Goal: Task Accomplishment & Management: Manage account settings

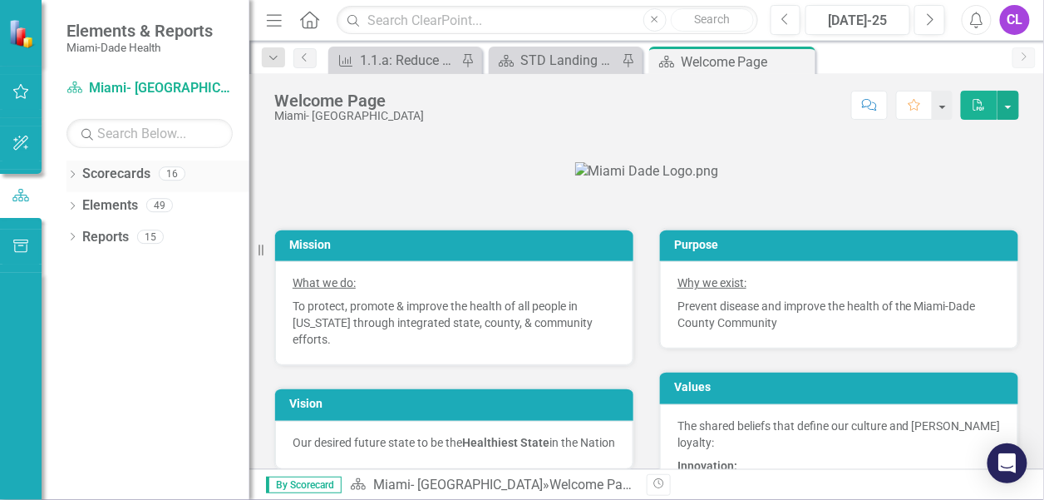
click at [68, 175] on icon "Dropdown" at bounding box center [72, 175] width 12 height 9
click at [84, 211] on div "Dropdown" at bounding box center [81, 206] width 12 height 14
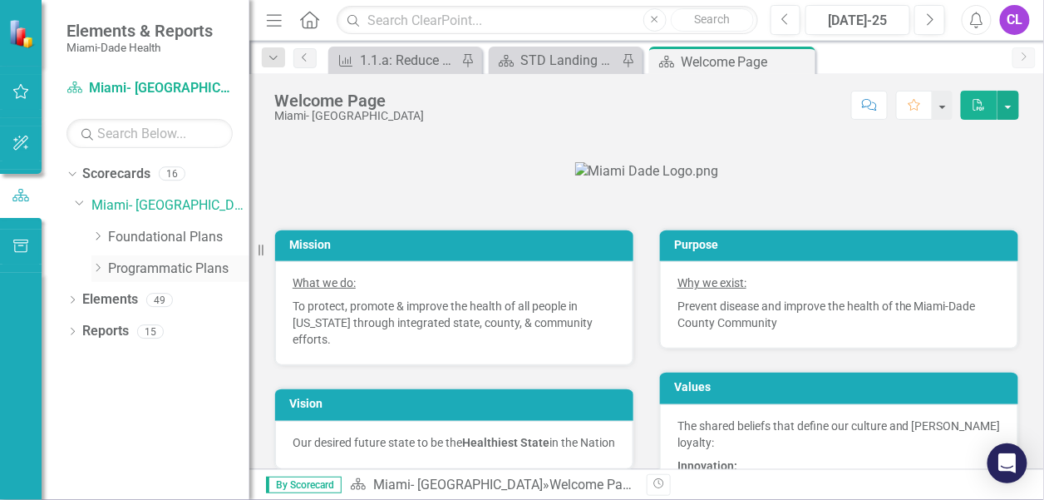
click at [101, 270] on icon "Dropdown" at bounding box center [97, 268] width 12 height 10
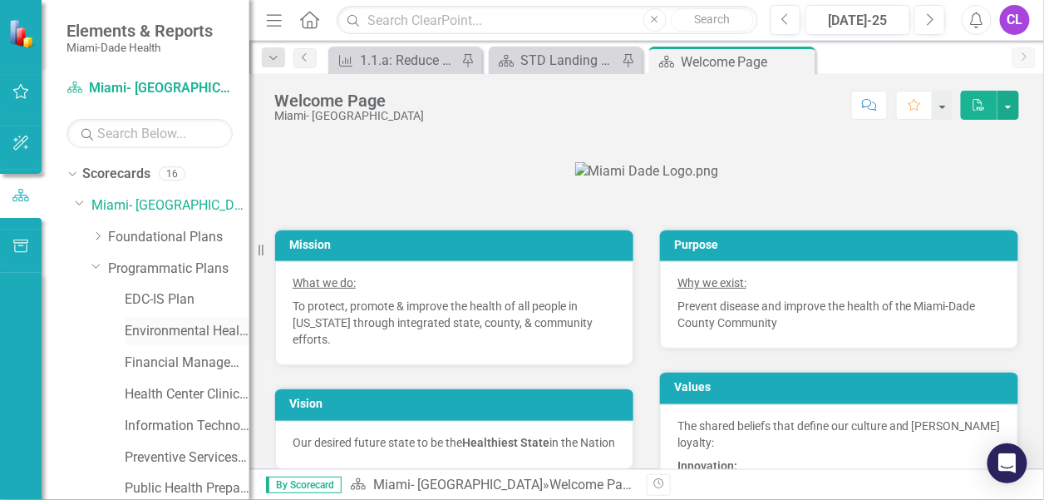
scroll to position [131, 0]
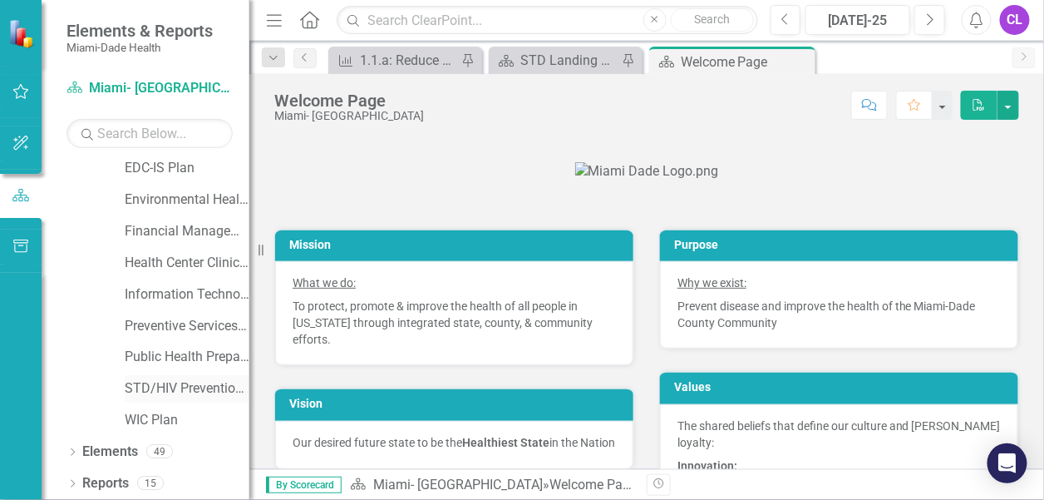
click at [160, 384] on link "STD/HIV Prevention and Control Plan" at bounding box center [187, 388] width 125 height 19
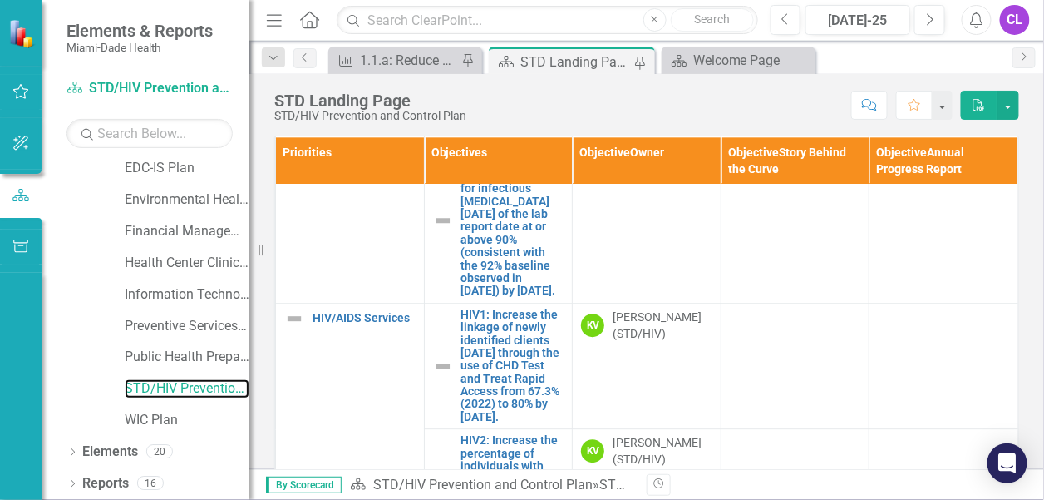
scroll to position [1330, 0]
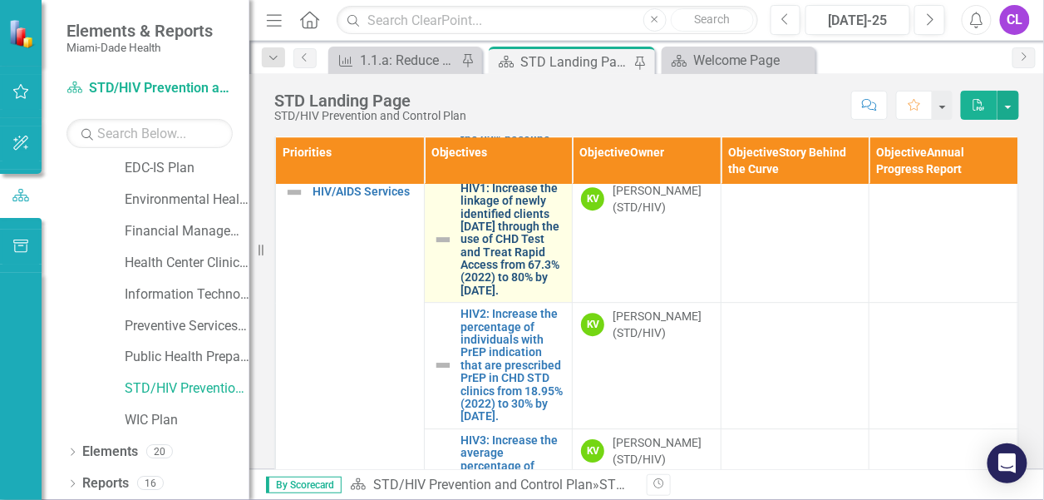
click at [490, 298] on link "HIV1: Increase the linkage of newly identified clients [DATE] through the use o…" at bounding box center [512, 240] width 103 height 116
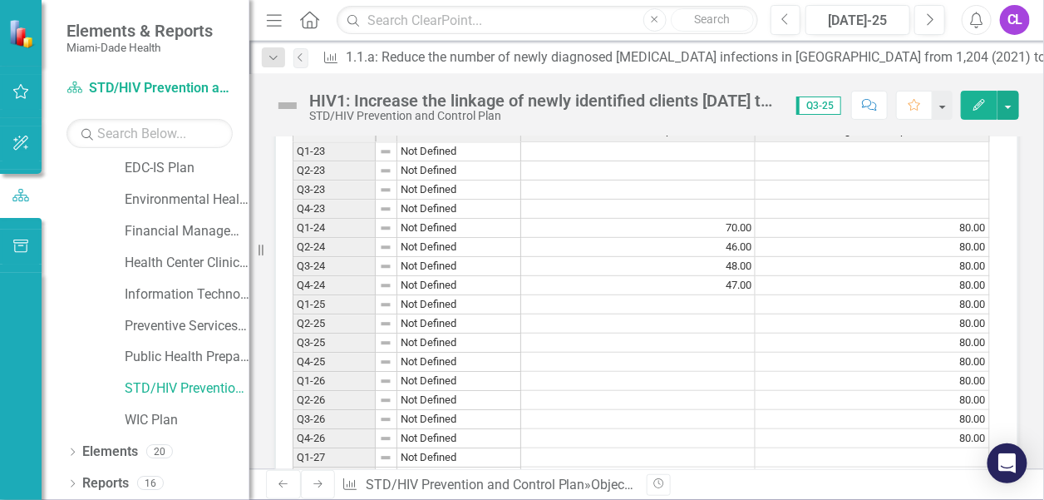
scroll to position [1330, 0]
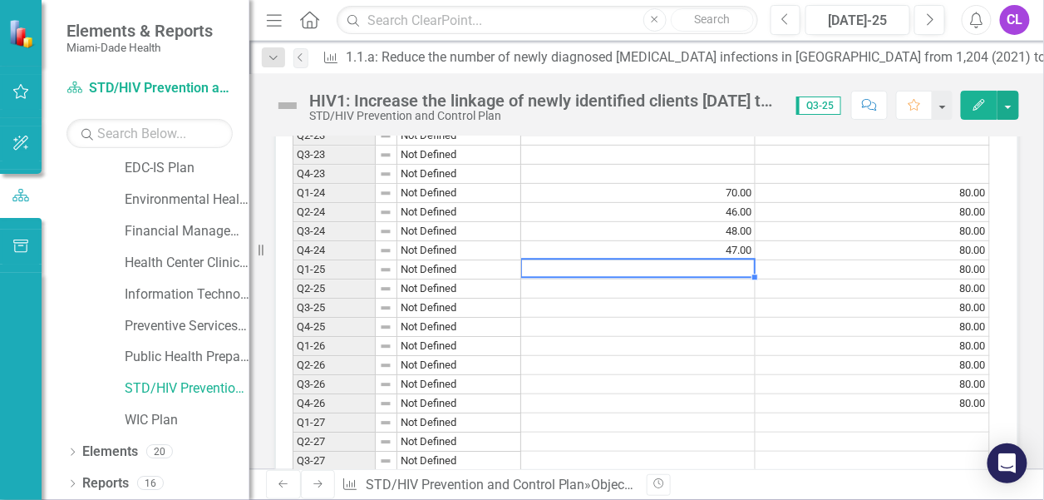
click at [684, 279] on td at bounding box center [638, 269] width 234 height 19
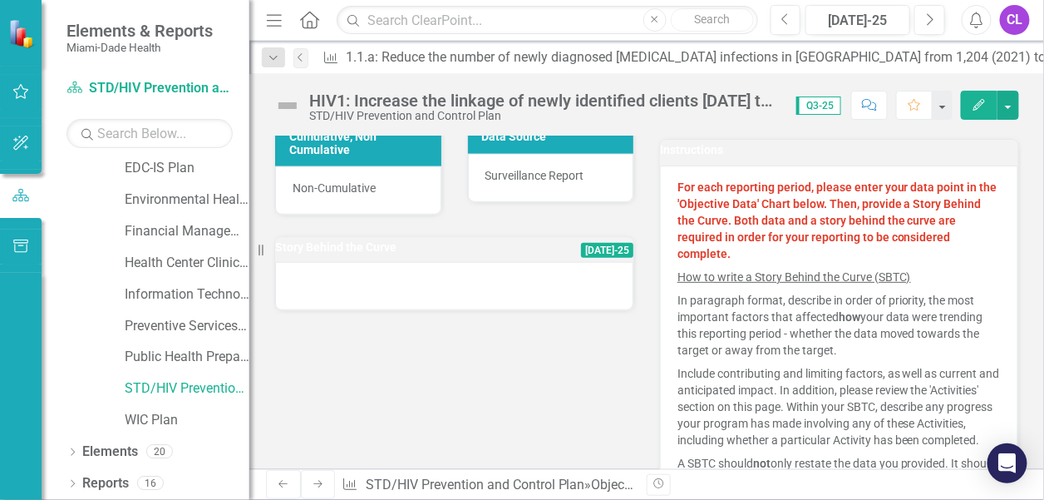
scroll to position [0, 0]
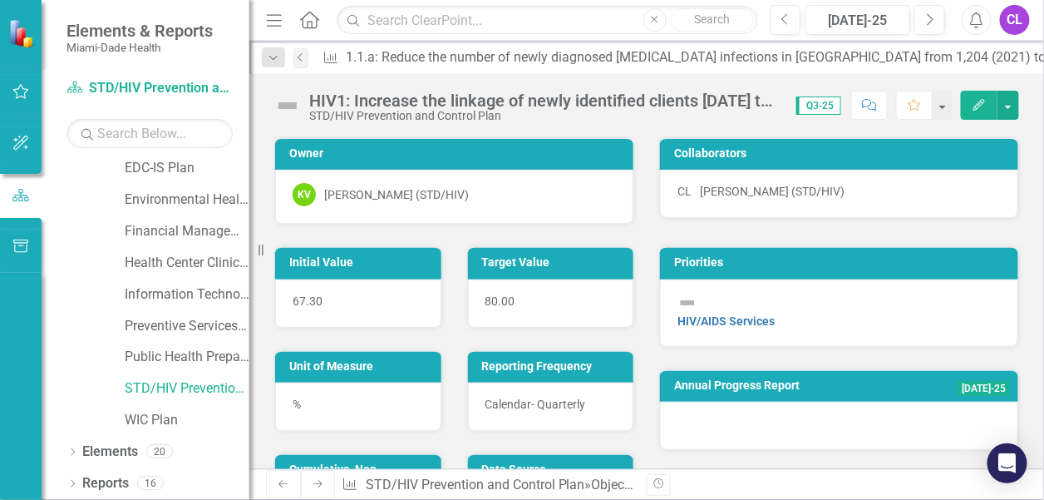
click at [563, 96] on div "HIV1: Increase the linkage of newly identified clients [DATE] through the use o…" at bounding box center [544, 100] width 470 height 18
click at [757, 102] on div "HIV1: Increase the linkage of newly identified clients [DATE] through the use o…" at bounding box center [544, 100] width 470 height 18
click at [773, 103] on div "HIV1: Increase the linkage of newly identified clients [DATE] through the use o…" at bounding box center [544, 100] width 470 height 18
click at [671, 95] on div "HIV1: Increase the linkage of newly identified clients [DATE] through the use o…" at bounding box center [544, 100] width 470 height 18
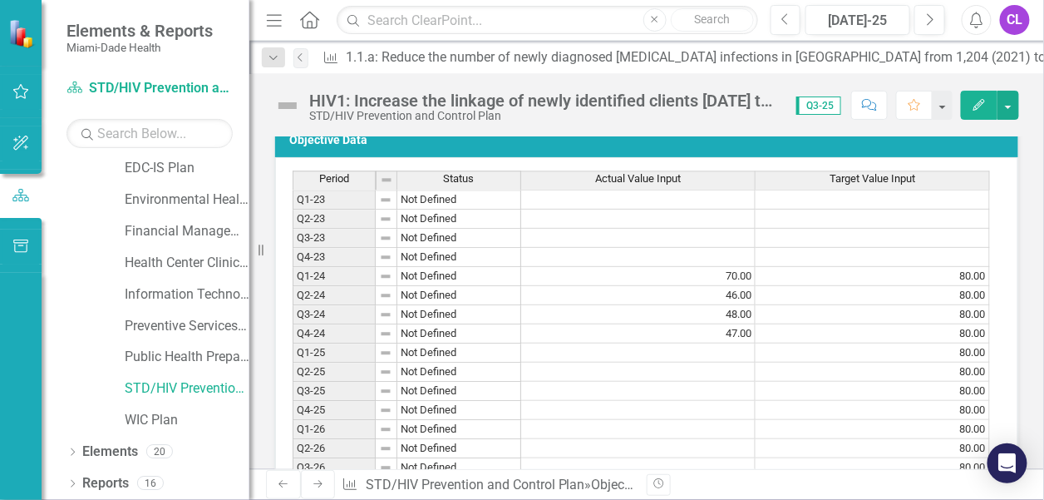
scroll to position [1413, 0]
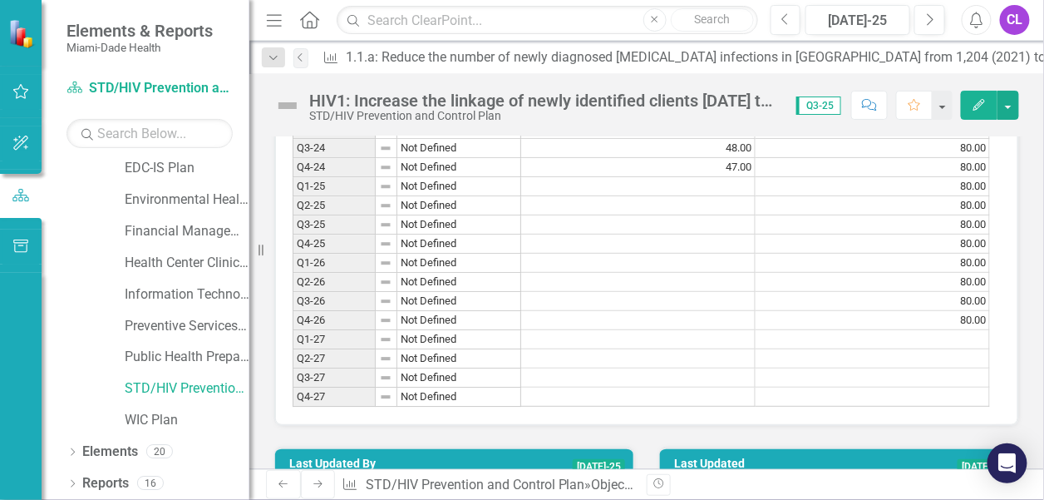
click at [981, 99] on icon "Edit" at bounding box center [979, 105] width 15 height 12
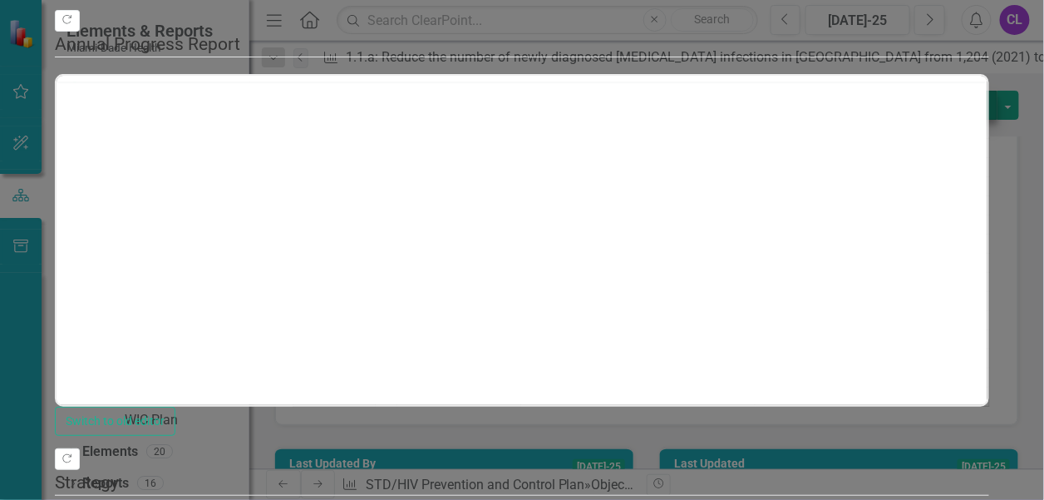
scroll to position [0, 0]
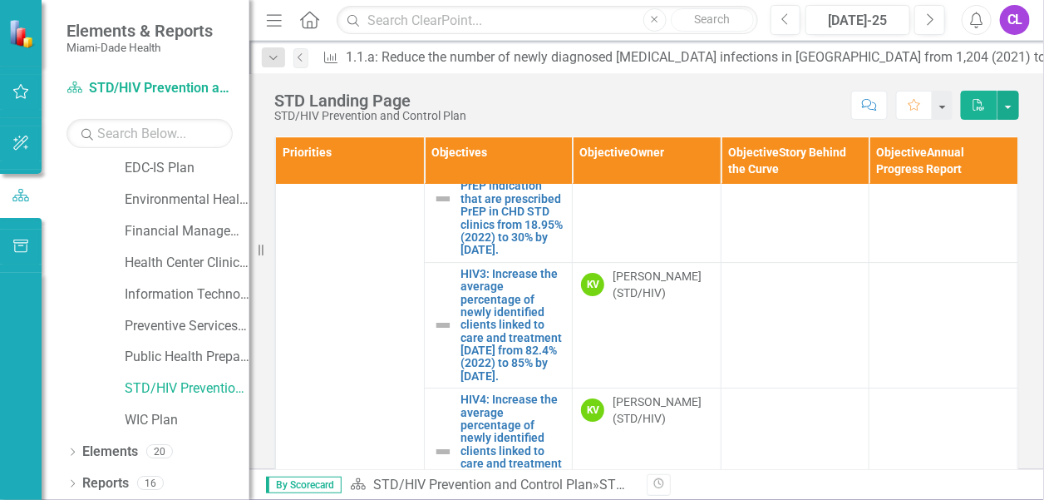
scroll to position [1579, 0]
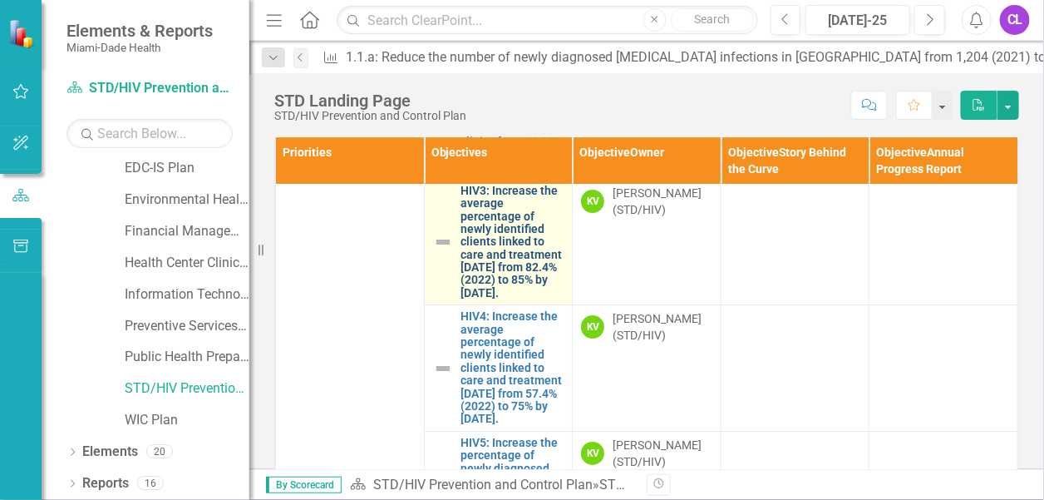
click at [487, 300] on link "HIV3: Increase the average percentage of newly identified clients linked to car…" at bounding box center [512, 243] width 103 height 116
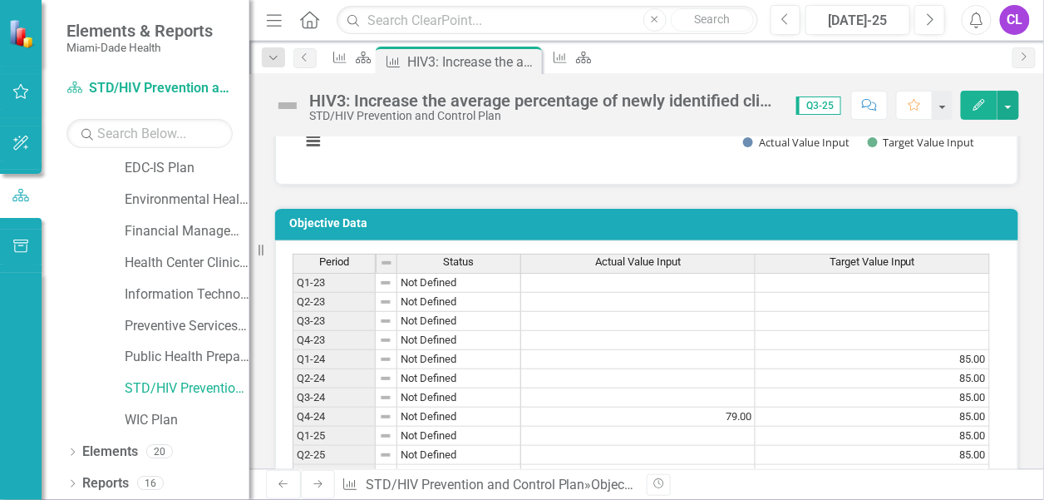
scroll to position [1330, 0]
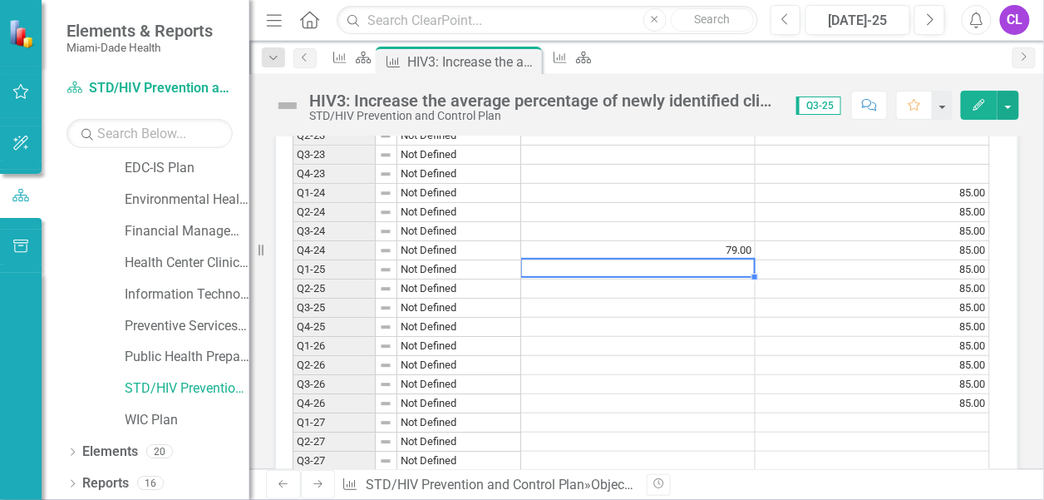
click at [721, 279] on td at bounding box center [638, 269] width 234 height 19
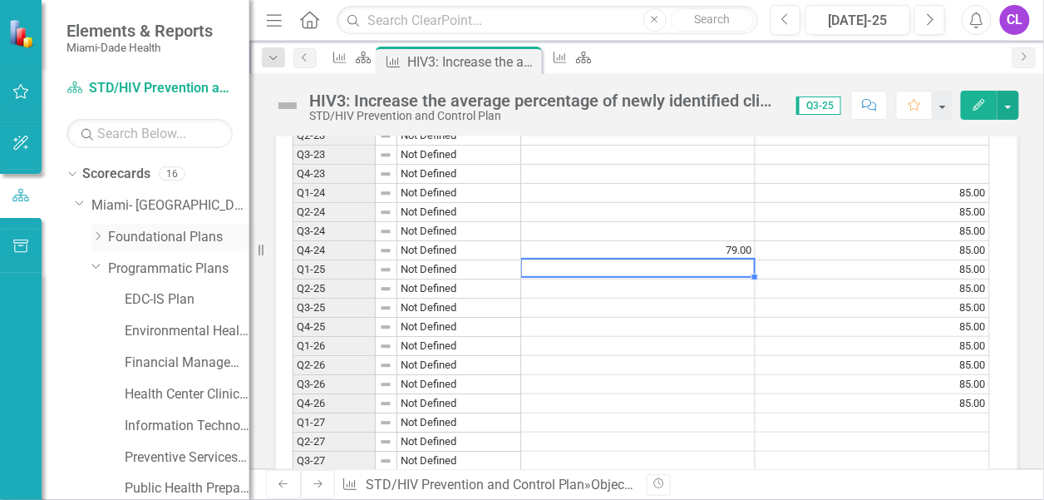
click at [93, 232] on icon "Dropdown" at bounding box center [97, 236] width 12 height 10
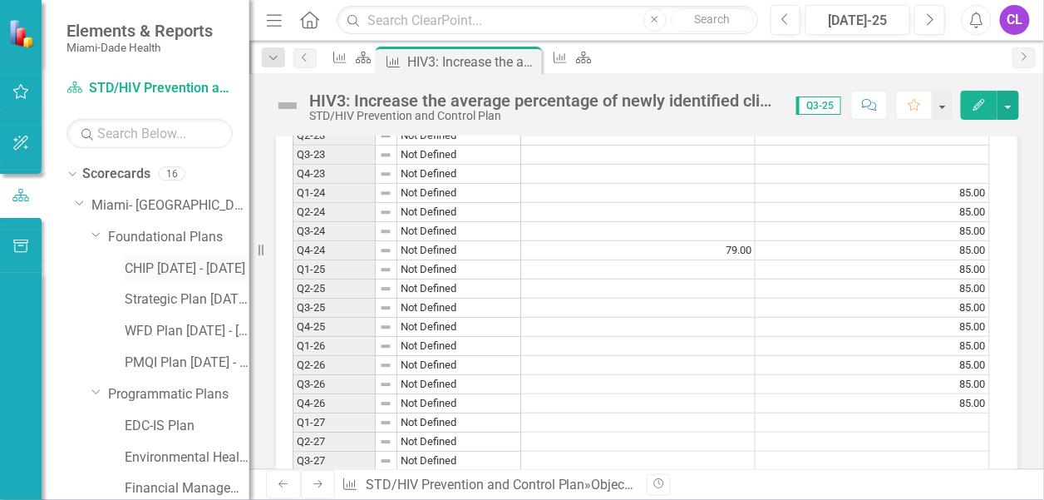
click at [150, 268] on link "CHIP [DATE] - [DATE]" at bounding box center [187, 268] width 125 height 19
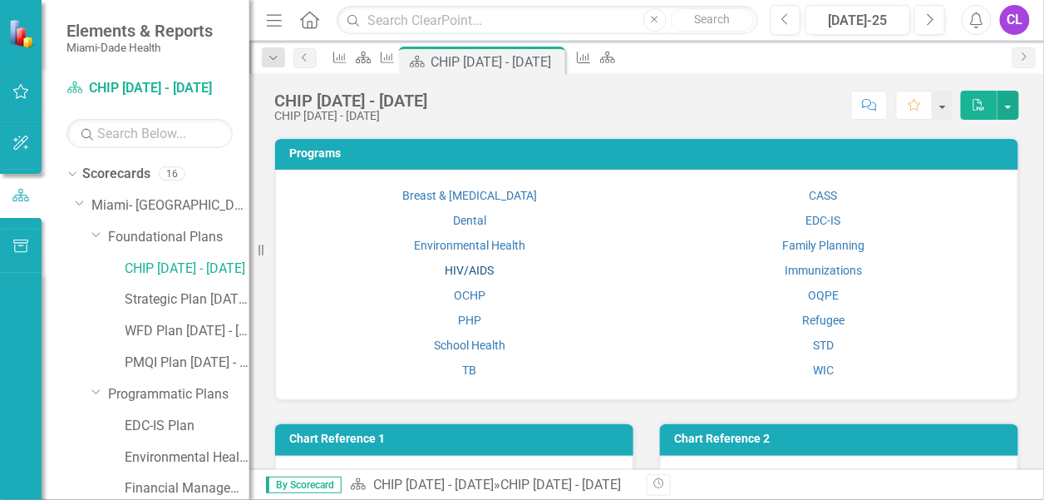
click at [464, 269] on link "HIV/AIDS" at bounding box center [469, 269] width 49 height 13
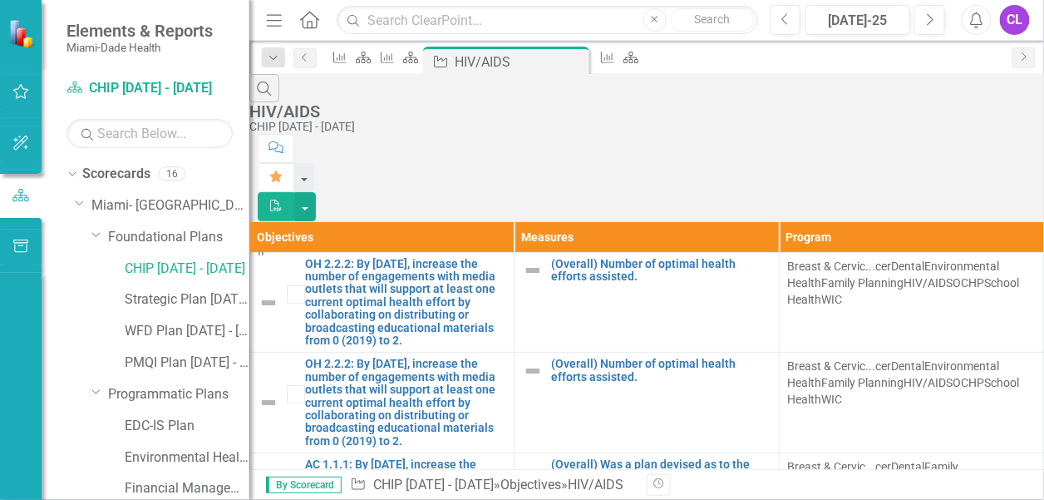
scroll to position [481, 0]
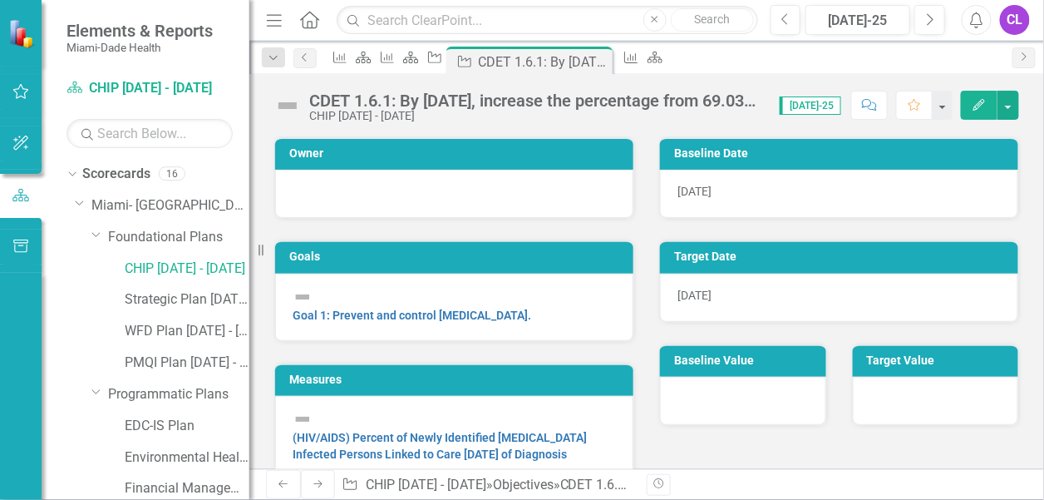
scroll to position [25, 0]
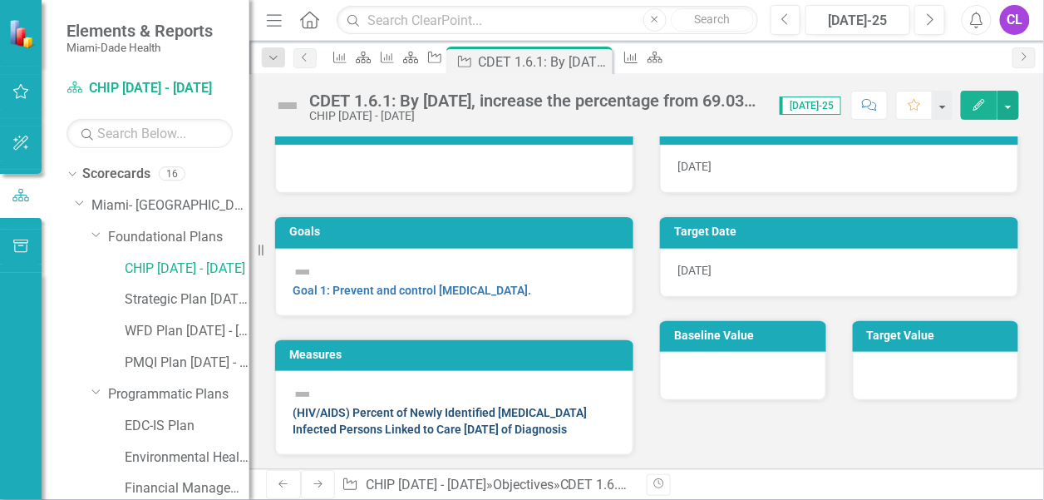
click at [480, 406] on link "(HIV/AIDS) Percent of Newly Identified [MEDICAL_DATA] Infected Persons Linked t…" at bounding box center [440, 421] width 294 height 30
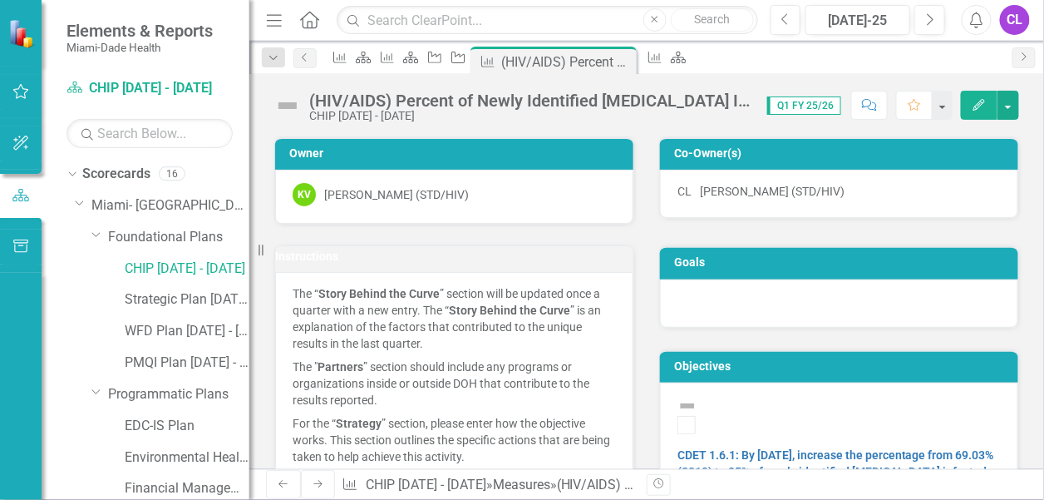
scroll to position [83, 0]
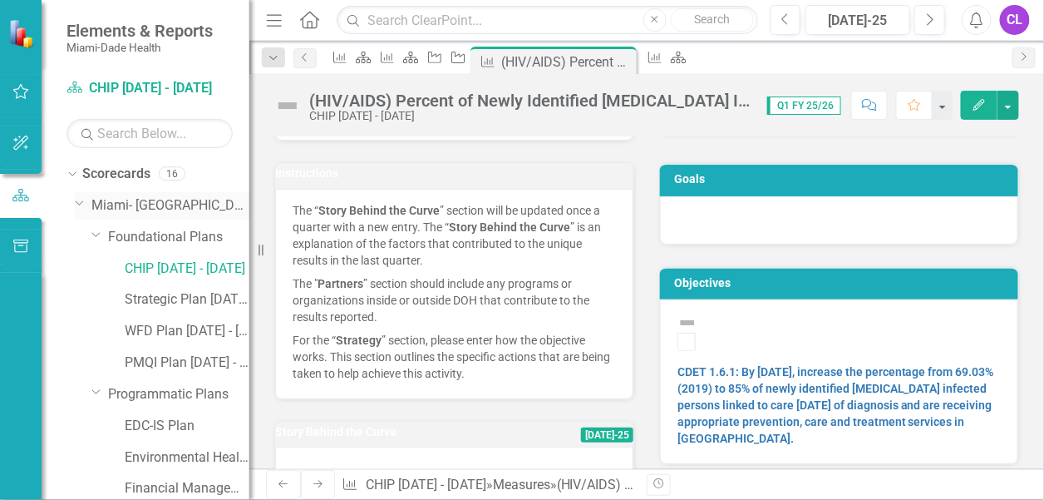
click at [77, 199] on icon "Dropdown" at bounding box center [80, 202] width 10 height 12
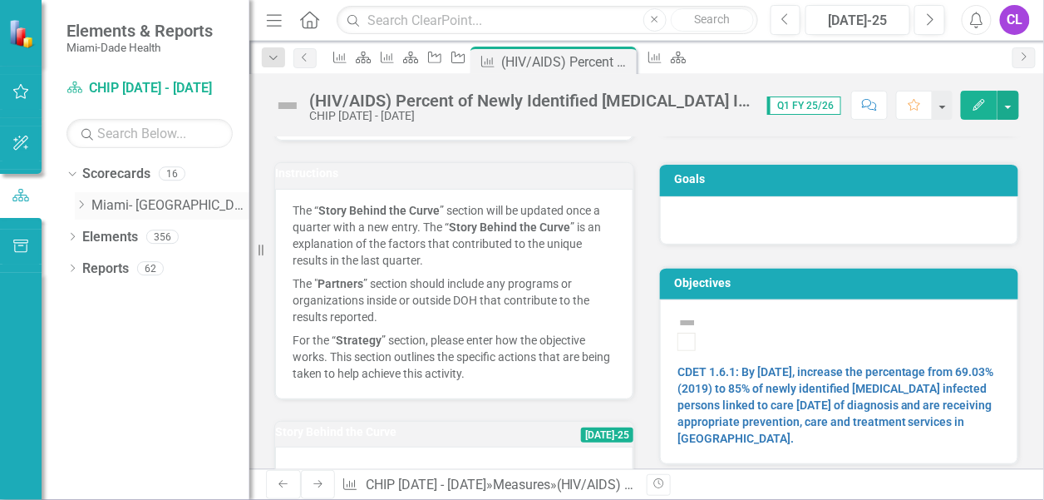
click at [77, 199] on icon "Dropdown" at bounding box center [81, 204] width 12 height 10
click at [96, 268] on icon "Dropdown" at bounding box center [97, 268] width 12 height 10
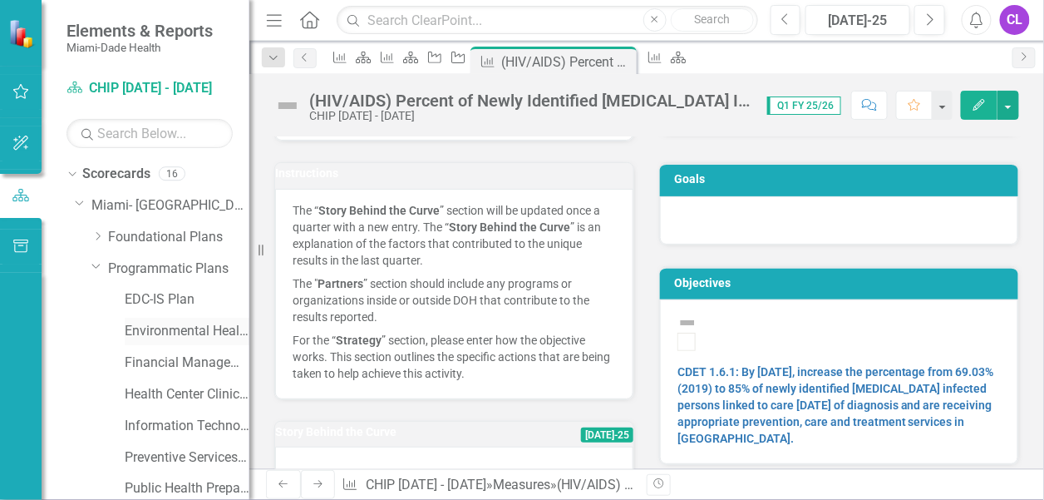
scroll to position [131, 0]
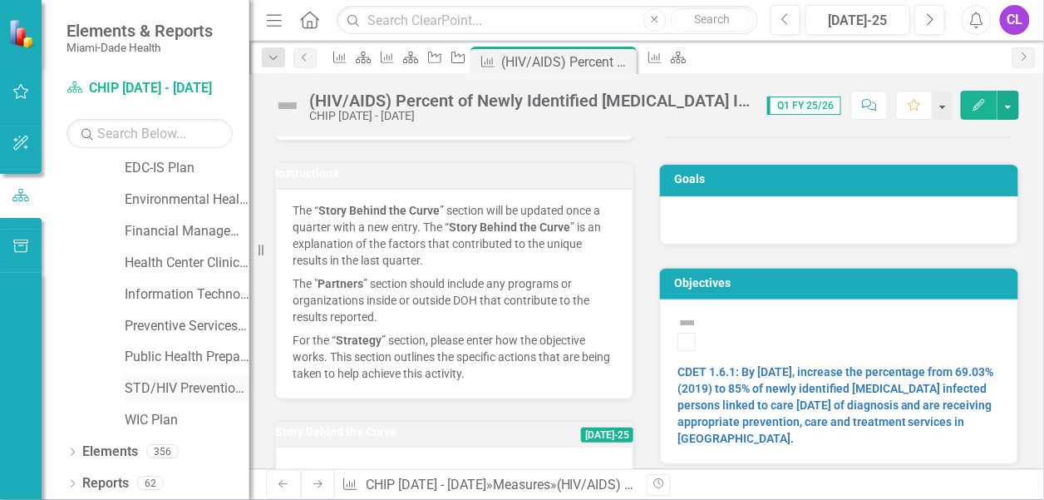
click at [165, 384] on link "STD/HIV Prevention and Control Plan" at bounding box center [187, 388] width 125 height 19
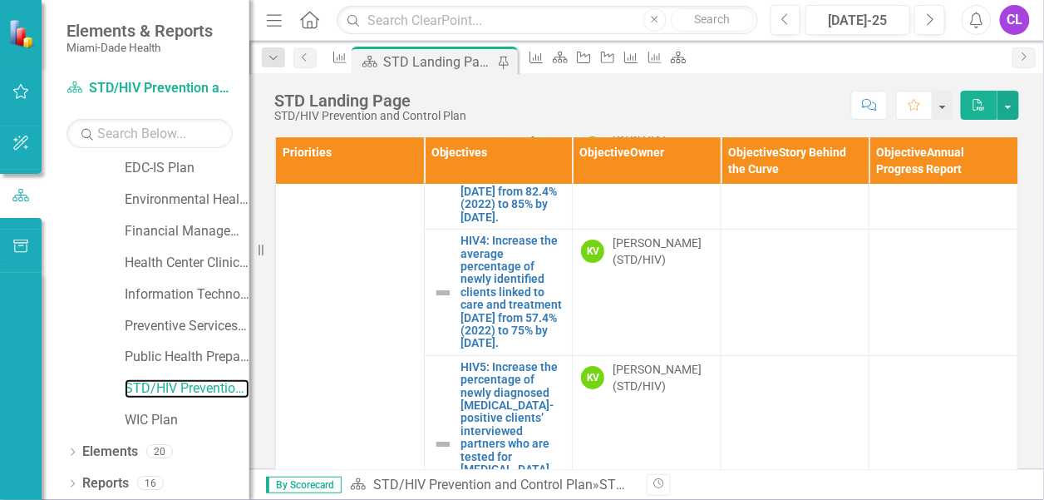
scroll to position [1662, 0]
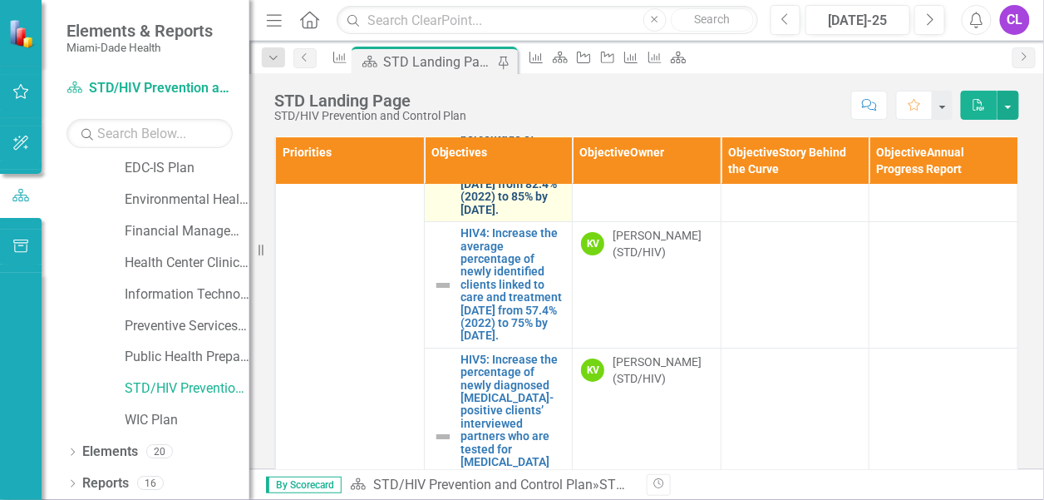
click at [461, 217] on link "HIV3: Increase the average percentage of newly identified clients linked to car…" at bounding box center [512, 159] width 103 height 116
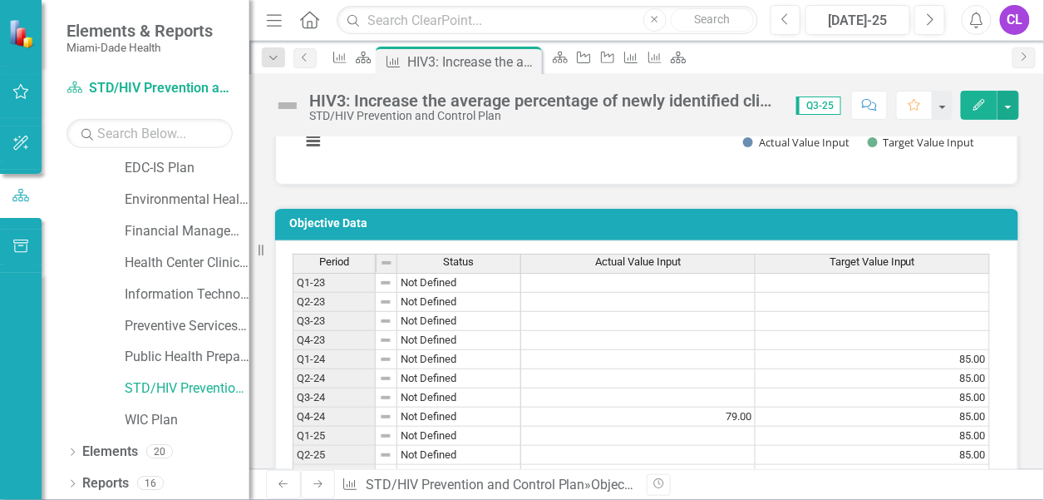
scroll to position [1413, 0]
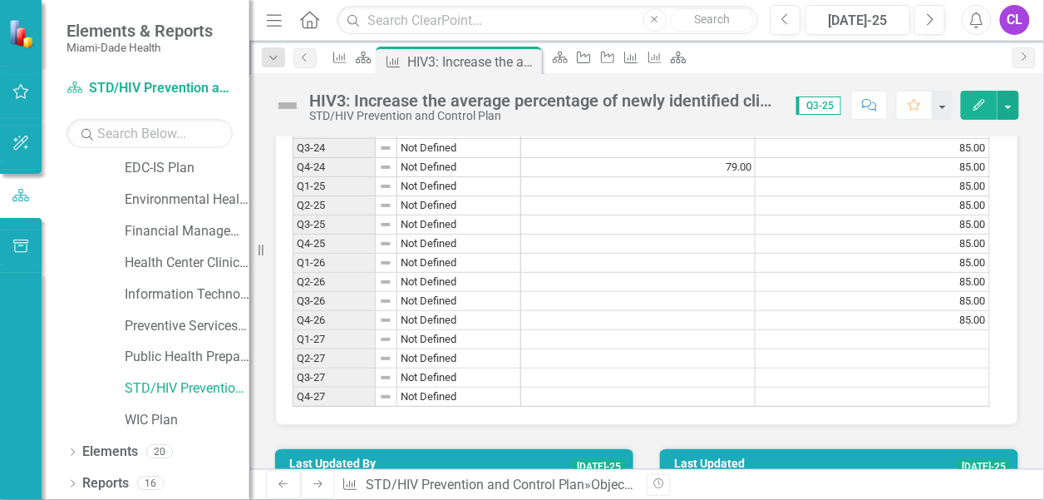
click at [716, 196] on td at bounding box center [638, 186] width 234 height 19
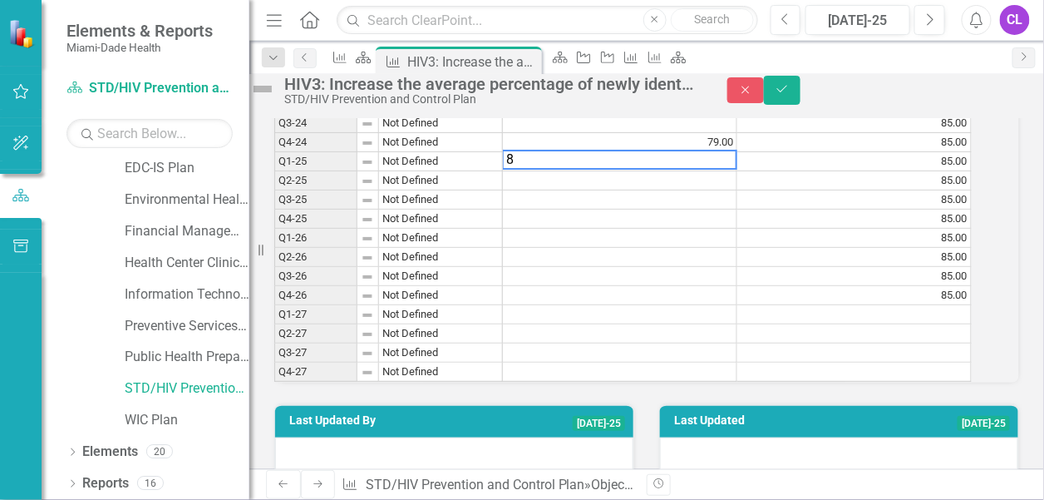
scroll to position [1419, 0]
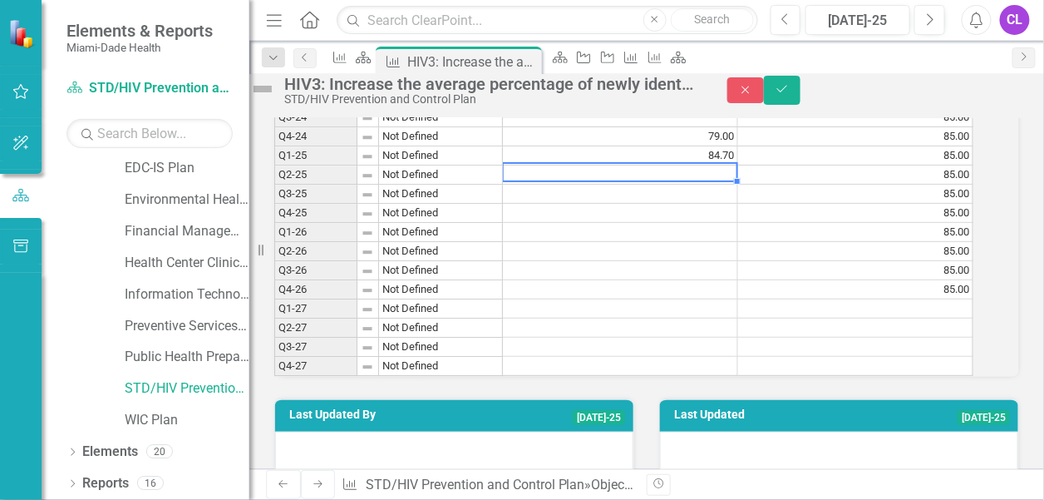
click at [711, 185] on td at bounding box center [620, 174] width 235 height 19
type textarea "83.5"
click at [738, 280] on td at bounding box center [620, 270] width 235 height 19
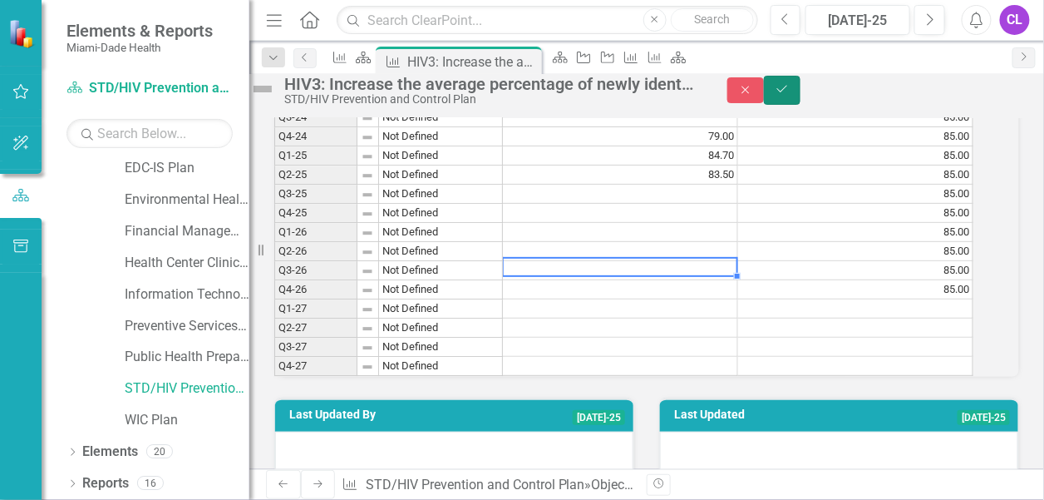
click at [790, 95] on icon "Save" at bounding box center [782, 89] width 15 height 12
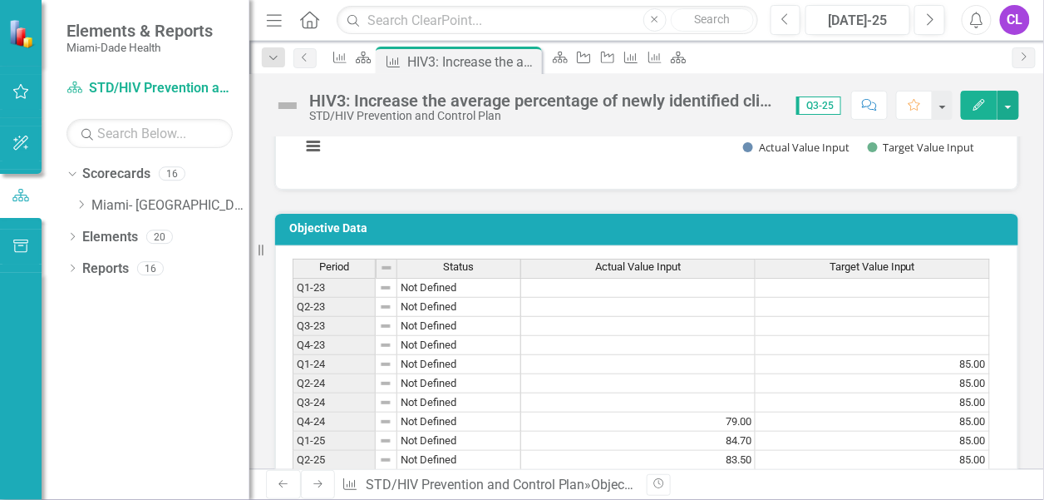
scroll to position [1330, 0]
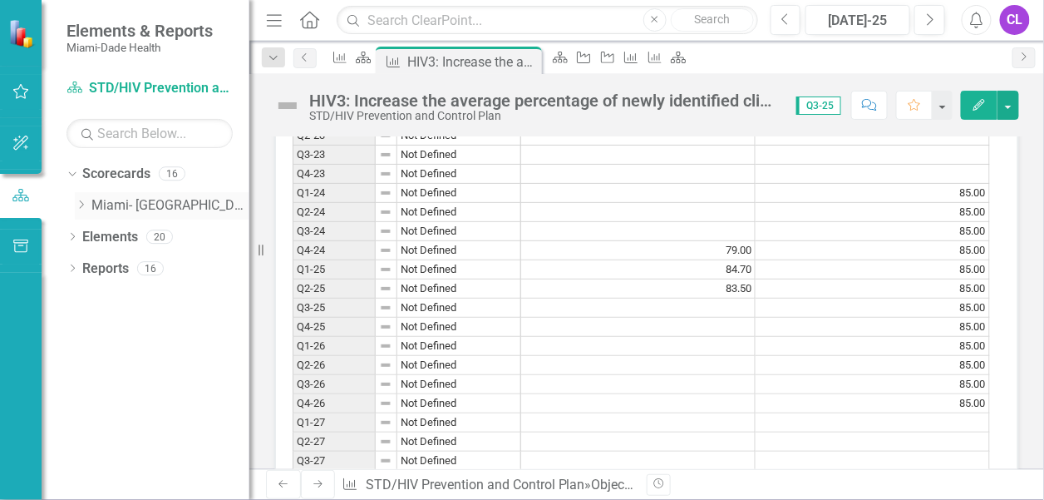
click at [81, 205] on icon "Dropdown" at bounding box center [81, 204] width 12 height 10
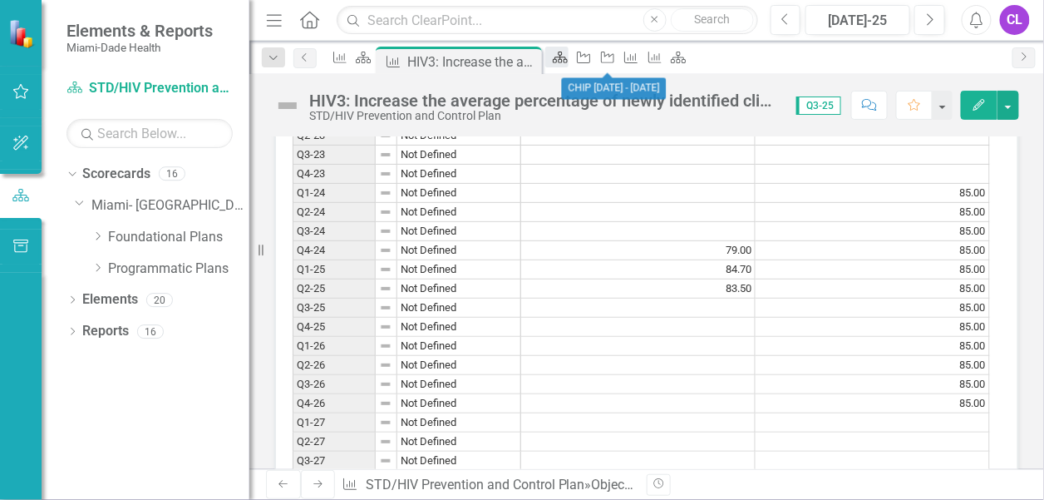
click at [568, 63] on link "Scorecard" at bounding box center [556, 57] width 23 height 21
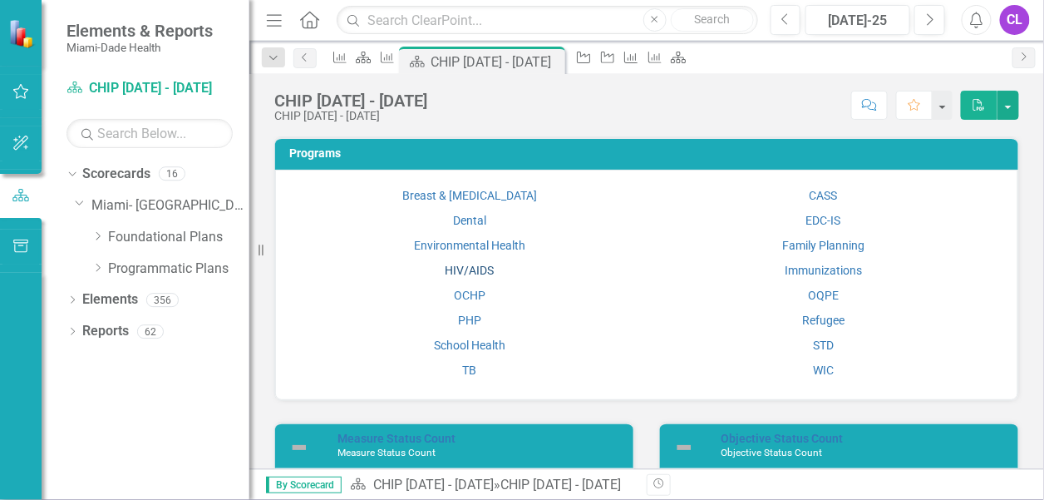
click at [460, 263] on link "HIV/AIDS" at bounding box center [469, 269] width 49 height 13
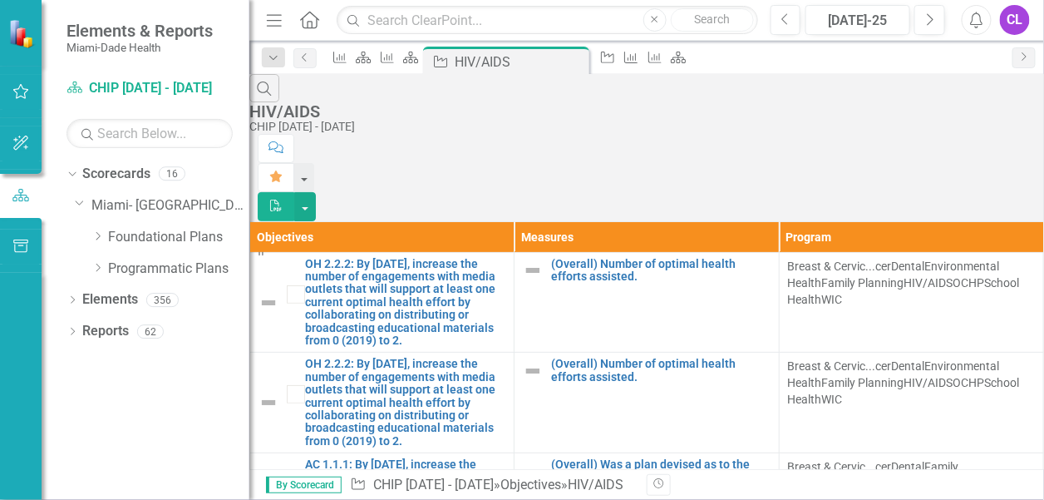
scroll to position [481, 0]
click at [92, 239] on icon "Dropdown" at bounding box center [97, 236] width 12 height 10
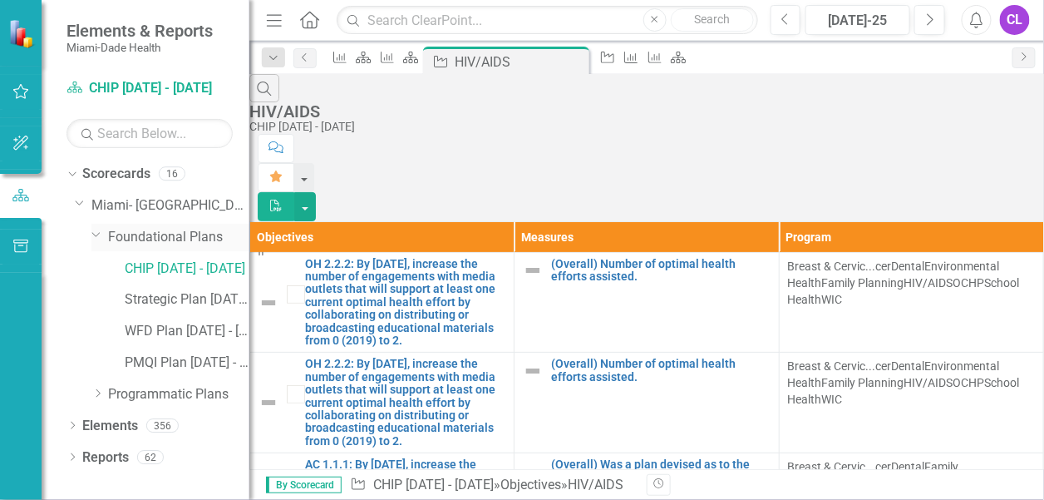
click at [92, 239] on icon "Dropdown" at bounding box center [96, 234] width 10 height 12
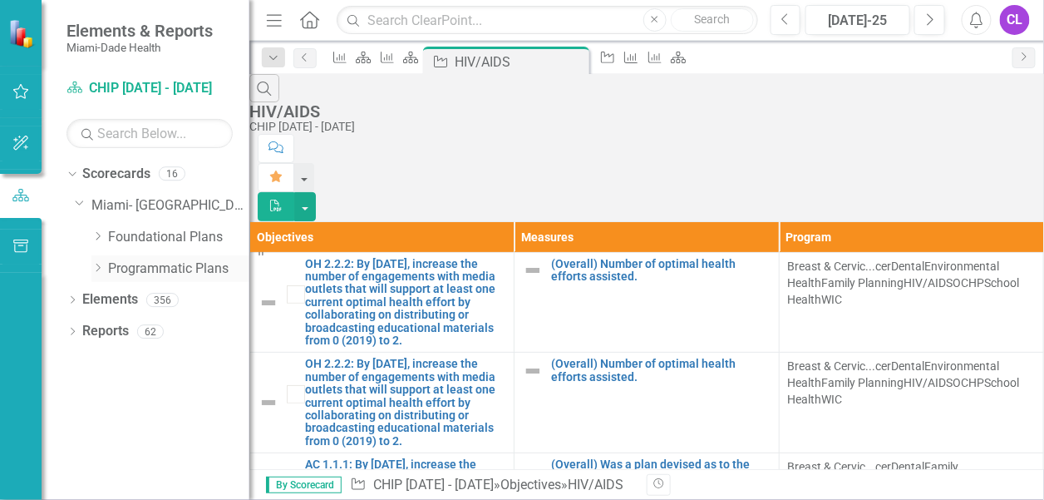
click at [94, 264] on icon "Dropdown" at bounding box center [97, 268] width 12 height 10
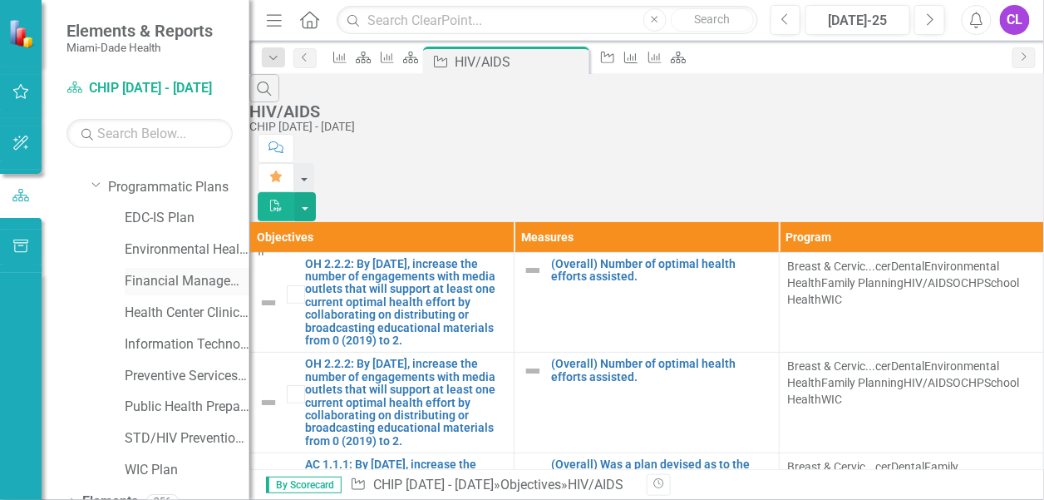
scroll to position [131, 0]
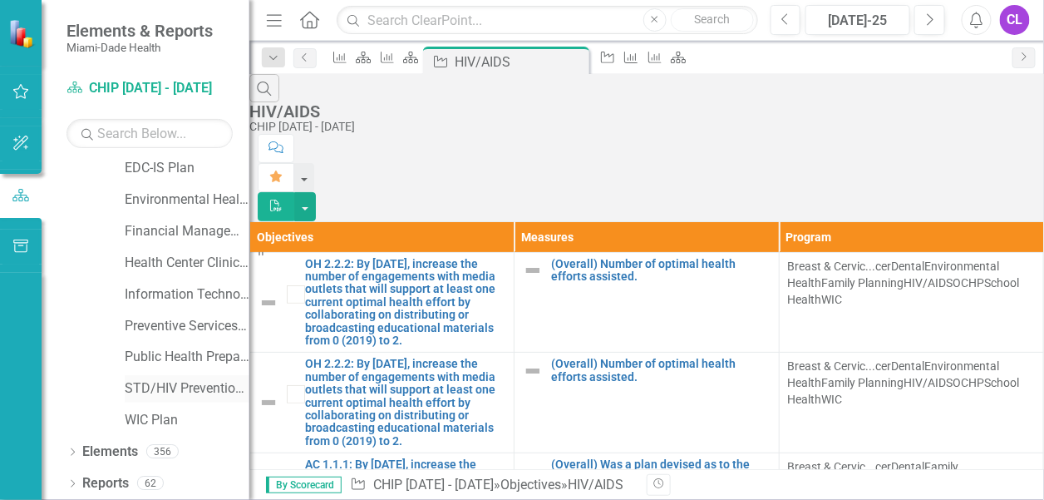
click at [166, 381] on link "STD/HIV Prevention and Control Plan" at bounding box center [187, 388] width 125 height 19
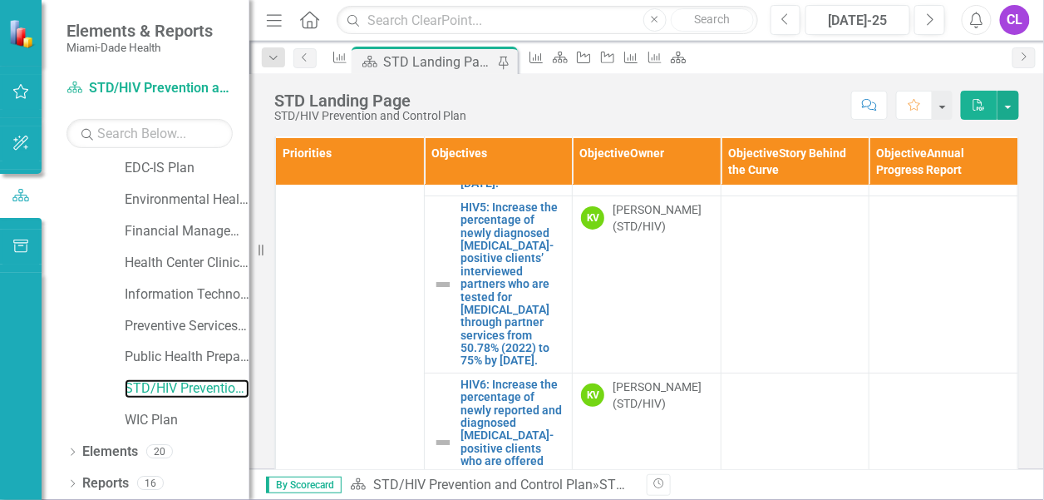
scroll to position [1931, 0]
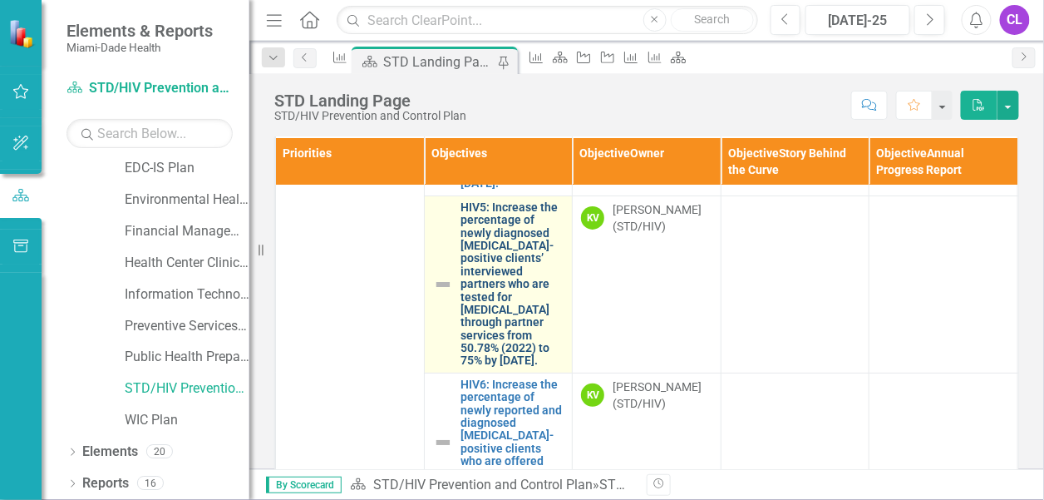
click at [489, 337] on link "HIV5: Increase the percentage of newly diagnosed [MEDICAL_DATA]-positive client…" at bounding box center [512, 284] width 103 height 166
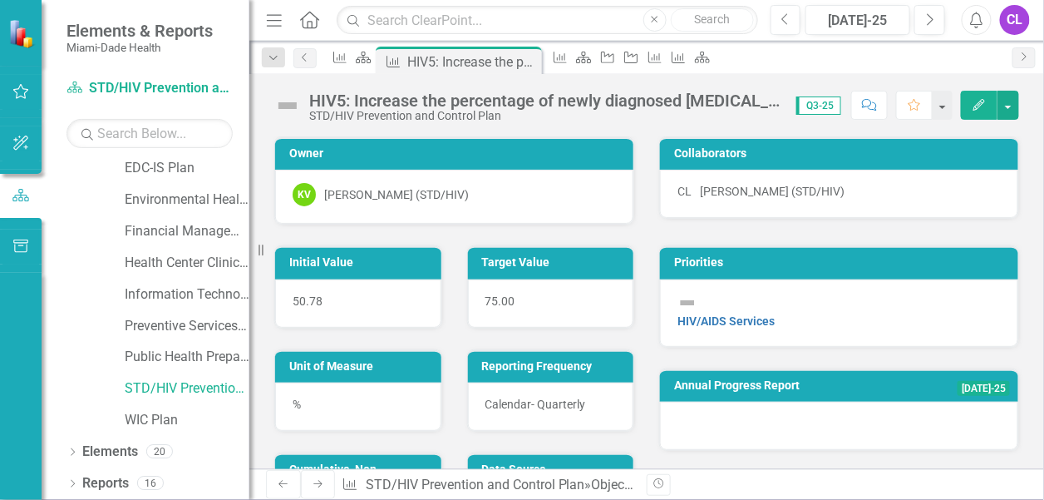
click at [597, 110] on div "STD/HIV Prevention and Control Plan" at bounding box center [544, 116] width 470 height 12
click at [770, 103] on div "HIV5: Increase the percentage of newly diagnosed [MEDICAL_DATA]-positive client…" at bounding box center [544, 100] width 470 height 18
click at [986, 104] on icon "Edit" at bounding box center [979, 105] width 15 height 12
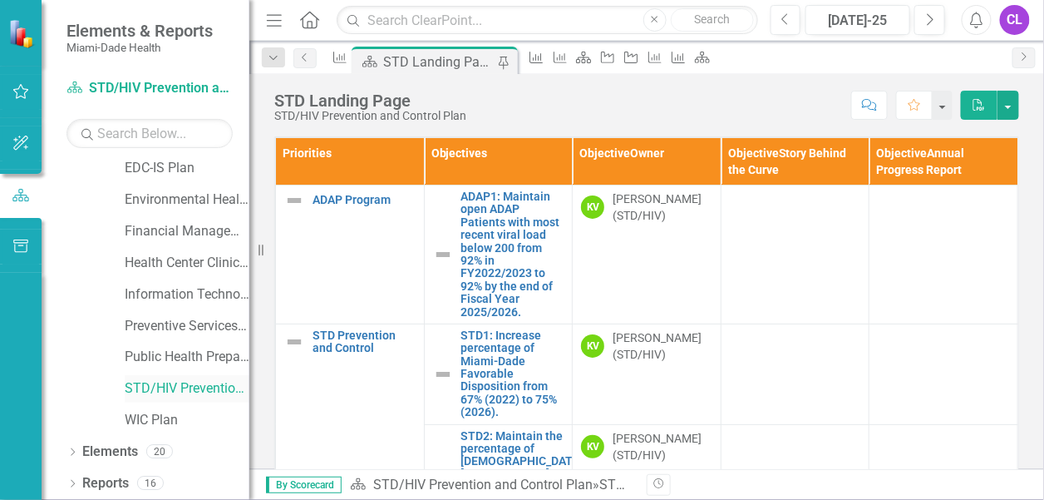
click at [147, 387] on link "STD/HIV Prevention and Control Plan" at bounding box center [187, 388] width 125 height 19
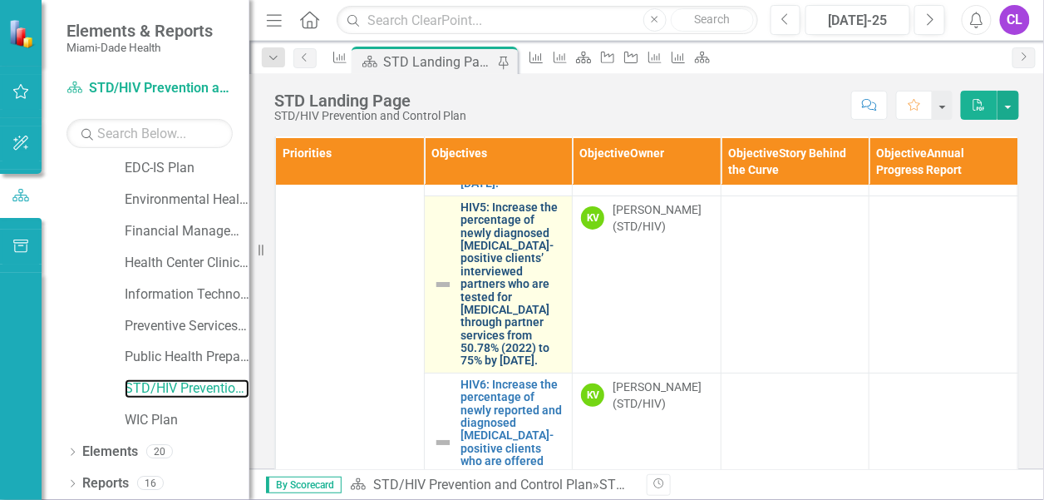
scroll to position [1931, 0]
click at [498, 320] on link "HIV5: Increase the percentage of newly diagnosed [MEDICAL_DATA]-positive client…" at bounding box center [512, 284] width 103 height 166
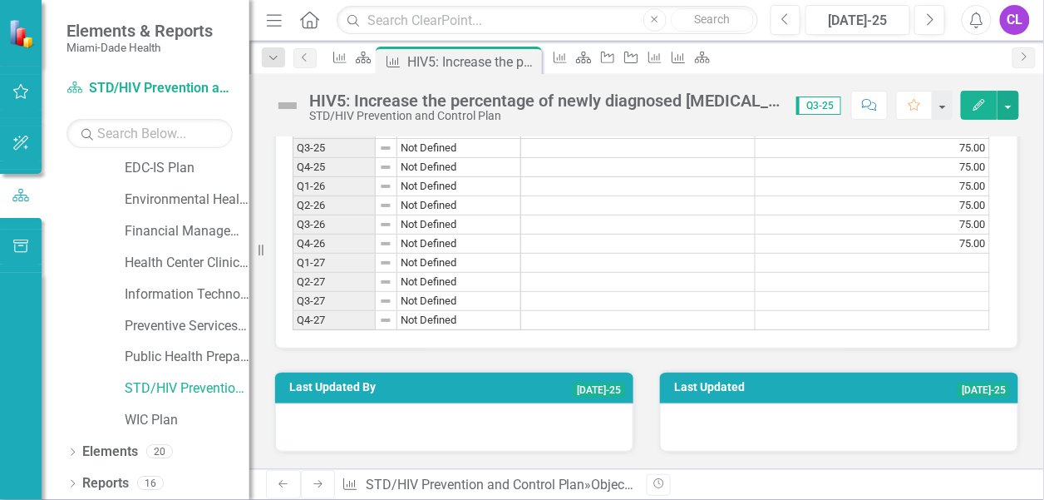
scroll to position [1330, 0]
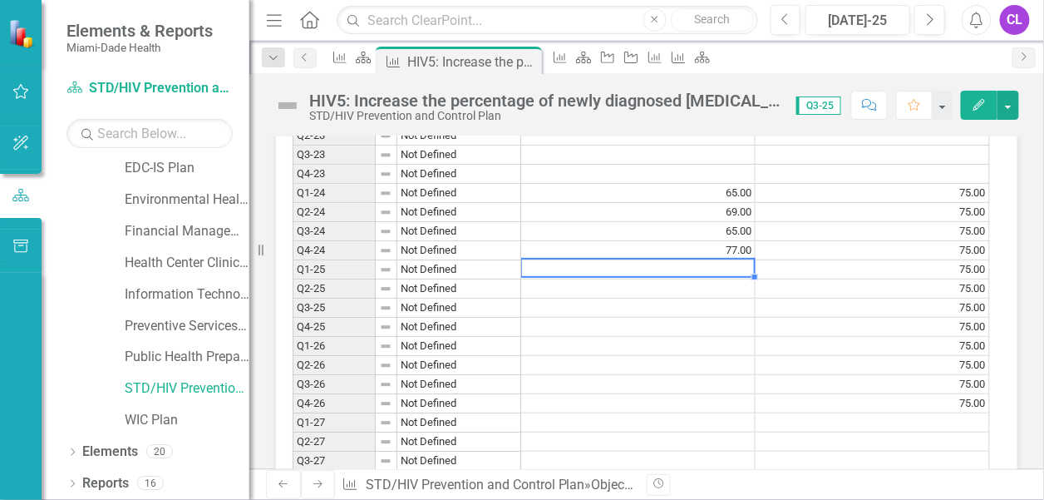
click at [733, 279] on td at bounding box center [638, 269] width 234 height 19
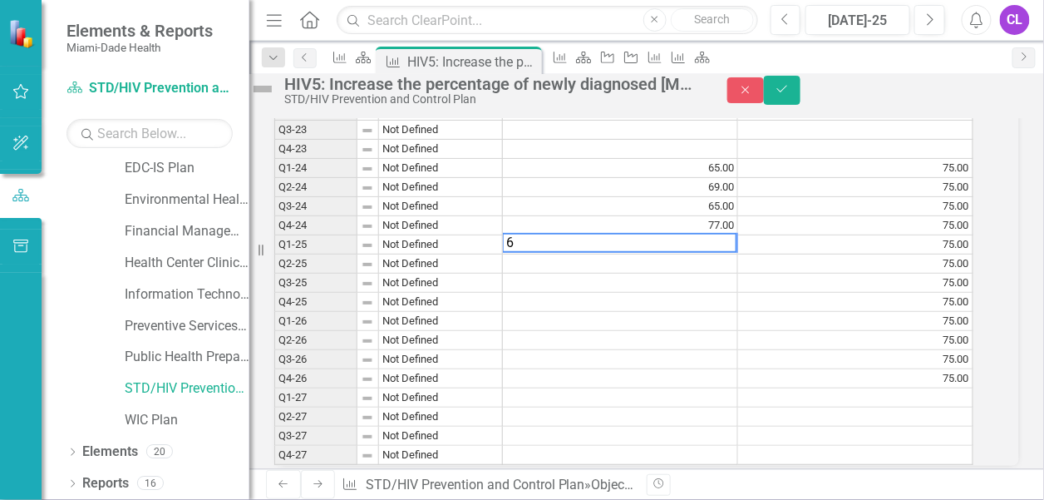
scroll to position [1336, 0]
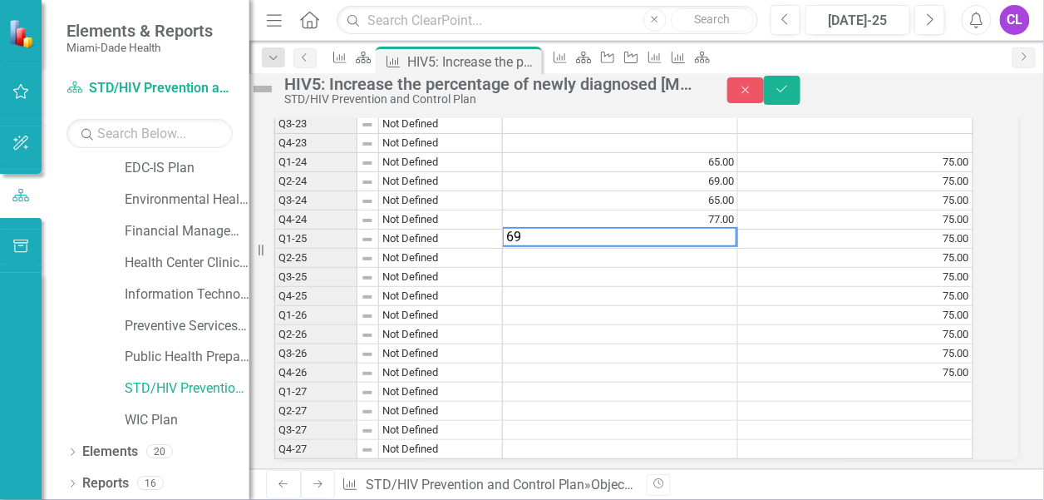
type textarea "69"
click at [731, 268] on td at bounding box center [620, 258] width 235 height 19
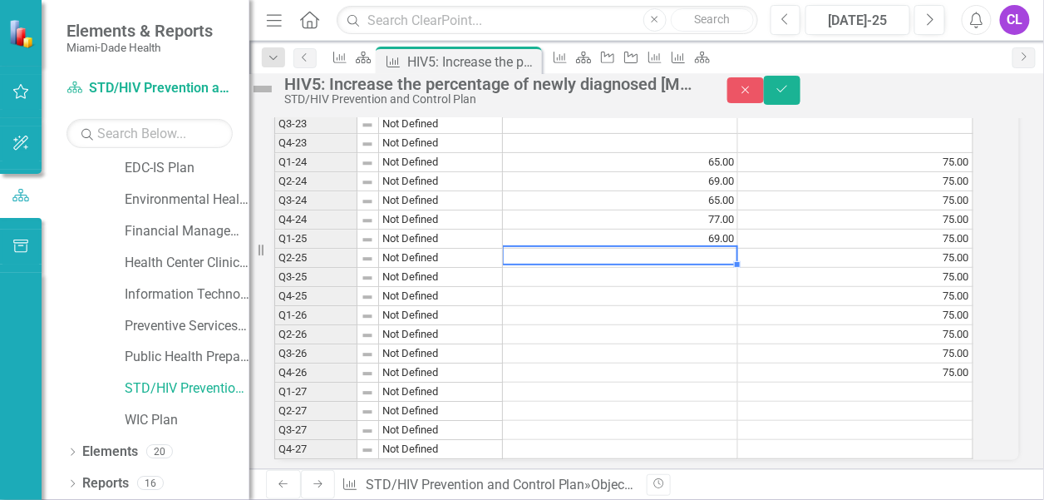
scroll to position [1086, 0]
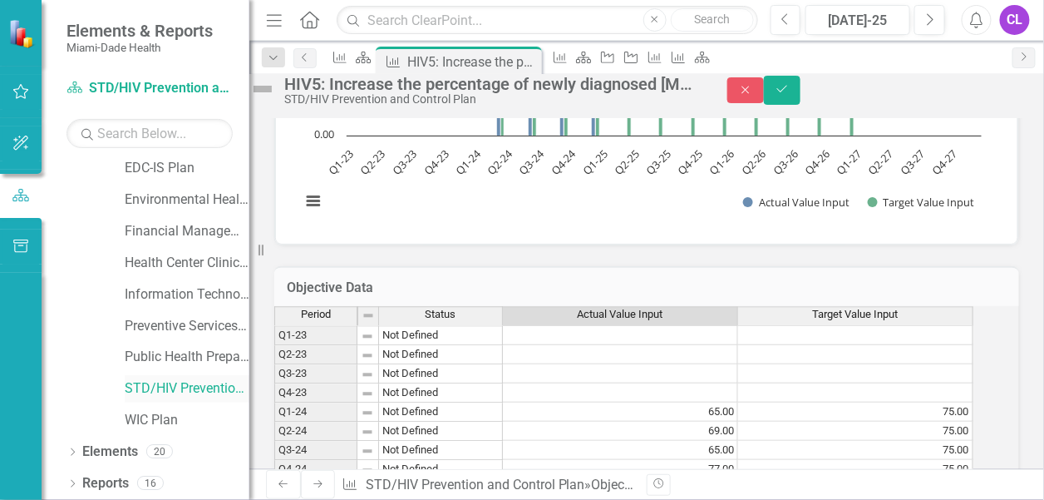
click at [145, 386] on link "STD/HIV Prevention and Control Plan" at bounding box center [187, 388] width 125 height 19
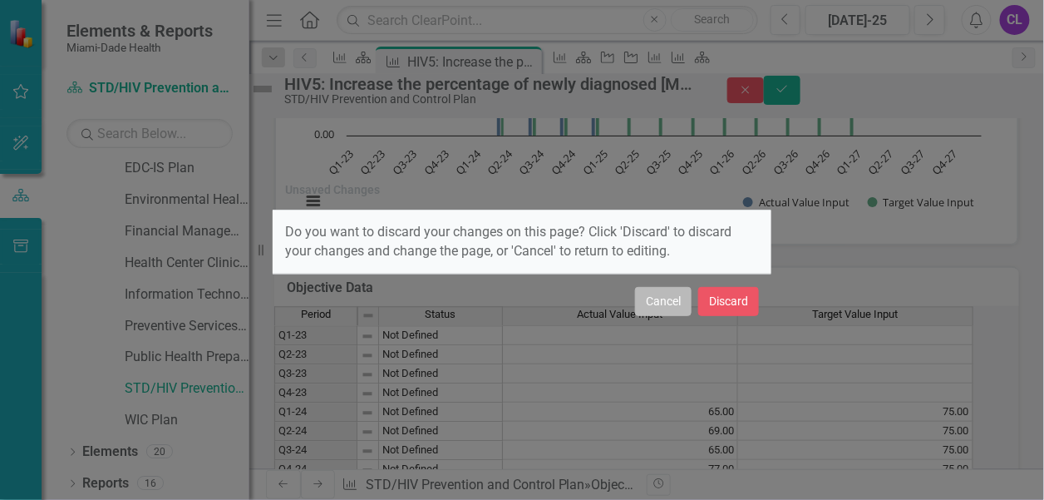
click at [659, 314] on button "Cancel" at bounding box center [663, 301] width 57 height 29
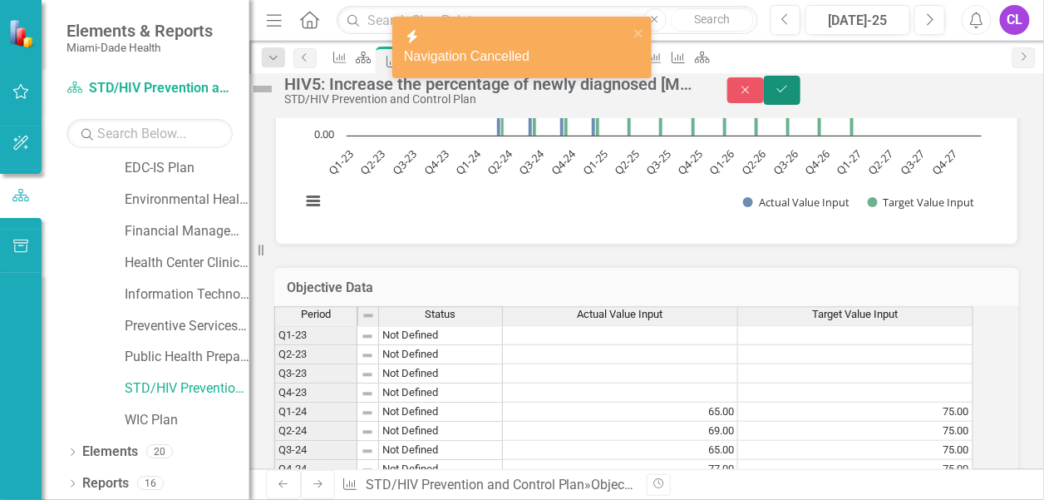
click at [790, 91] on icon "Save" at bounding box center [782, 89] width 15 height 12
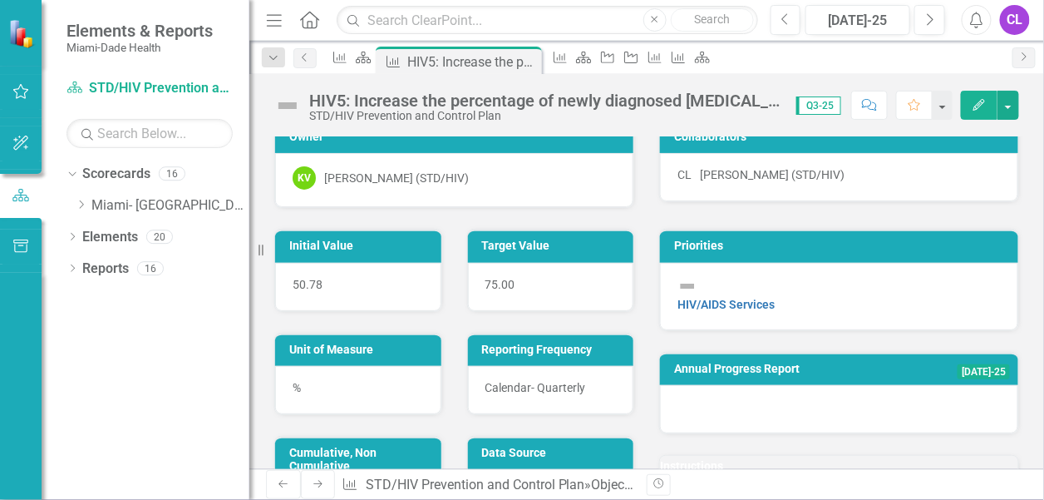
scroll to position [0, 0]
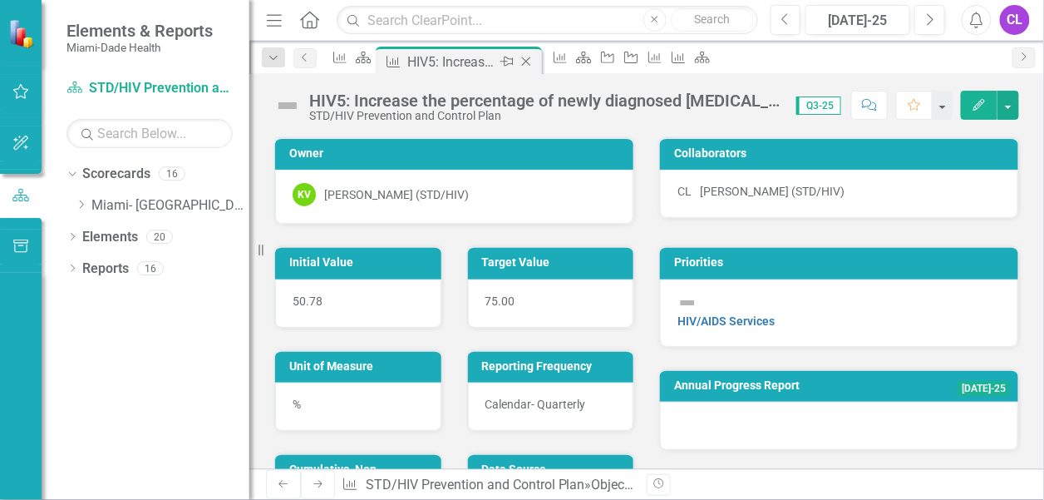
click at [496, 60] on div "HIV5: Increase the percentage of newly diagnosed [MEDICAL_DATA]-positive client…" at bounding box center [451, 62] width 89 height 21
click at [86, 208] on icon "Dropdown" at bounding box center [81, 204] width 12 height 10
click at [93, 235] on icon "Dropdown" at bounding box center [97, 236] width 12 height 10
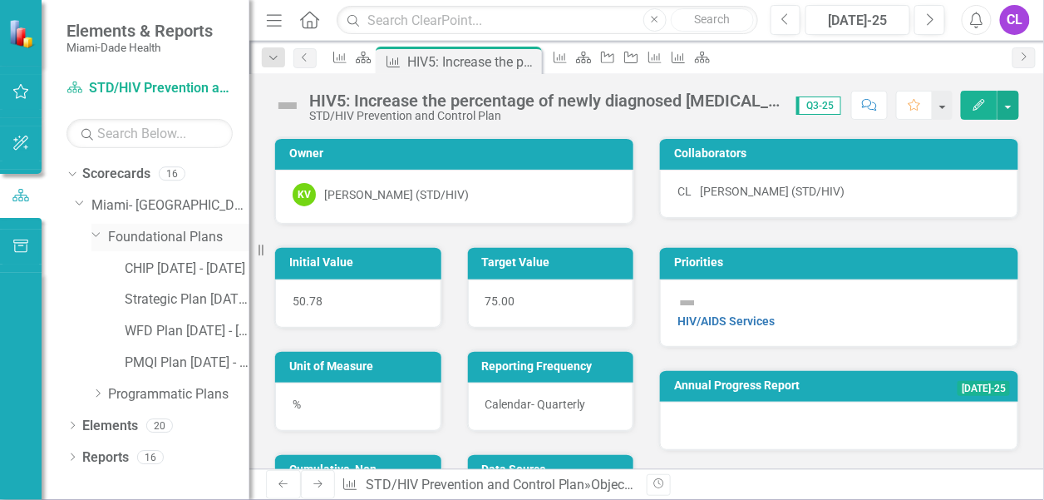
click at [91, 235] on icon "Dropdown" at bounding box center [96, 234] width 10 height 12
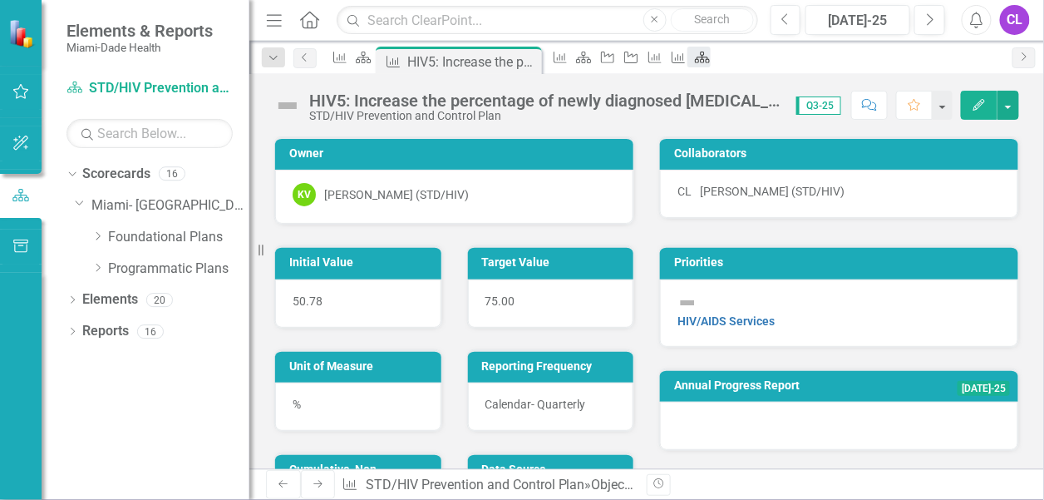
click at [711, 60] on link "Scorecard" at bounding box center [698, 57] width 23 height 21
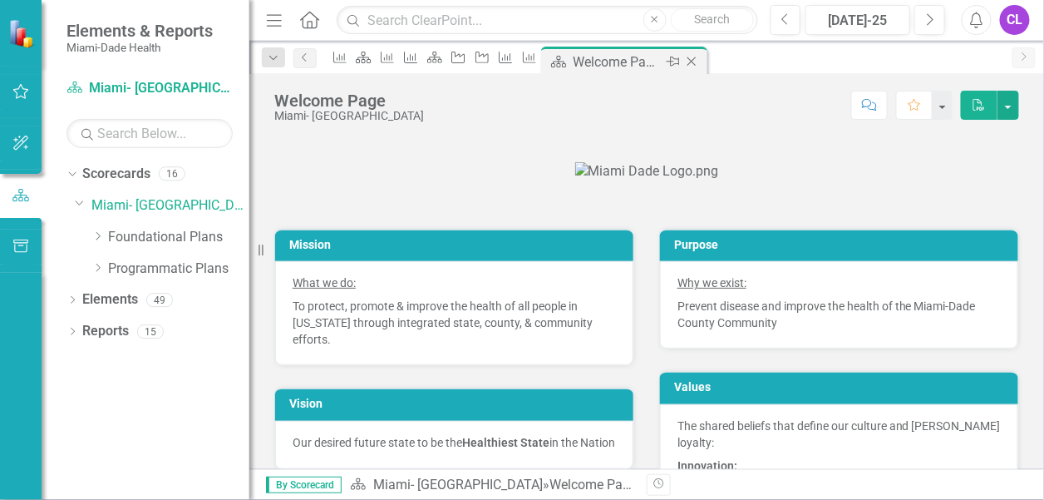
click at [662, 60] on div "Welcome Page" at bounding box center [617, 62] width 89 height 21
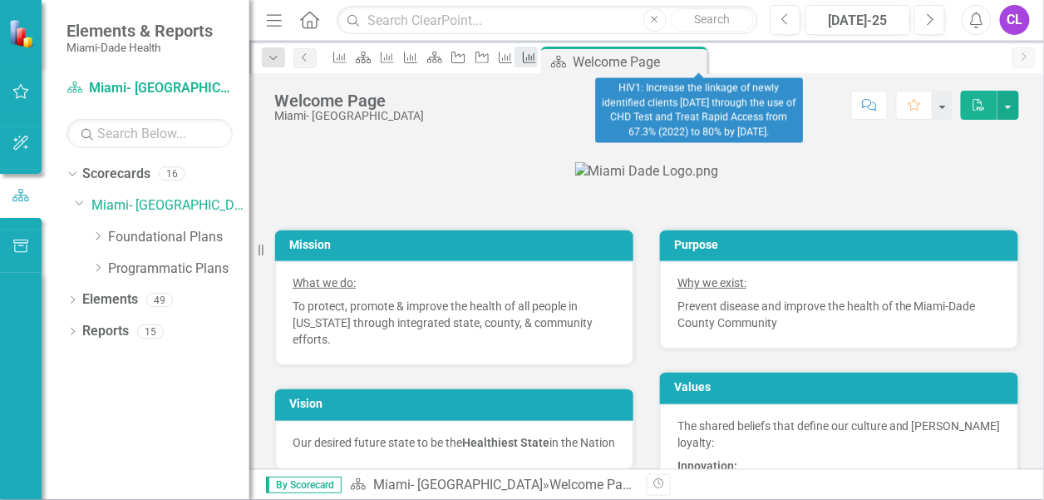
click at [538, 58] on icon "Objective" at bounding box center [529, 57] width 17 height 13
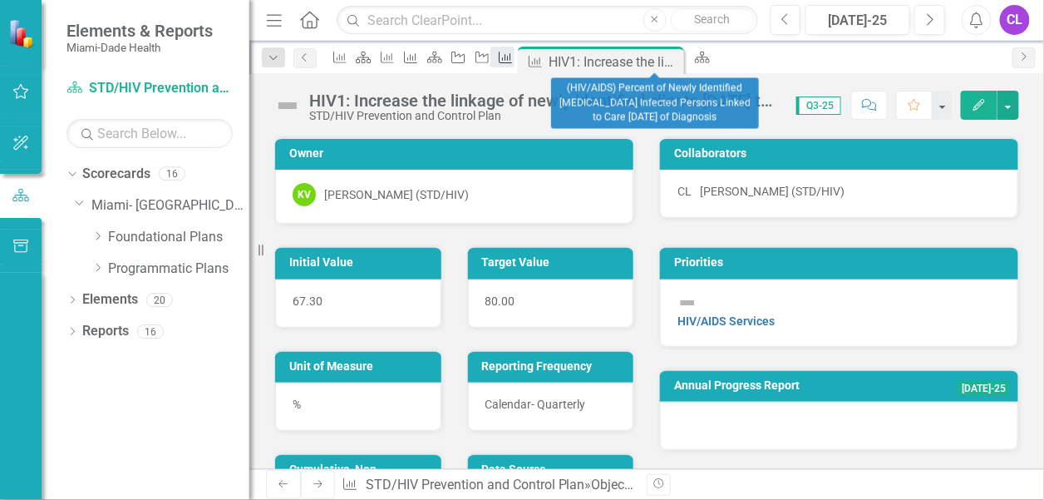
click at [514, 58] on icon "Objective" at bounding box center [505, 57] width 17 height 13
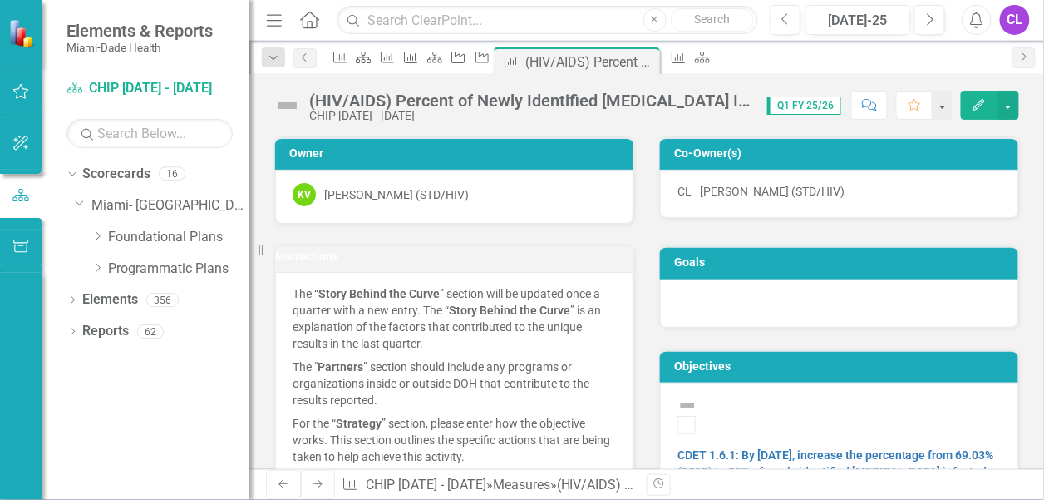
click at [490, 57] on div "Objective" at bounding box center [478, 57] width 23 height 21
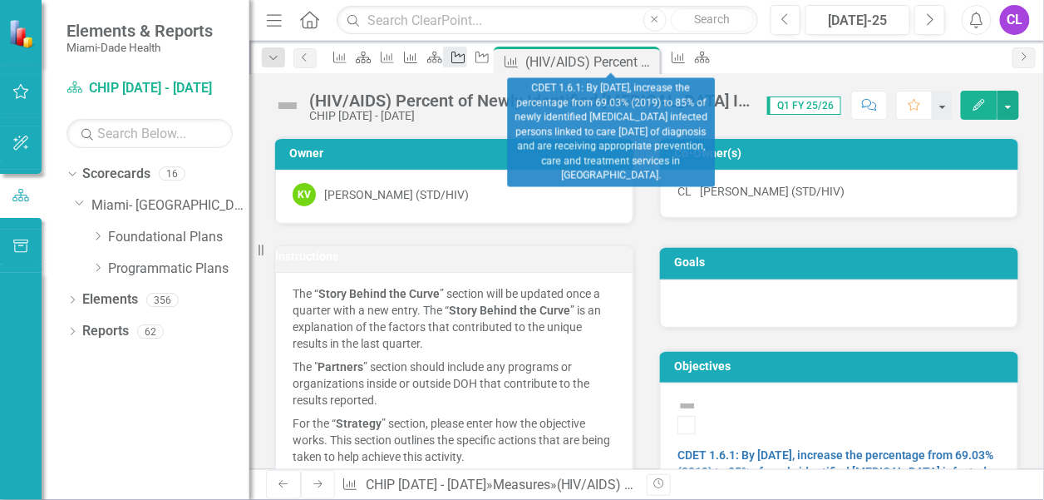
click at [466, 56] on div "Objective" at bounding box center [454, 57] width 23 height 21
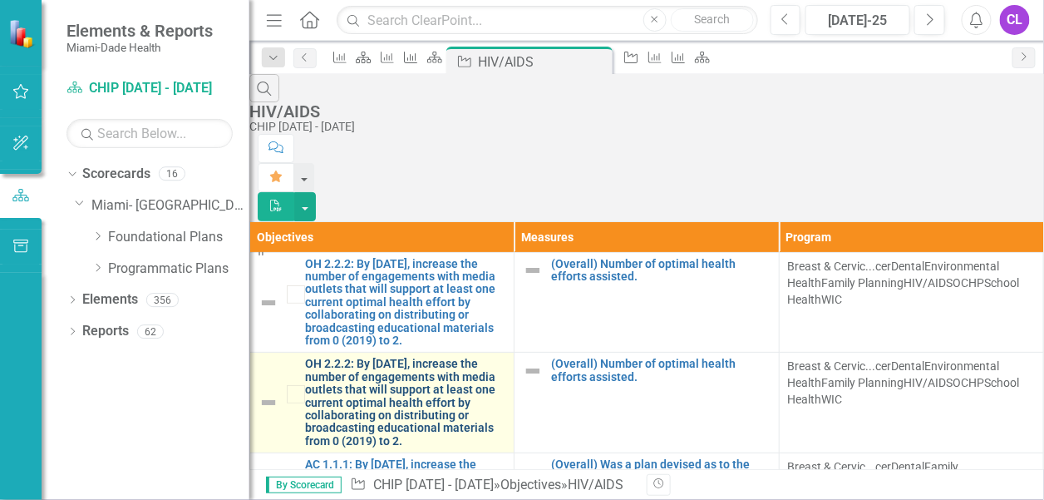
scroll to position [481, 0]
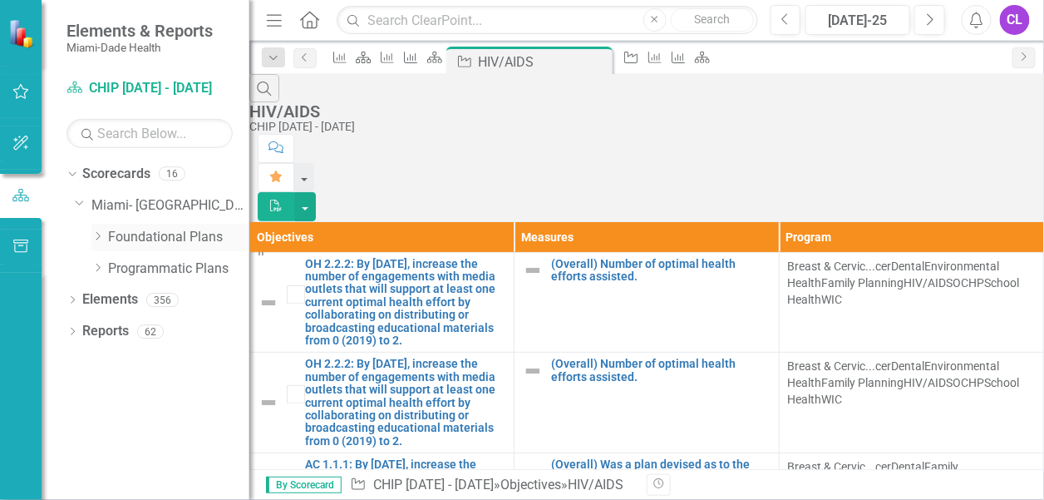
click at [96, 234] on icon "Dropdown" at bounding box center [97, 236] width 12 height 10
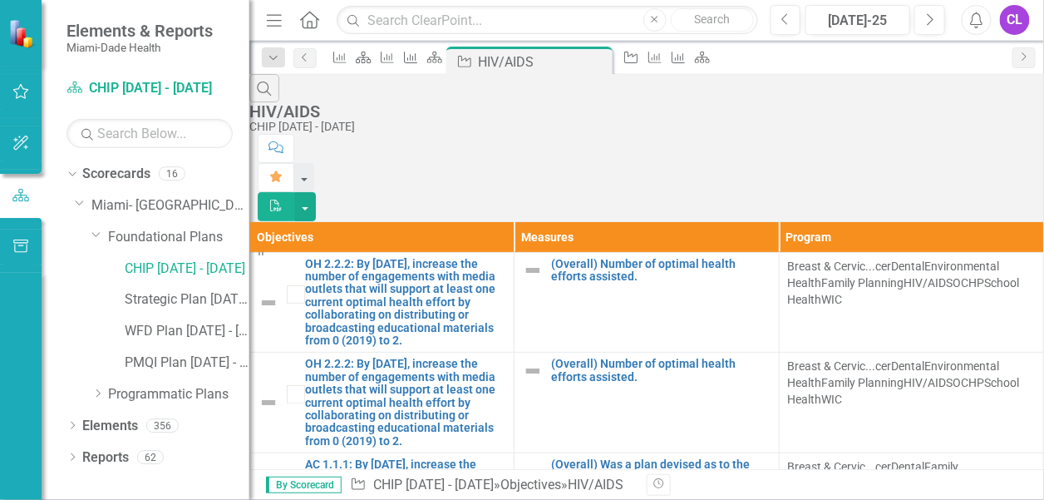
click at [72, 199] on div "Dropdown Scorecards 16 Dropdown [GEOGRAPHIC_DATA]- Dade County Dropdown Foundat…" at bounding box center [157, 286] width 183 height 252
click at [76, 200] on icon "Dropdown" at bounding box center [80, 202] width 10 height 12
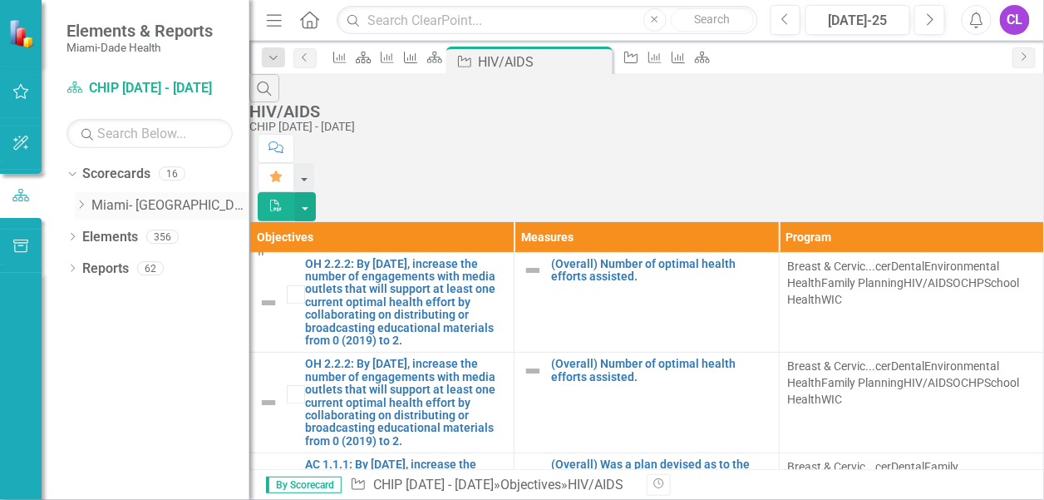
click at [79, 208] on icon "Dropdown" at bounding box center [81, 204] width 12 height 10
click at [133, 232] on link "Foundational Plans" at bounding box center [178, 237] width 141 height 19
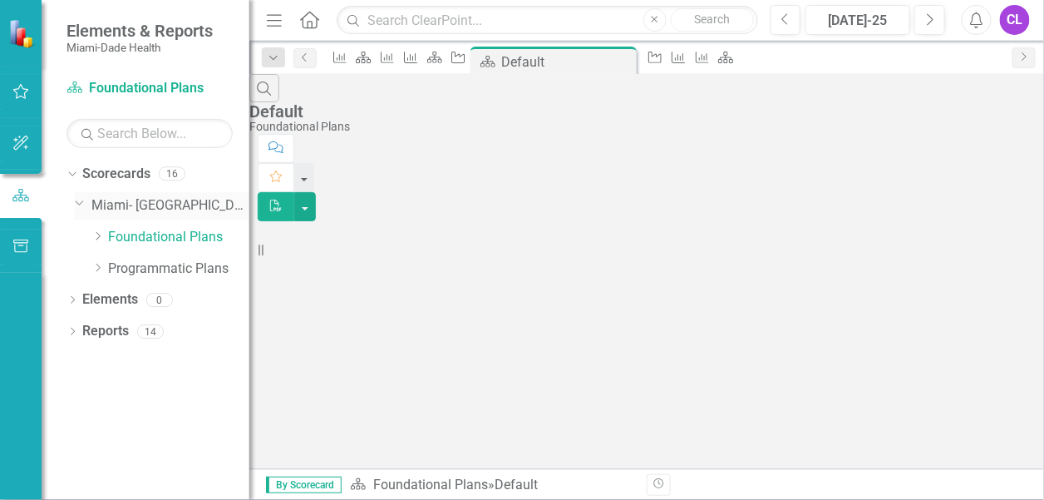
click at [80, 204] on icon "Dropdown" at bounding box center [80, 202] width 10 height 12
click at [80, 204] on icon "Dropdown" at bounding box center [81, 204] width 12 height 10
click at [96, 233] on icon "Dropdown" at bounding box center [97, 236] width 12 height 10
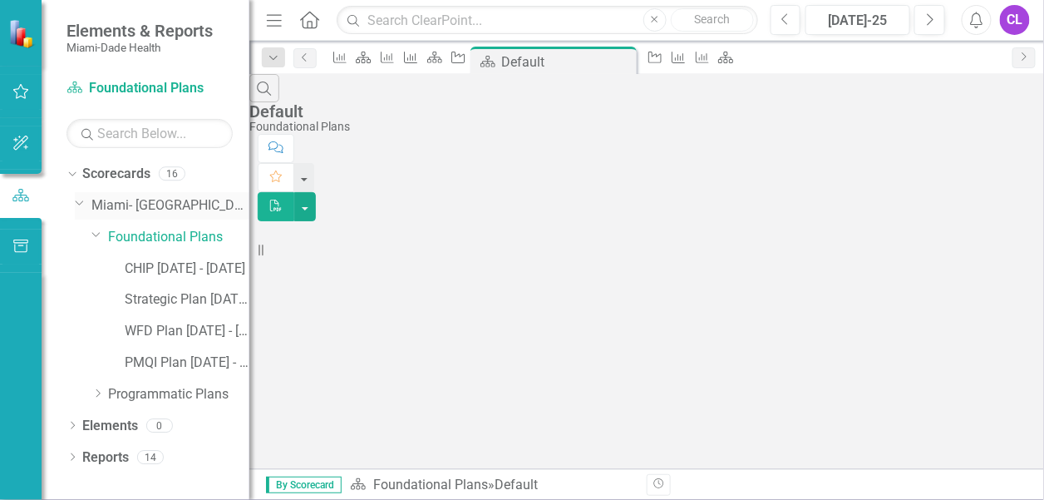
click at [78, 199] on icon "Dropdown" at bounding box center [80, 202] width 10 height 12
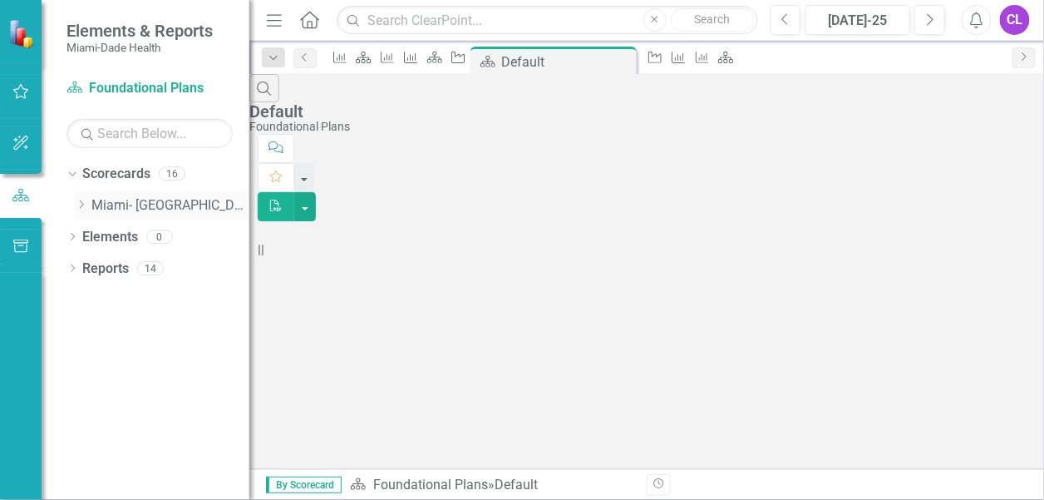
click at [78, 199] on icon "Dropdown" at bounding box center [81, 204] width 12 height 10
click at [99, 267] on icon "Dropdown" at bounding box center [97, 268] width 12 height 10
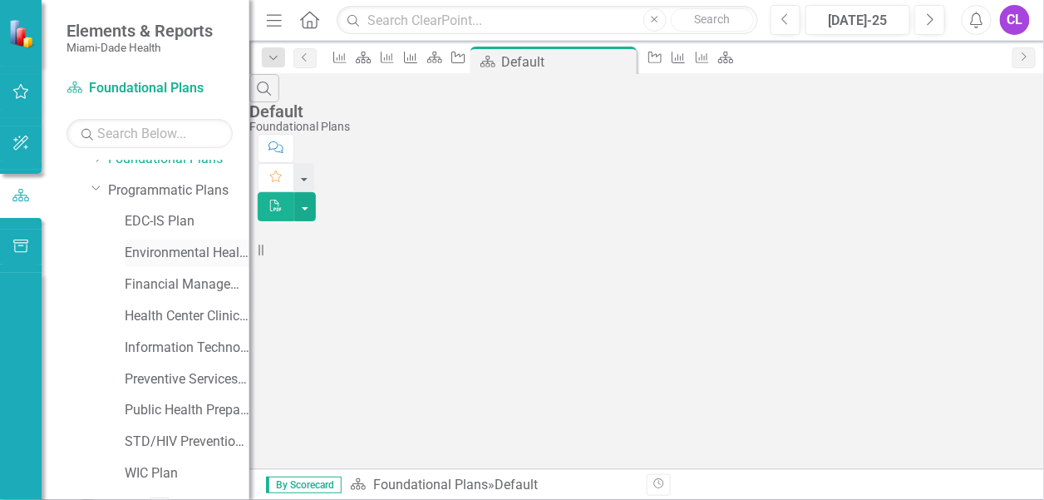
scroll to position [131, 0]
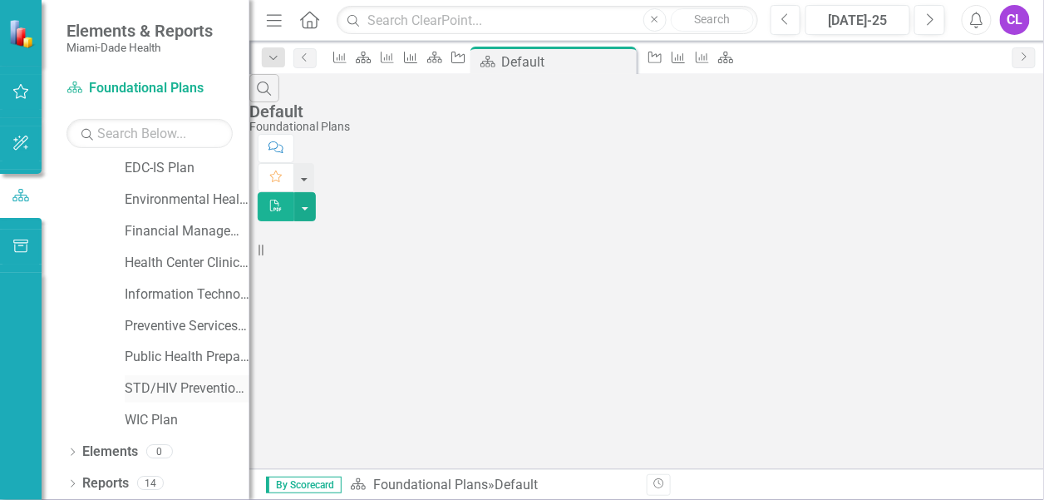
click at [160, 385] on link "STD/HIV Prevention and Control Plan" at bounding box center [187, 388] width 125 height 19
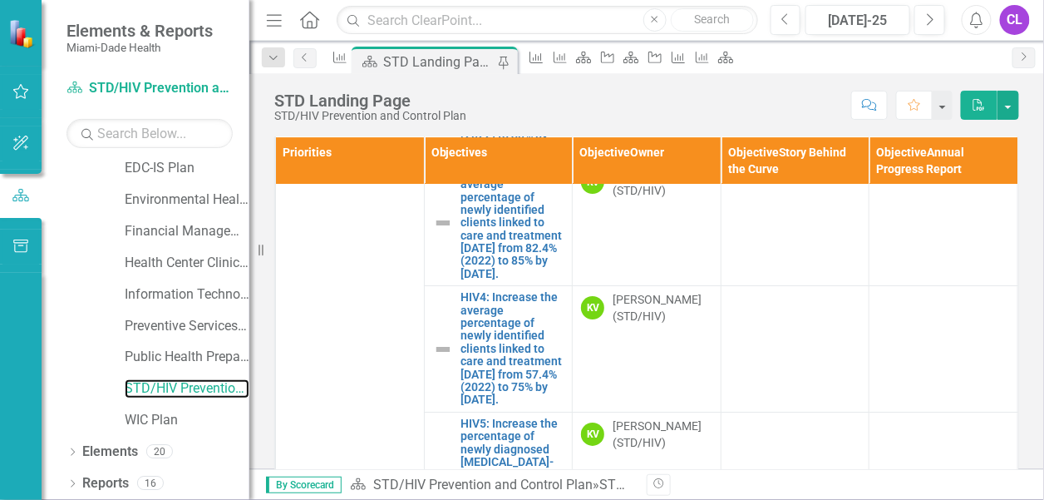
scroll to position [2014, 0]
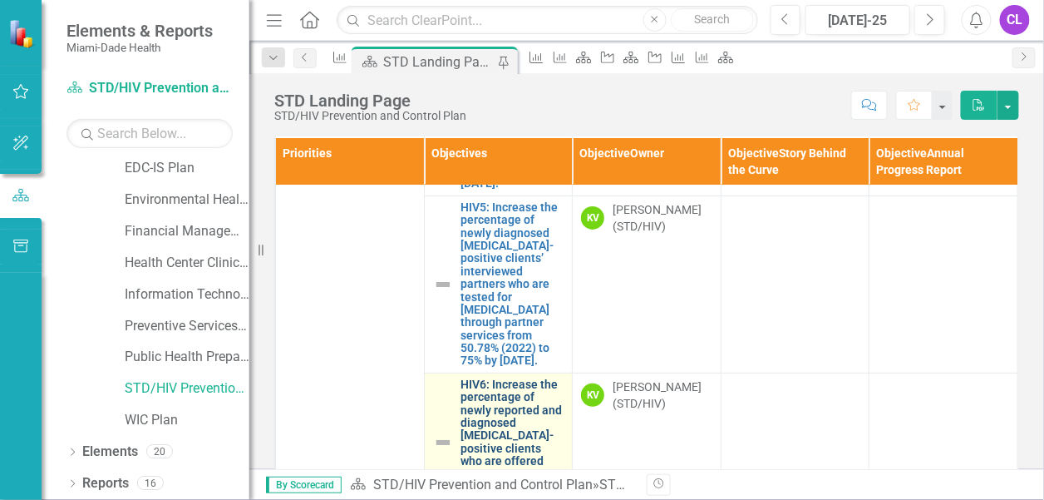
click at [483, 403] on link "HIV6: Increase the percentage of newly reported and diagnosed [MEDICAL_DATA]-po…" at bounding box center [512, 442] width 103 height 128
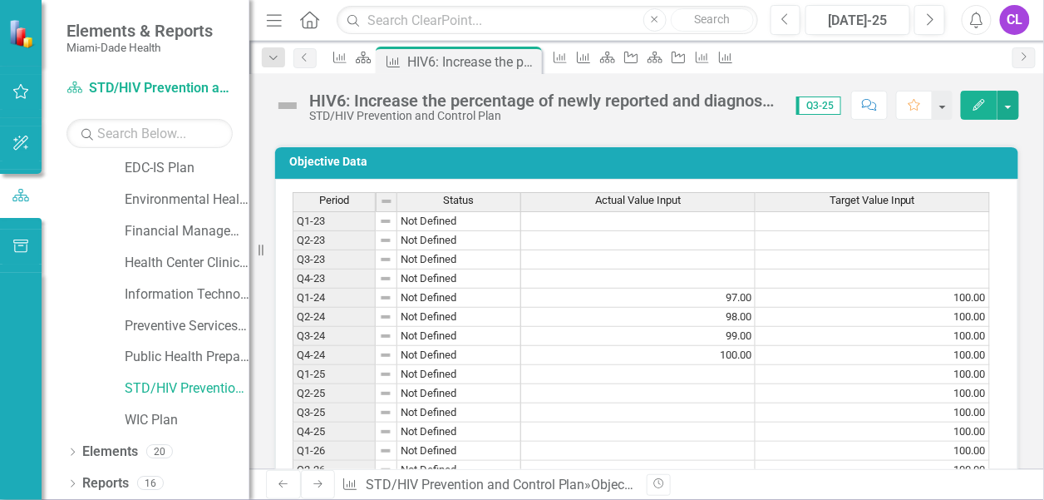
scroll to position [1330, 0]
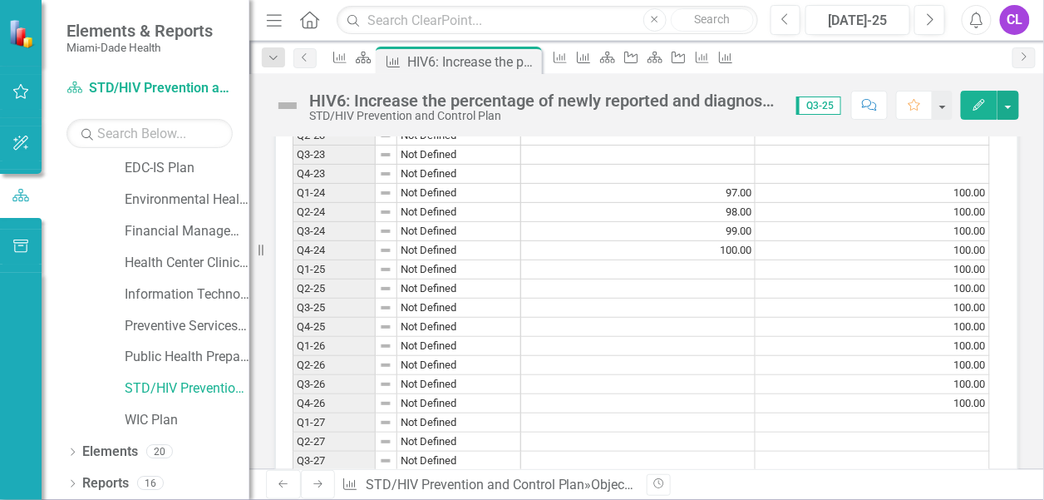
click at [697, 279] on td at bounding box center [638, 269] width 234 height 19
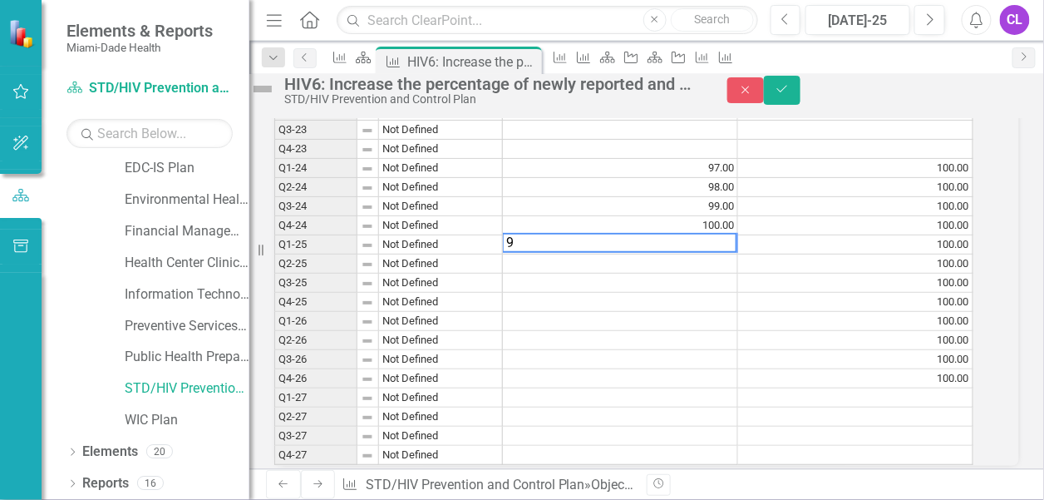
scroll to position [1336, 0]
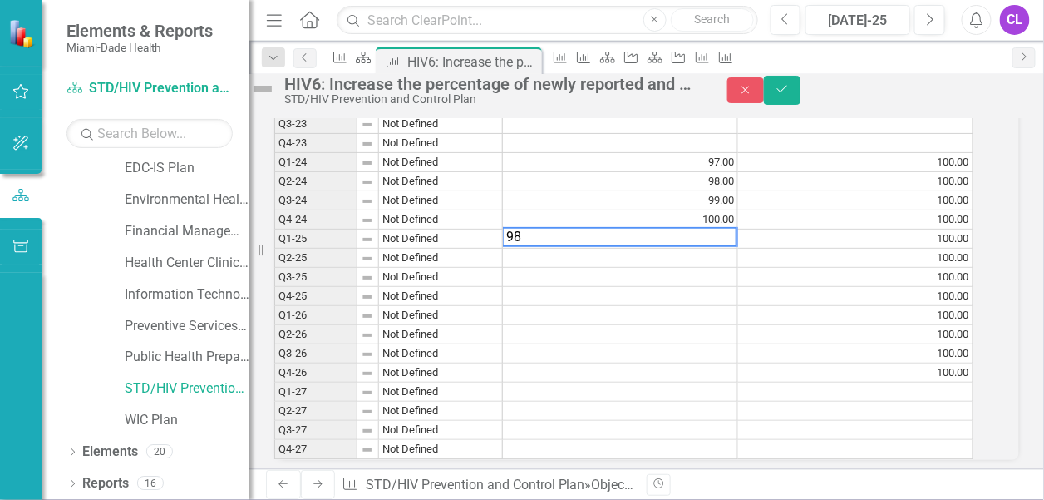
click at [703, 268] on td at bounding box center [620, 258] width 235 height 19
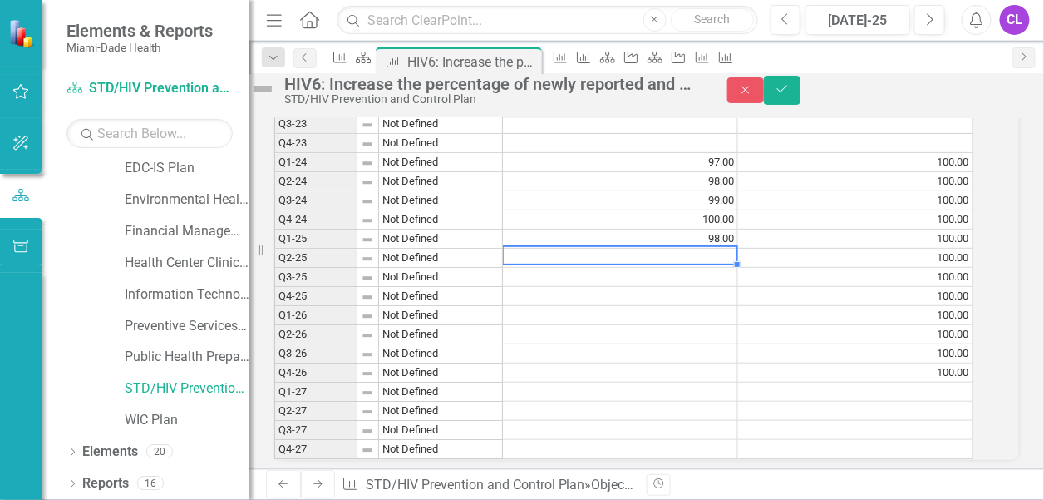
click at [728, 268] on td at bounding box center [620, 258] width 235 height 19
type textarea "98"
click at [729, 249] on td "98.00" at bounding box center [620, 238] width 235 height 19
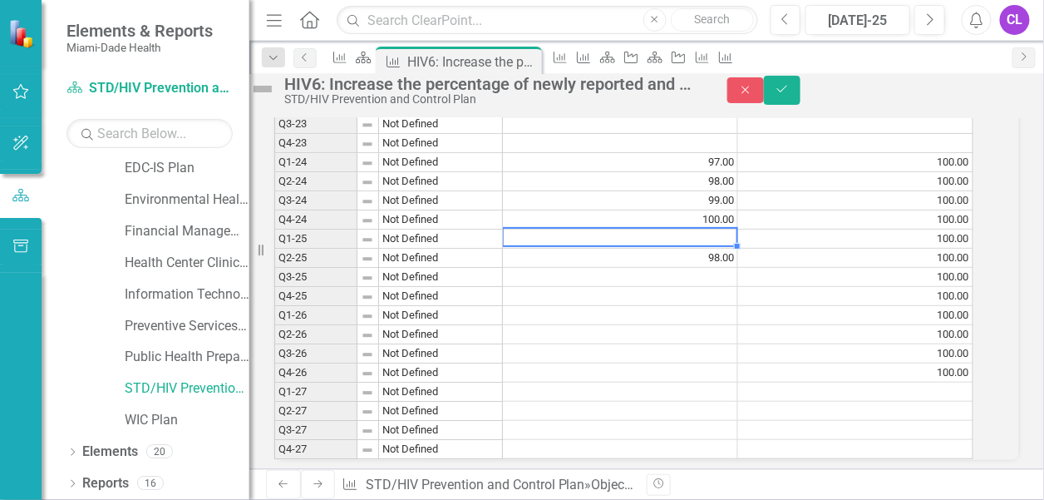
click at [667, 344] on td at bounding box center [620, 334] width 235 height 19
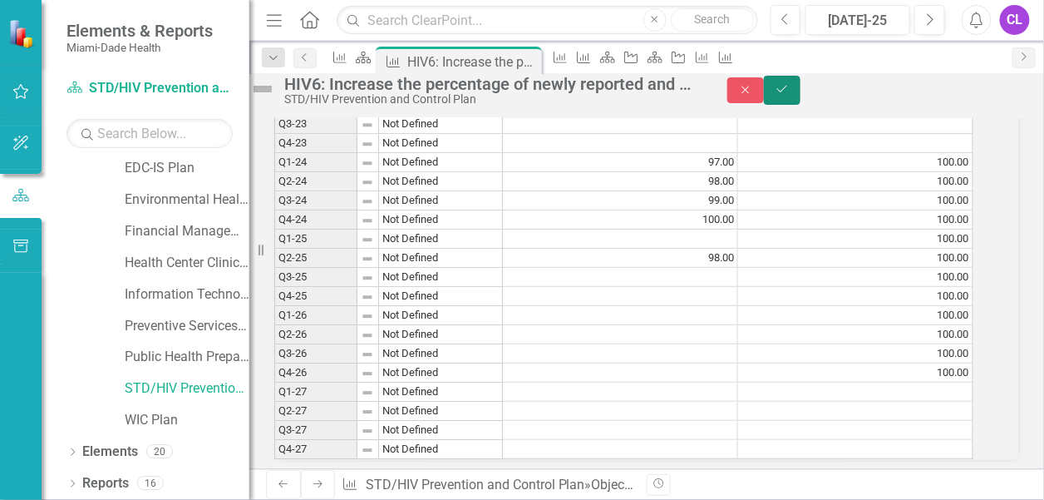
click at [790, 95] on icon "Save" at bounding box center [782, 89] width 15 height 12
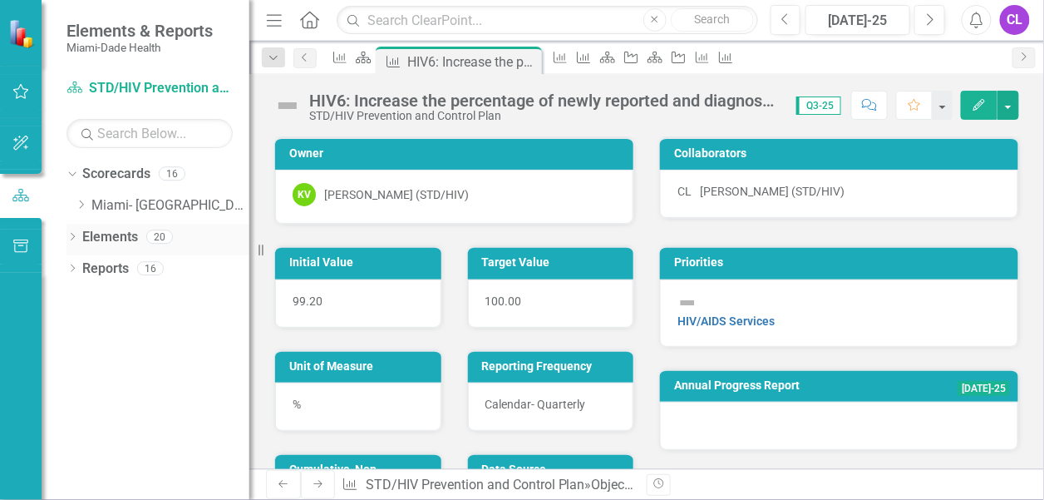
scroll to position [0, 0]
click at [72, 173] on icon "Dropdown" at bounding box center [70, 173] width 9 height 12
click at [71, 175] on icon "Dropdown" at bounding box center [72, 175] width 12 height 9
click at [78, 207] on icon "Dropdown" at bounding box center [81, 204] width 12 height 10
click at [132, 237] on link "Foundational Plans" at bounding box center [178, 237] width 141 height 19
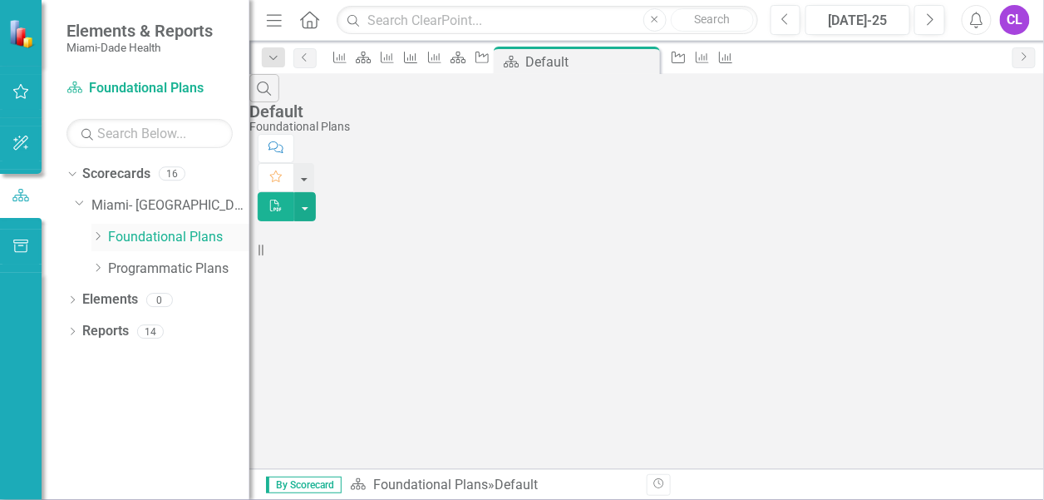
click at [97, 238] on icon "Dropdown" at bounding box center [97, 236] width 12 height 10
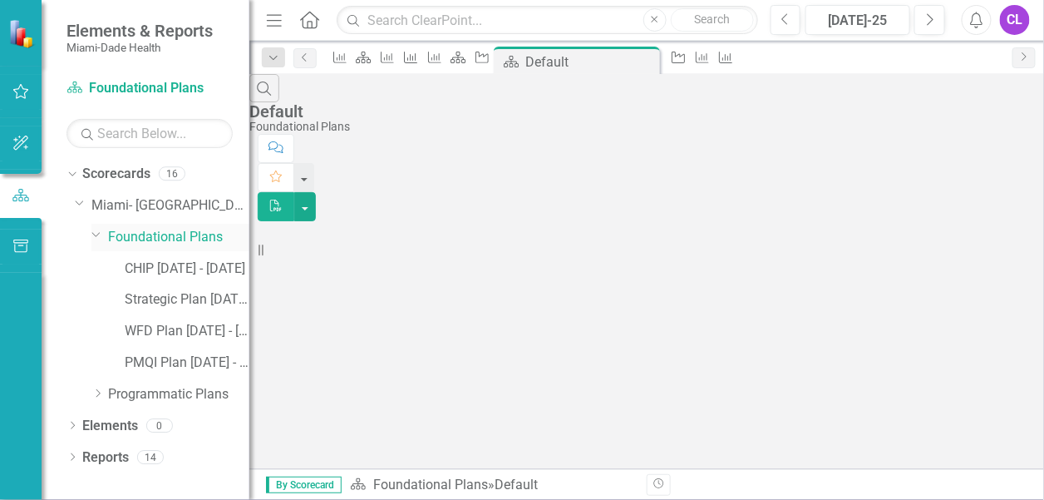
click at [96, 239] on icon "Dropdown" at bounding box center [96, 234] width 10 height 12
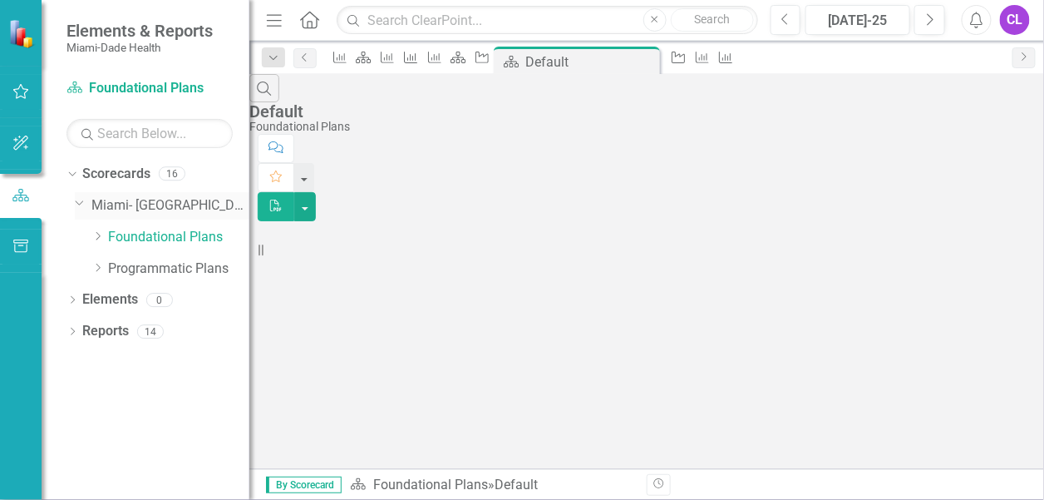
click at [81, 201] on icon at bounding box center [80, 203] width 8 height 4
click at [75, 200] on icon "Dropdown" at bounding box center [81, 204] width 12 height 10
click at [146, 263] on link "Programmatic Plans" at bounding box center [178, 268] width 141 height 19
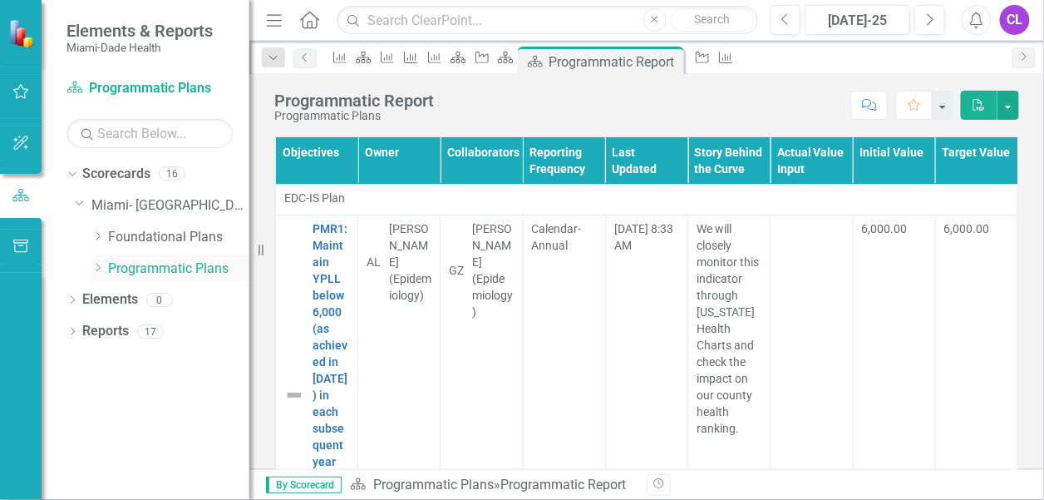
click at [93, 266] on icon "Dropdown" at bounding box center [97, 268] width 12 height 10
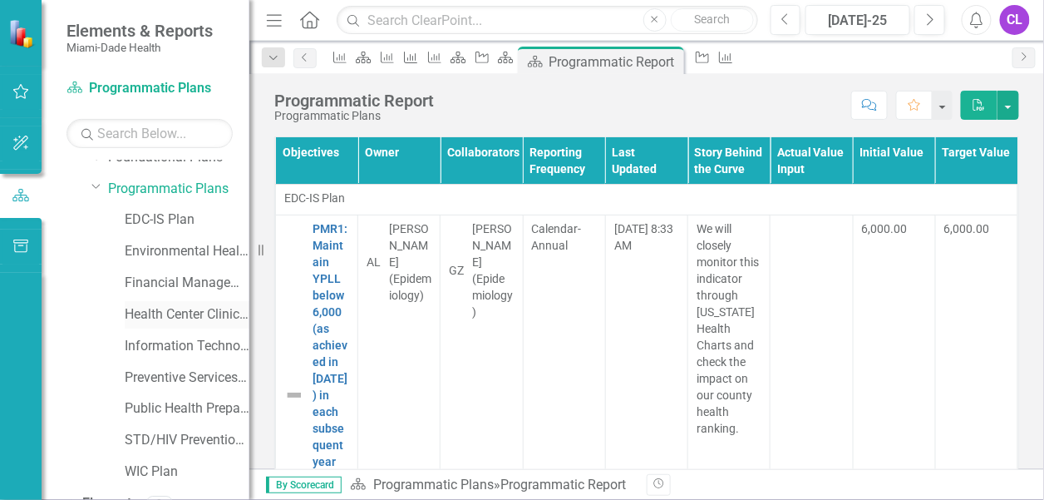
scroll to position [131, 0]
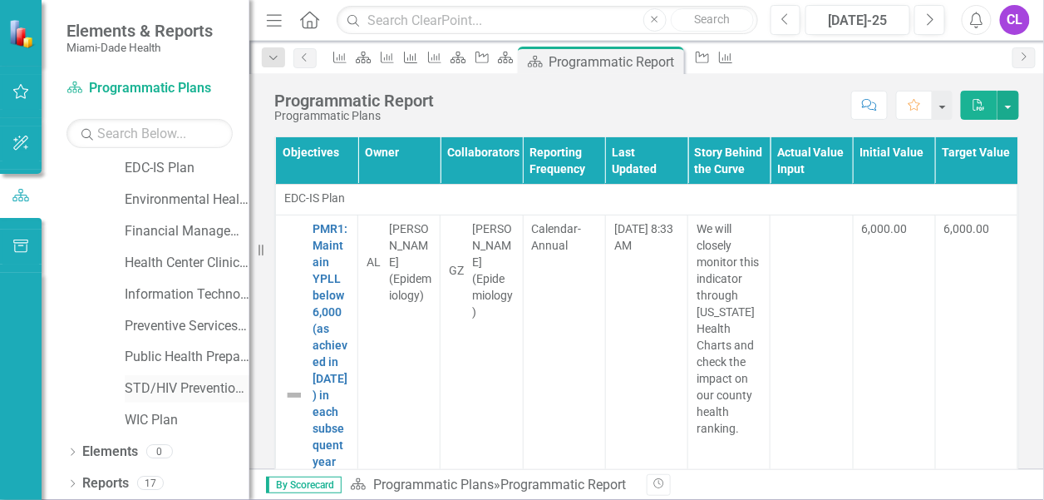
click at [167, 388] on link "STD/HIV Prevention and Control Plan" at bounding box center [187, 388] width 125 height 19
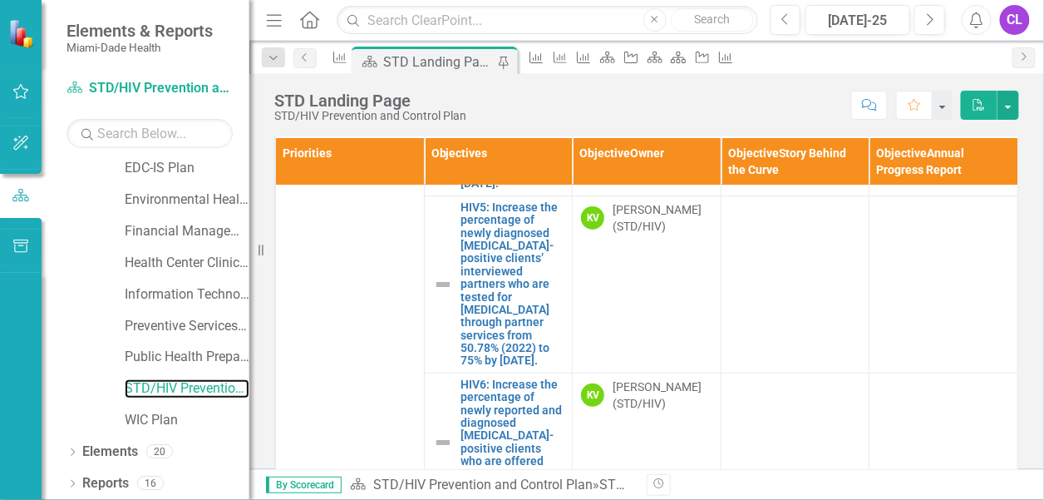
scroll to position [2014, 0]
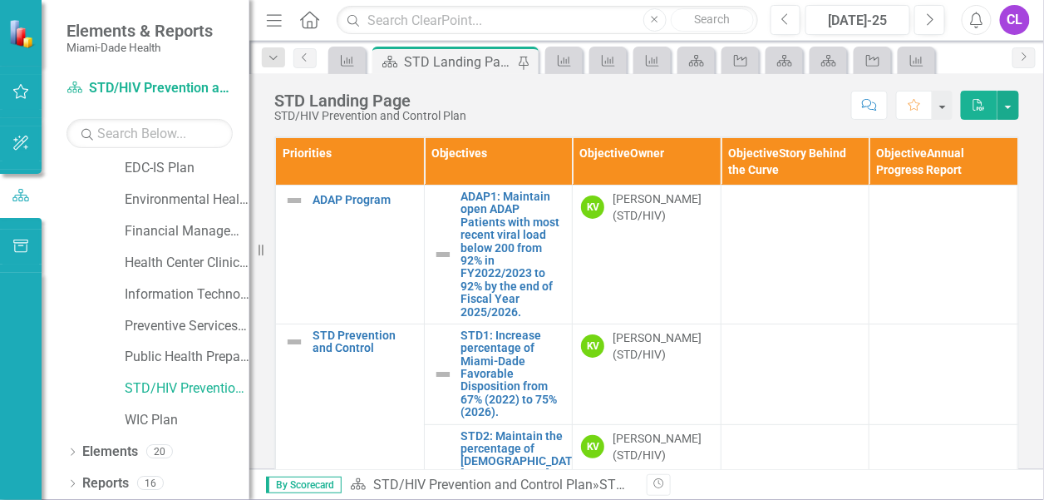
scroll to position [2014, 0]
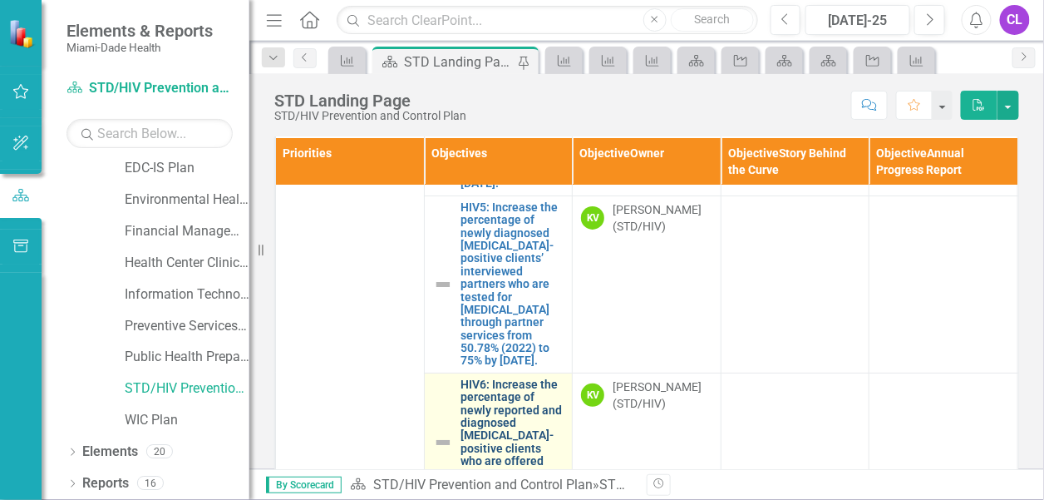
click at [490, 401] on link "HIV6: Increase the percentage of newly reported and diagnosed [MEDICAL_DATA]-po…" at bounding box center [512, 442] width 103 height 128
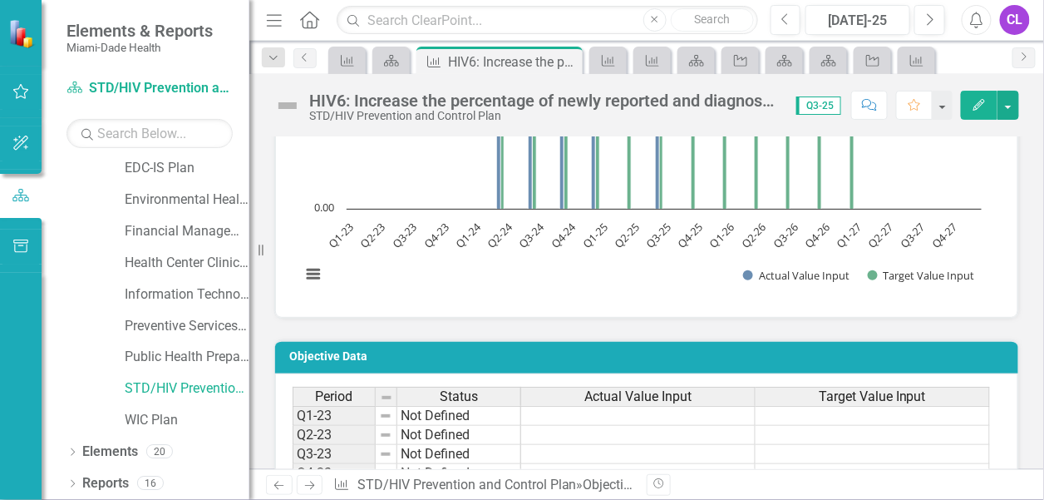
scroll to position [1247, 0]
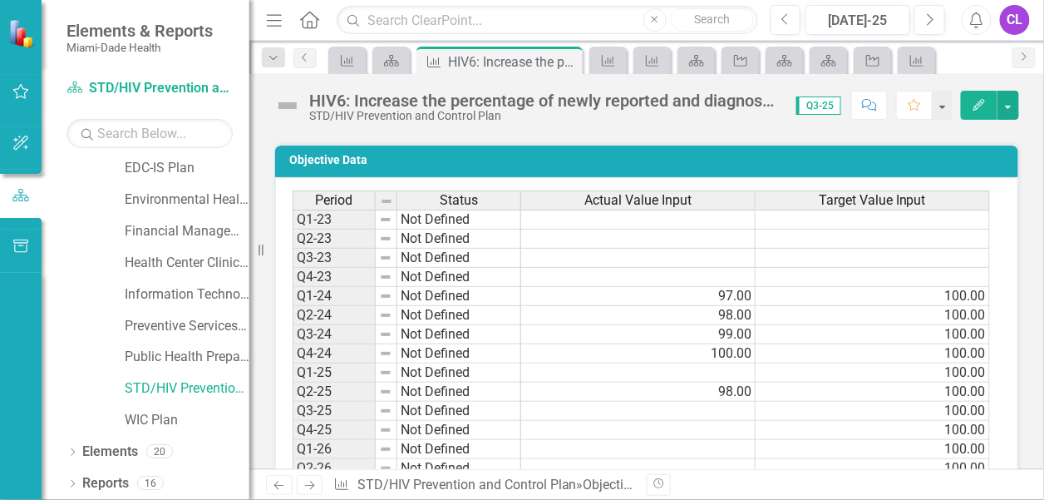
click at [610, 382] on td at bounding box center [638, 372] width 234 height 19
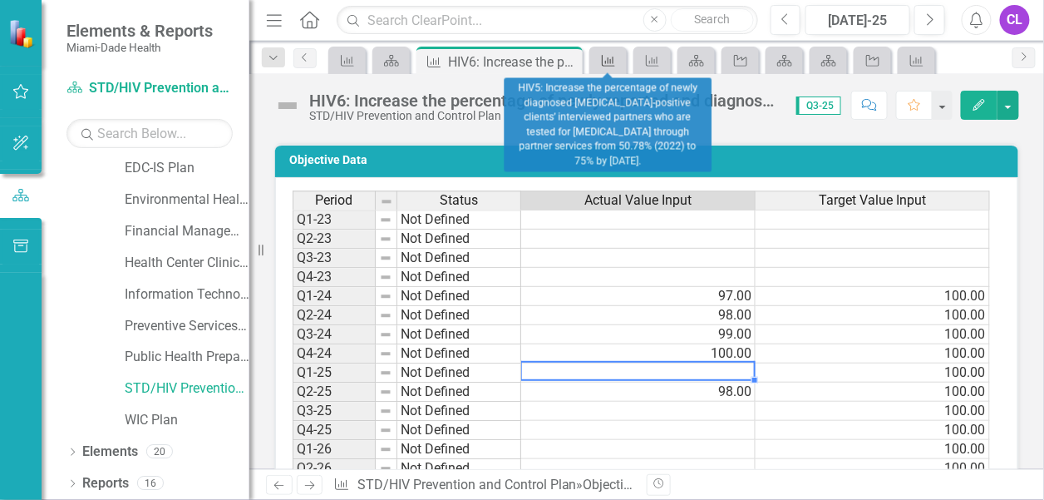
click at [600, 57] on icon "Objective" at bounding box center [608, 60] width 17 height 13
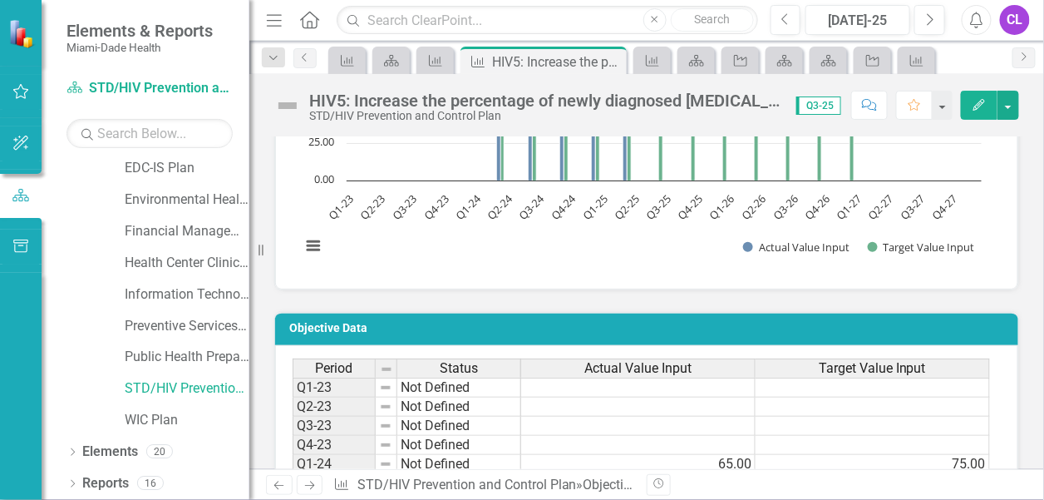
scroll to position [1247, 0]
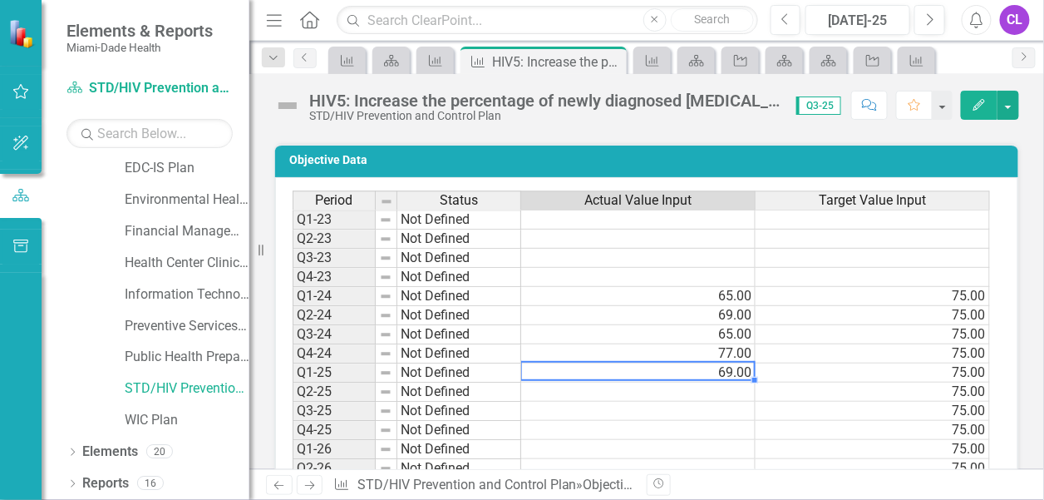
click at [731, 382] on td "69.00" at bounding box center [638, 372] width 234 height 19
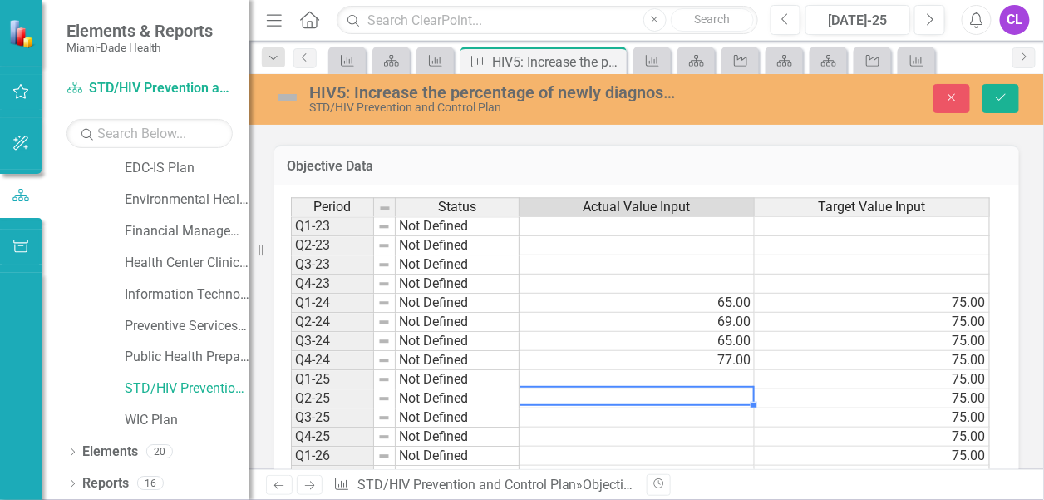
click at [724, 408] on td at bounding box center [636, 398] width 235 height 19
type textarea "65"
click at [635, 351] on td "65.00" at bounding box center [636, 341] width 235 height 19
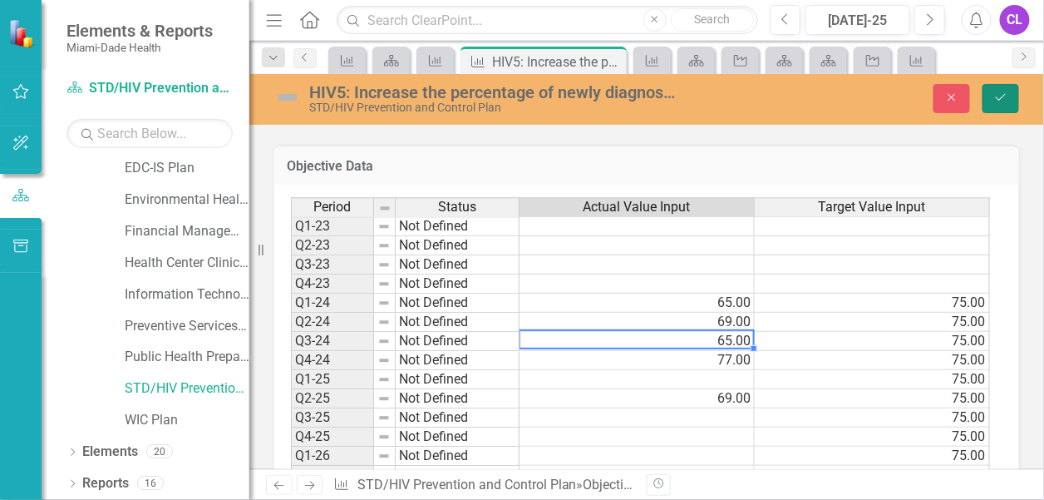
click at [1002, 96] on icon "submit" at bounding box center [1001, 97] width 10 height 7
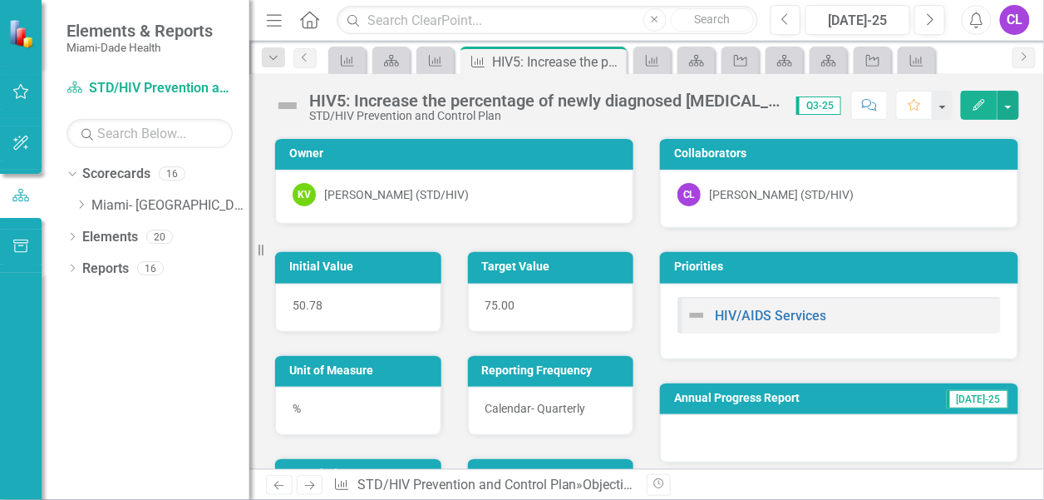
scroll to position [0, 0]
click at [78, 199] on div "Dropdown" at bounding box center [81, 206] width 12 height 14
click at [87, 234] on div "Dropdown Foundational Plans" at bounding box center [162, 240] width 175 height 32
click at [92, 235] on icon "Dropdown" at bounding box center [97, 236] width 12 height 10
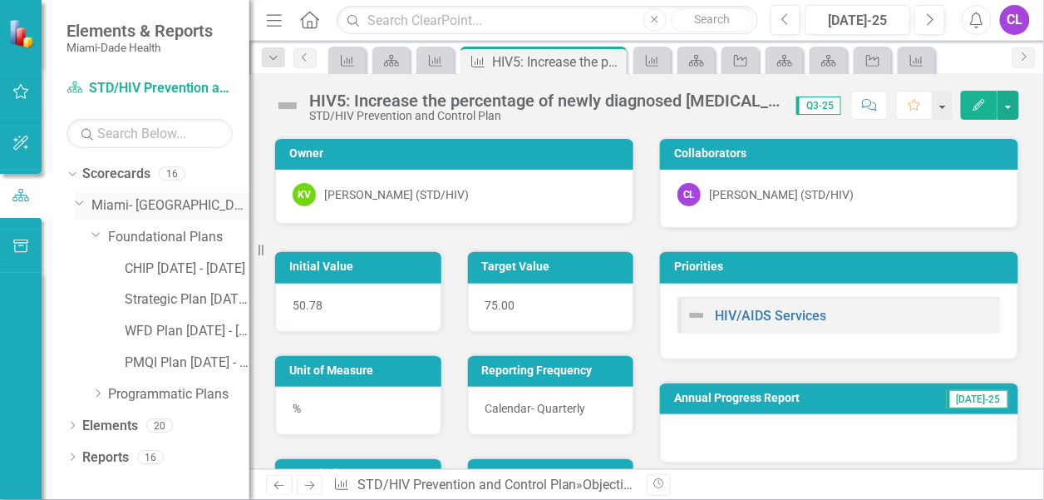
click at [78, 199] on icon "Dropdown" at bounding box center [80, 202] width 10 height 12
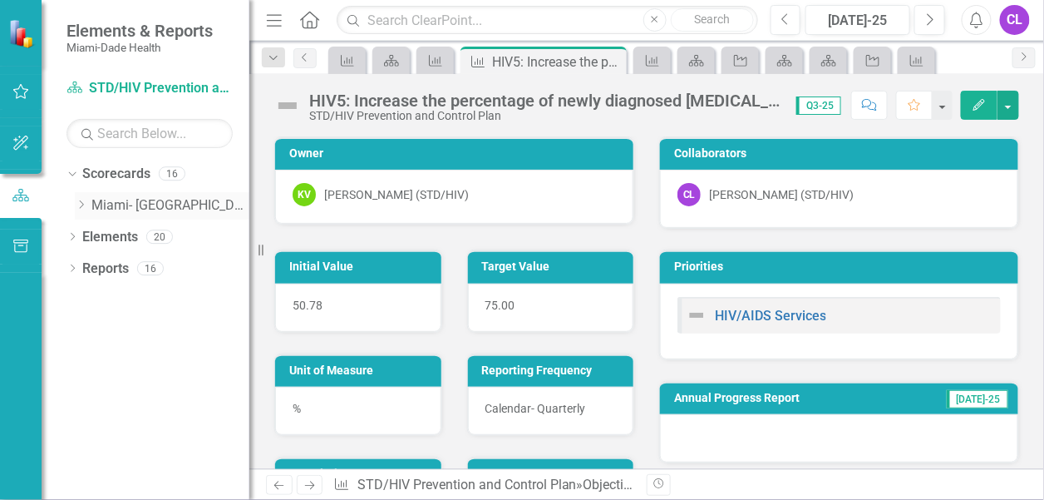
click at [78, 199] on div "Dropdown" at bounding box center [81, 206] width 12 height 14
click at [122, 263] on link "Programmatic Plans" at bounding box center [178, 268] width 141 height 19
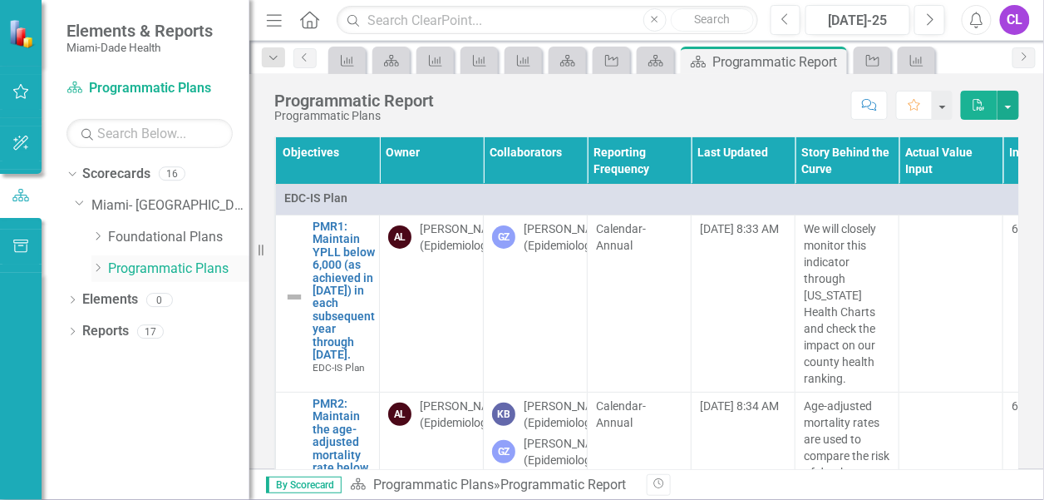
click at [100, 268] on icon "Dropdown" at bounding box center [97, 268] width 12 height 10
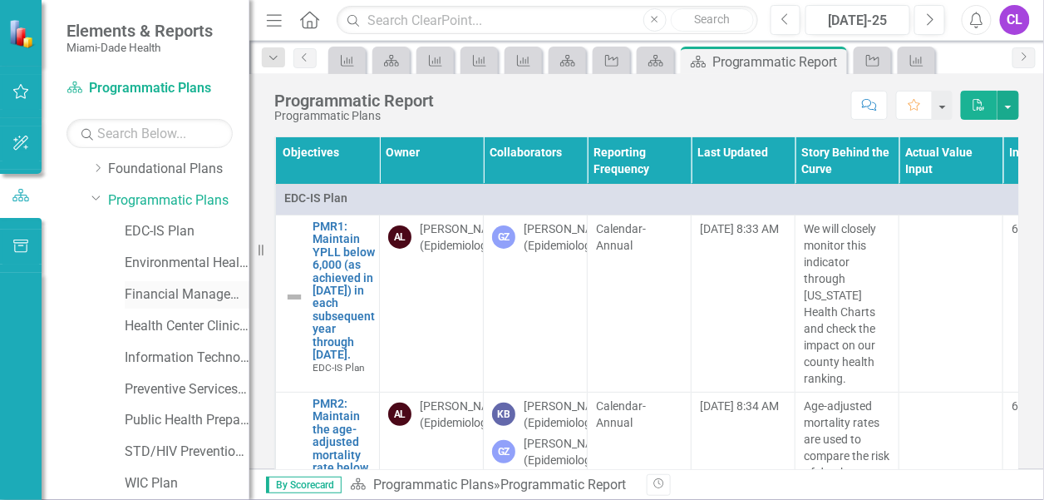
scroll to position [131, 0]
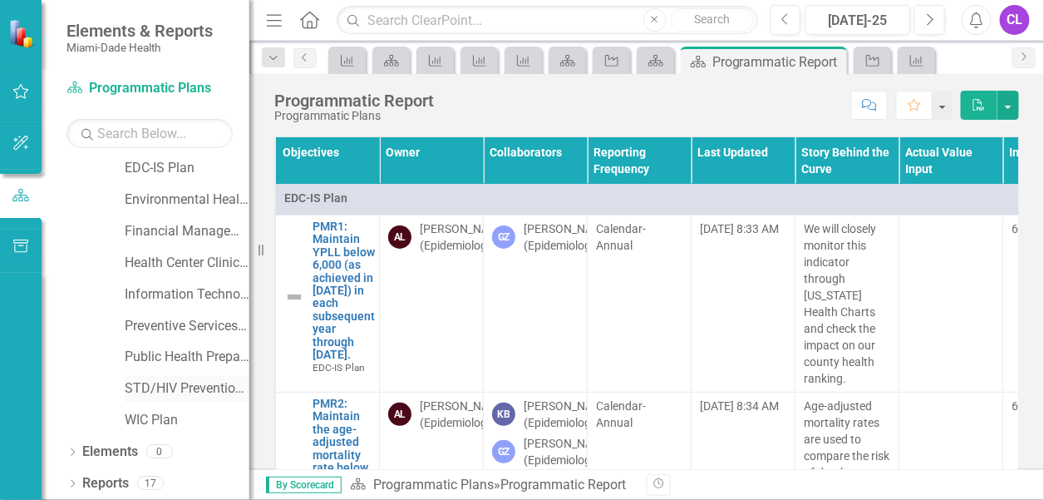
click at [153, 386] on link "STD/HIV Prevention and Control Plan" at bounding box center [187, 388] width 125 height 19
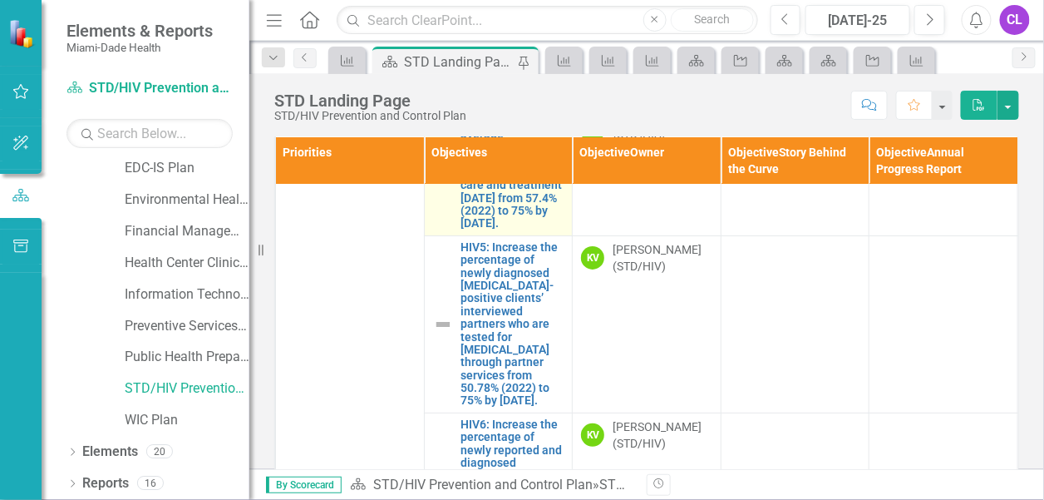
scroll to position [2014, 0]
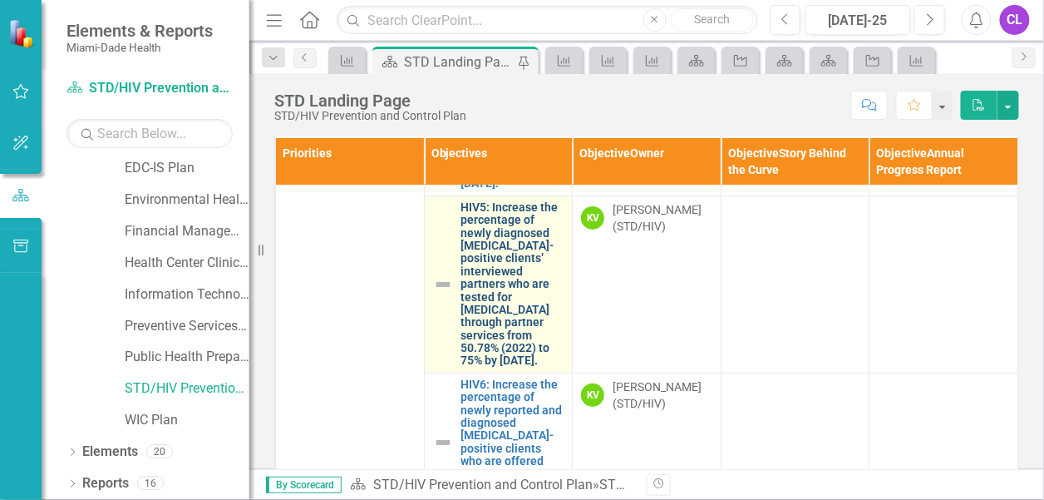
click at [484, 296] on link "HIV5: Increase the percentage of newly diagnosed [MEDICAL_DATA]-positive client…" at bounding box center [512, 284] width 103 height 166
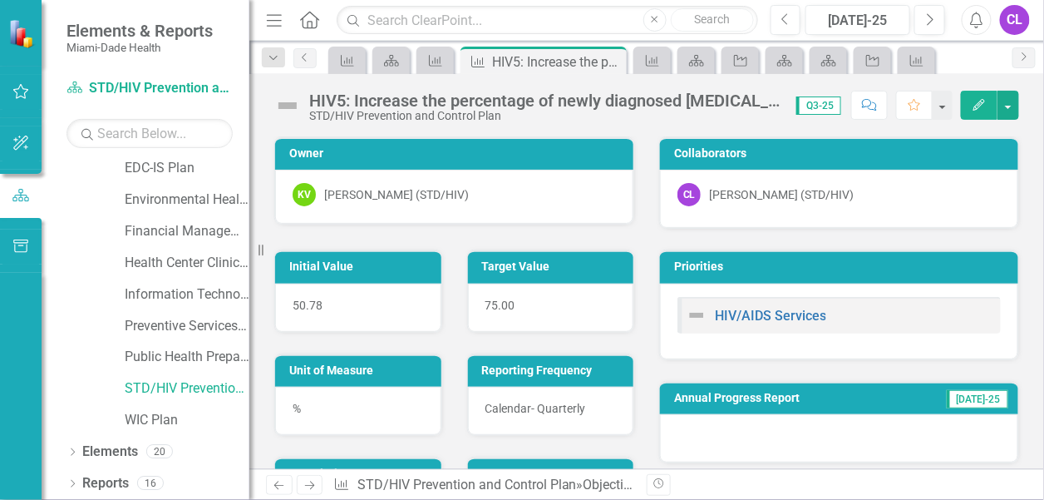
click at [721, 106] on div "HIV5: Increase the percentage of newly diagnosed [MEDICAL_DATA]-positive client…" at bounding box center [544, 100] width 470 height 18
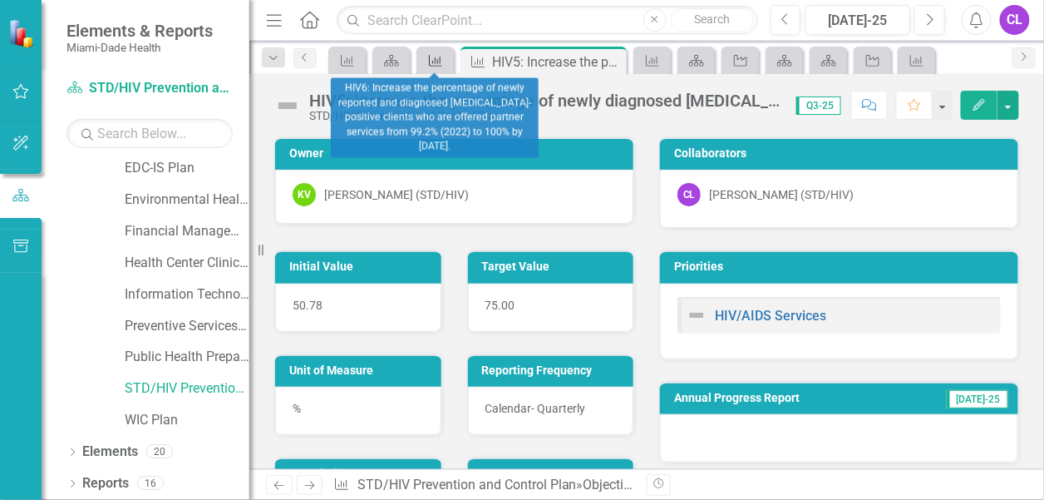
click at [436, 58] on icon "Objective" at bounding box center [435, 60] width 17 height 13
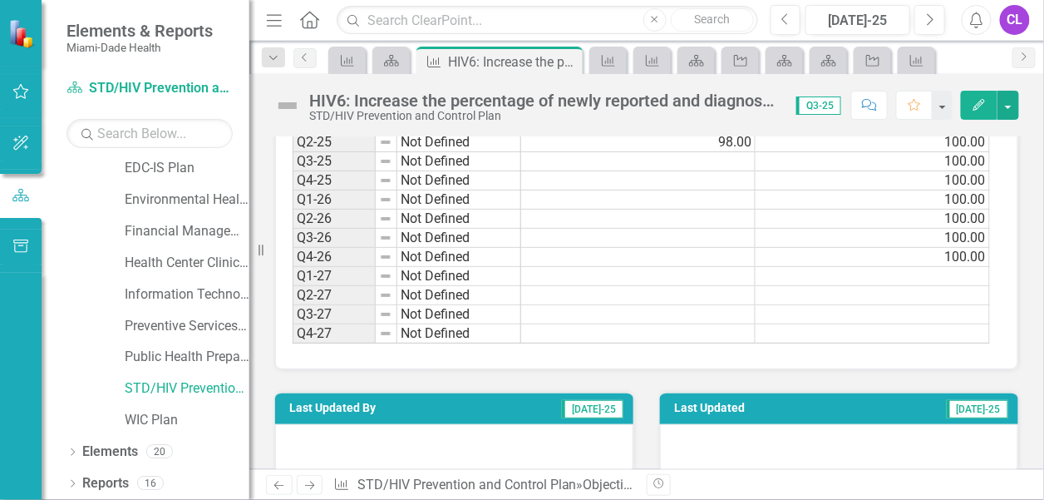
scroll to position [1413, 0]
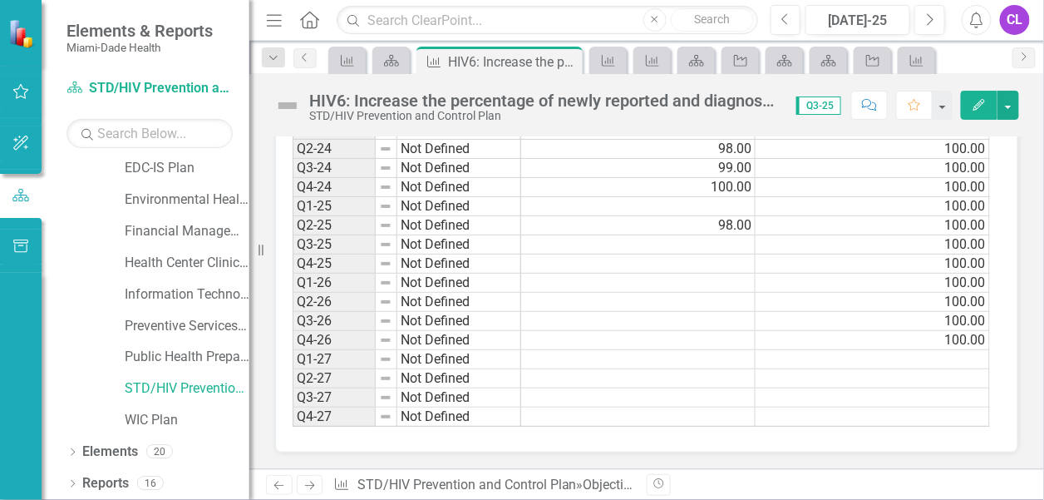
click at [721, 216] on td at bounding box center [638, 206] width 234 height 19
click at [726, 216] on td at bounding box center [638, 206] width 234 height 19
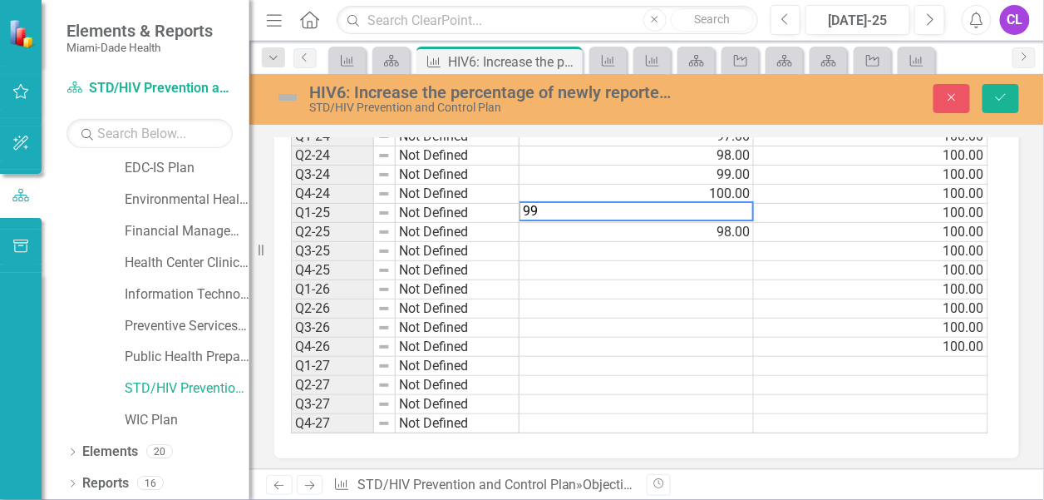
scroll to position [1419, 0]
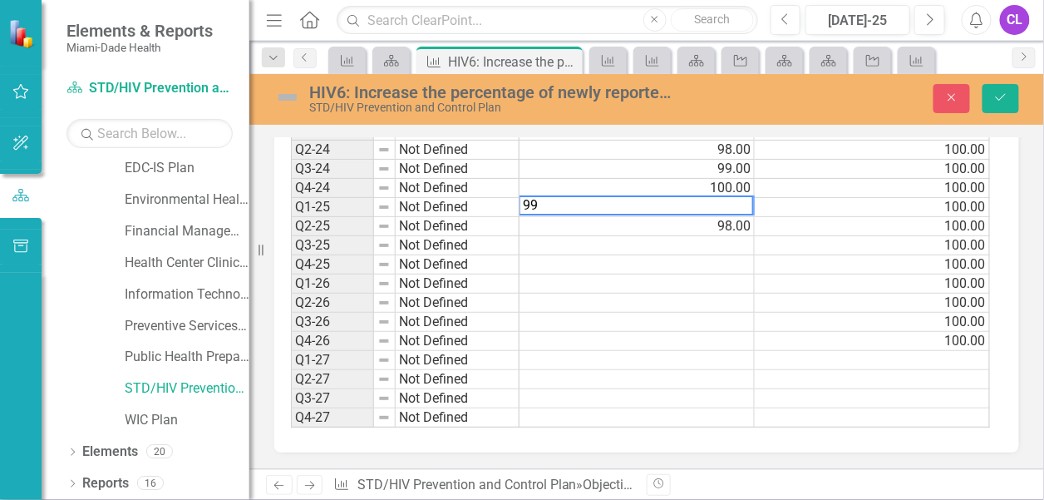
type textarea "99"
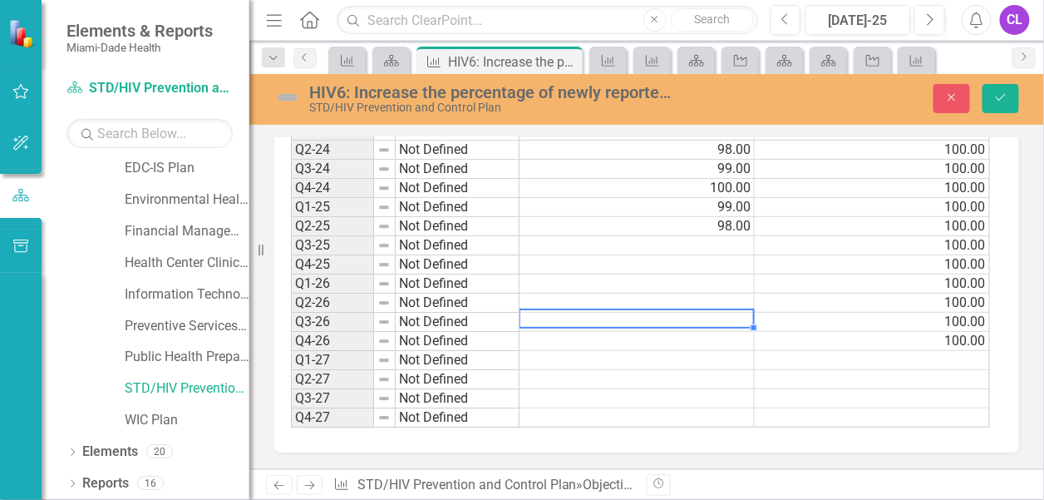
click at [711, 332] on td at bounding box center [636, 322] width 235 height 19
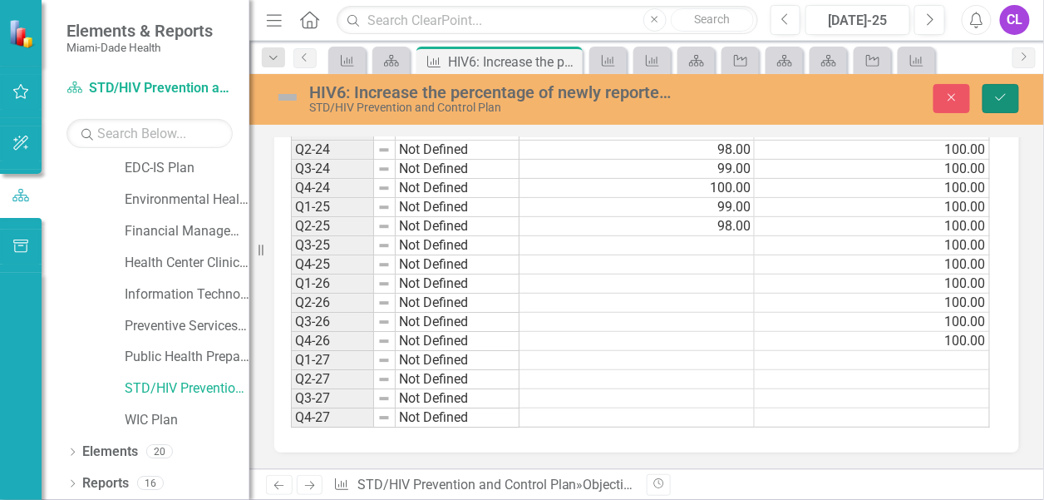
click at [1002, 94] on icon "Save" at bounding box center [1000, 97] width 15 height 12
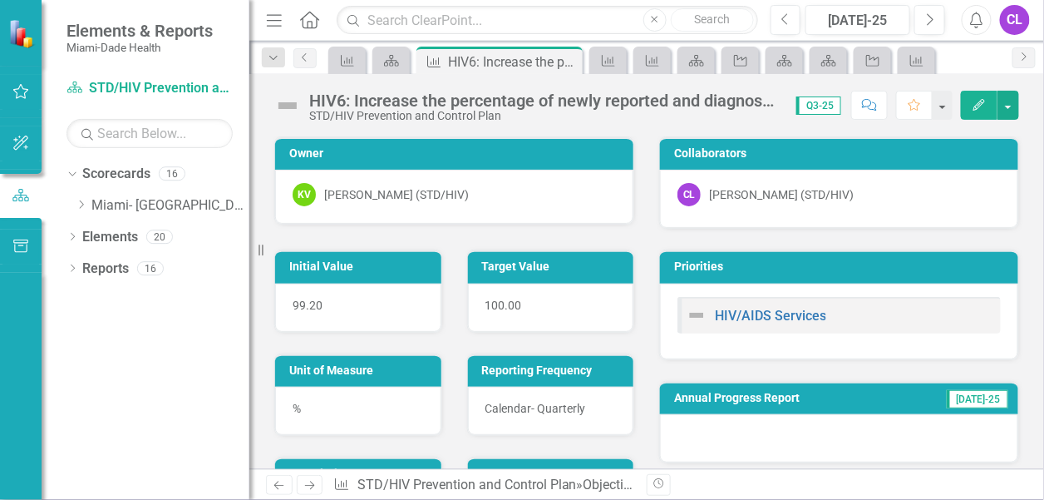
scroll to position [0, 0]
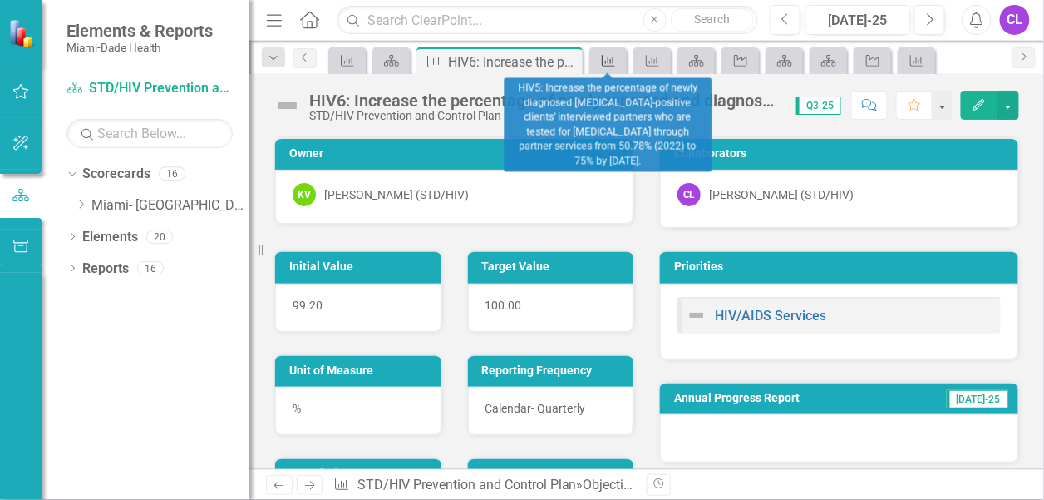
click at [614, 60] on icon "Objective" at bounding box center [608, 60] width 17 height 13
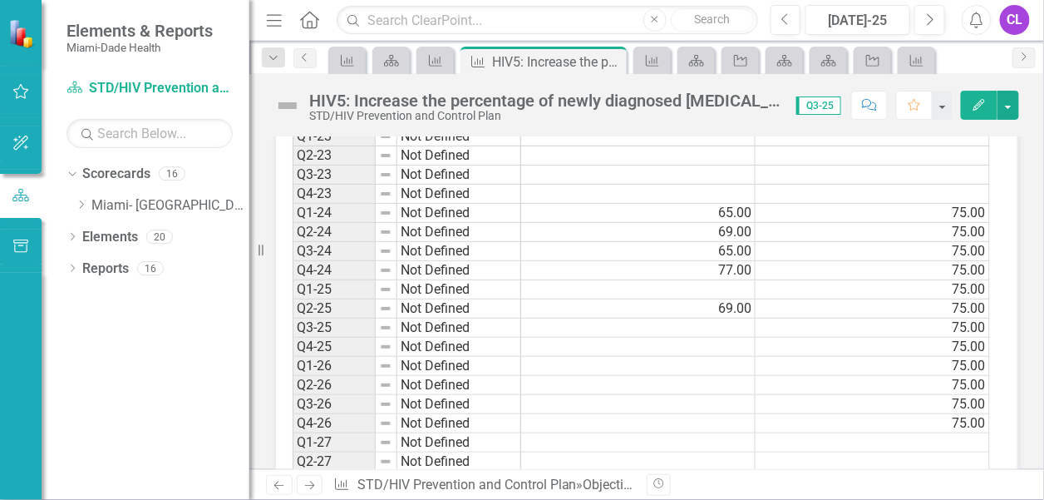
scroll to position [1413, 0]
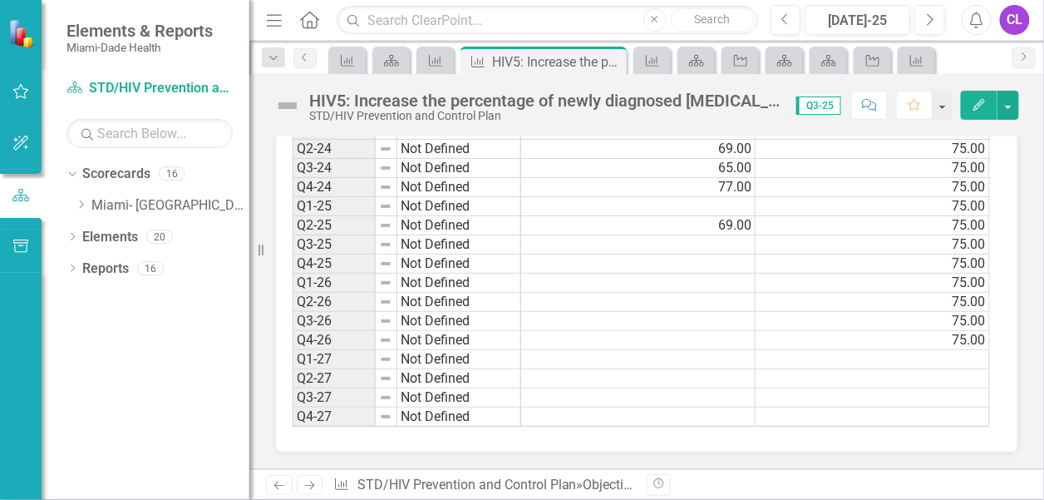
click at [733, 216] on td at bounding box center [638, 206] width 234 height 19
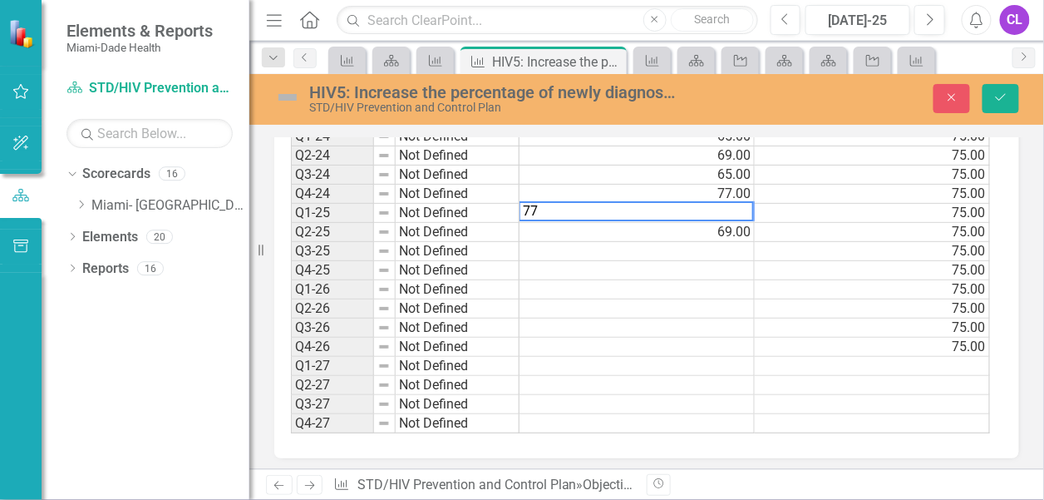
scroll to position [1419, 0]
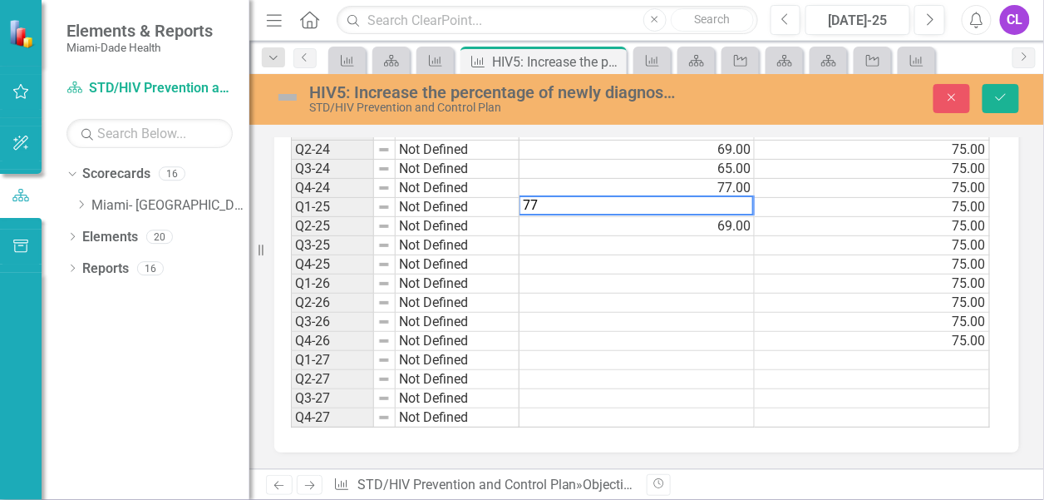
type textarea "77"
click at [666, 274] on td at bounding box center [636, 264] width 235 height 19
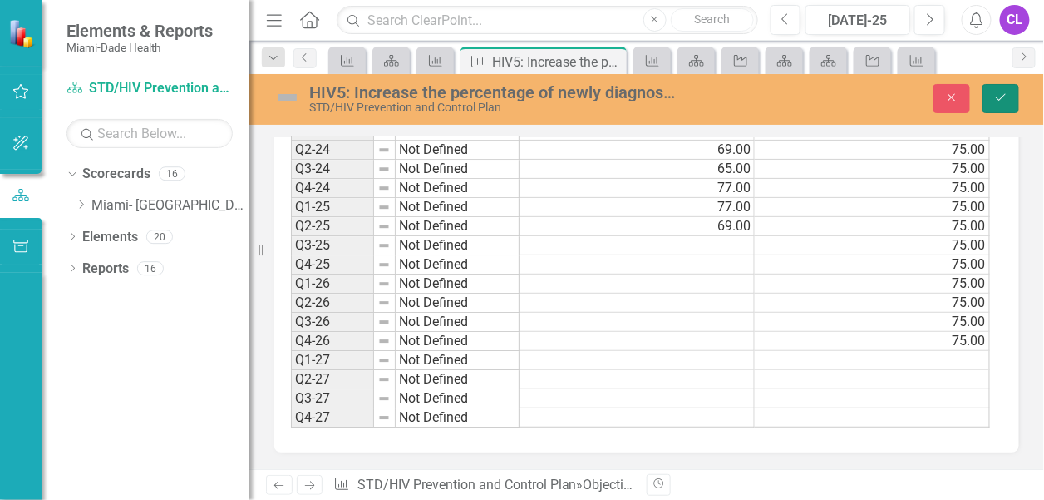
click at [1006, 90] on button "Save" at bounding box center [1000, 98] width 37 height 29
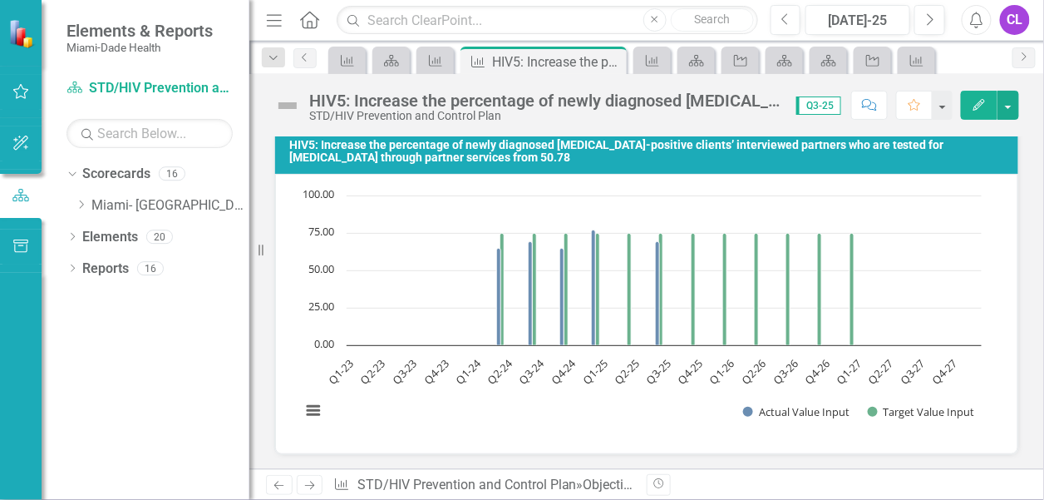
scroll to position [1330, 0]
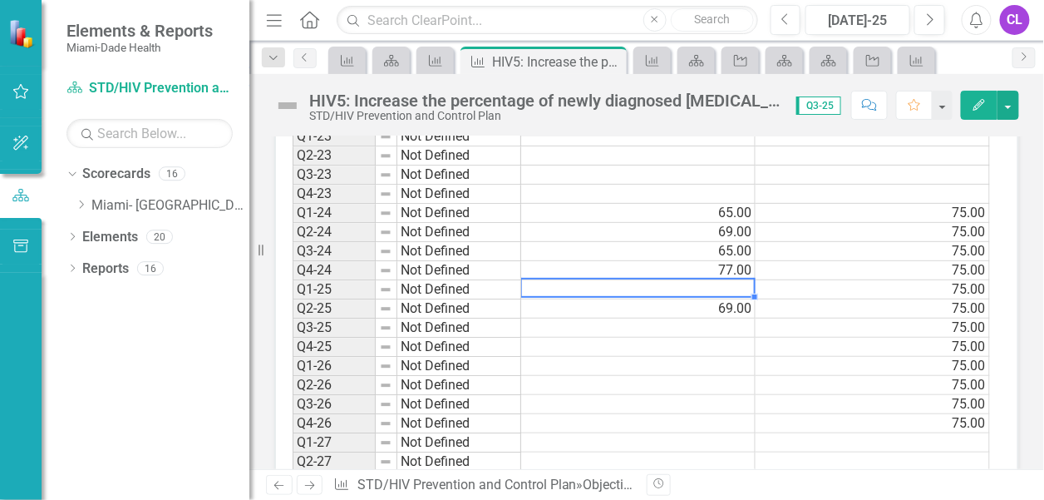
click at [623, 299] on td at bounding box center [638, 289] width 234 height 19
click at [679, 299] on td at bounding box center [638, 289] width 234 height 19
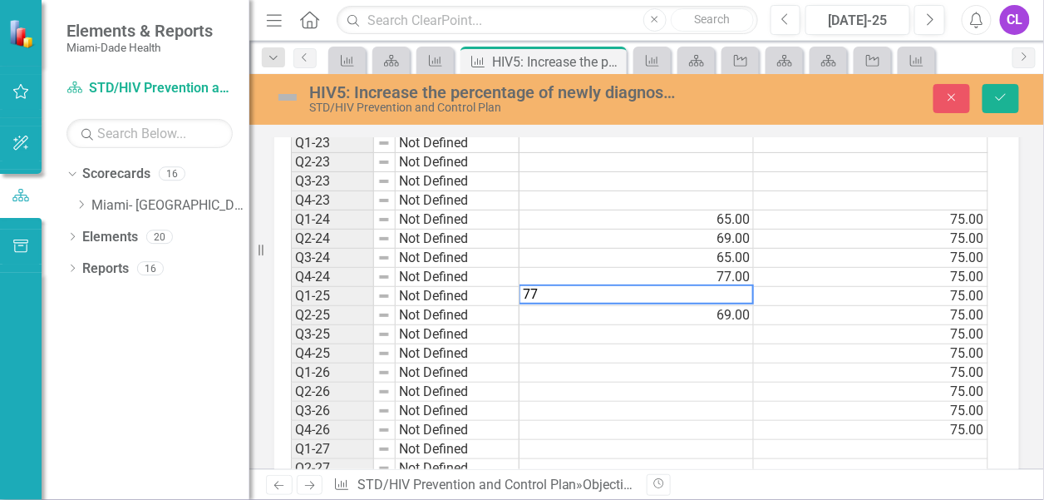
scroll to position [1336, 0]
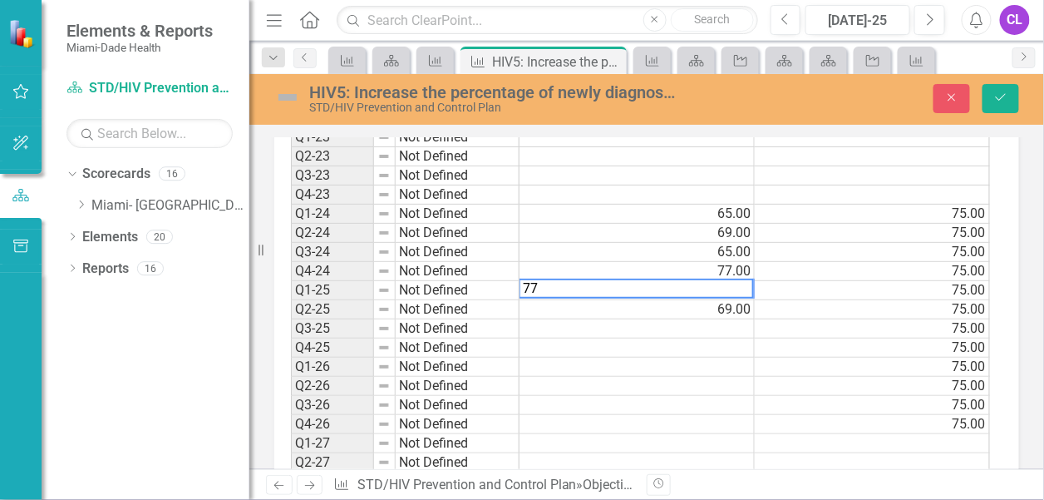
type textarea "77"
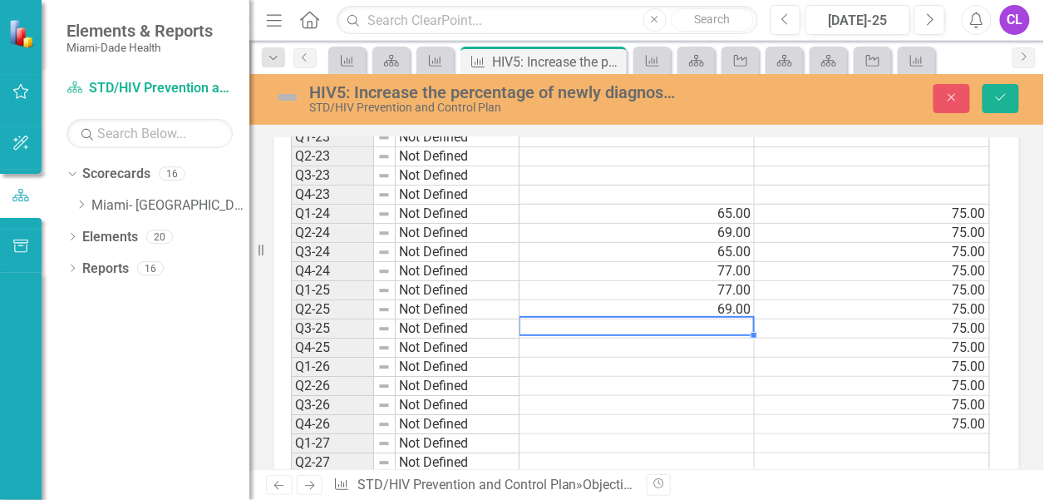
click at [619, 338] on td at bounding box center [636, 328] width 235 height 19
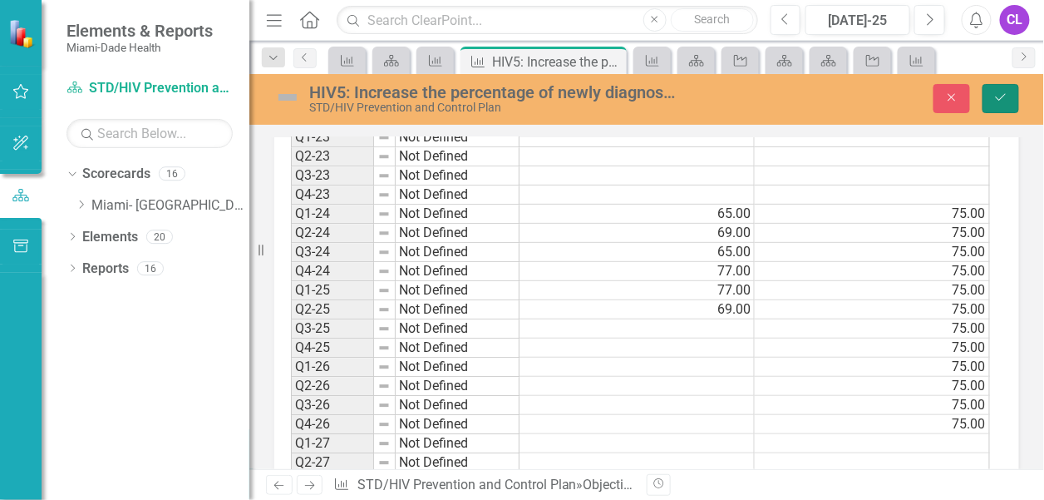
click at [1006, 96] on icon "Save" at bounding box center [1000, 97] width 15 height 12
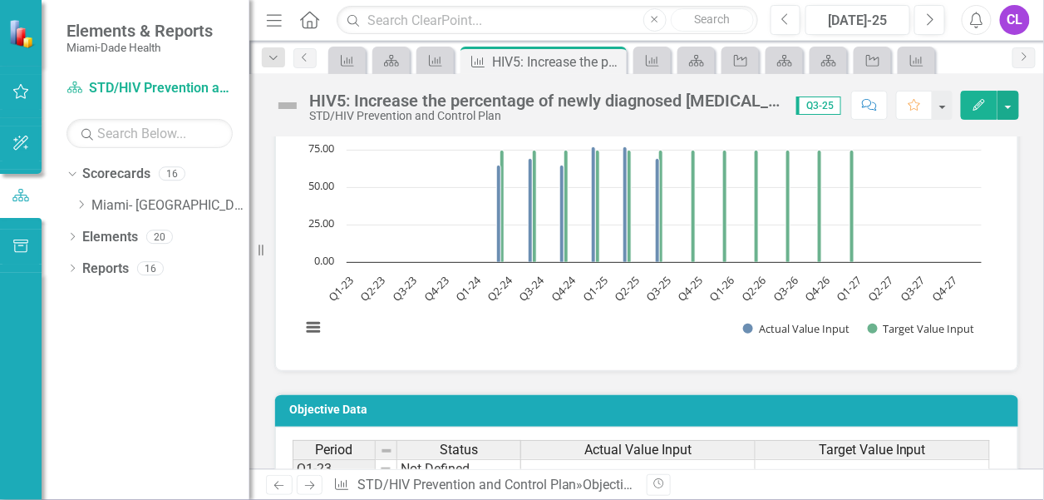
scroll to position [1330, 0]
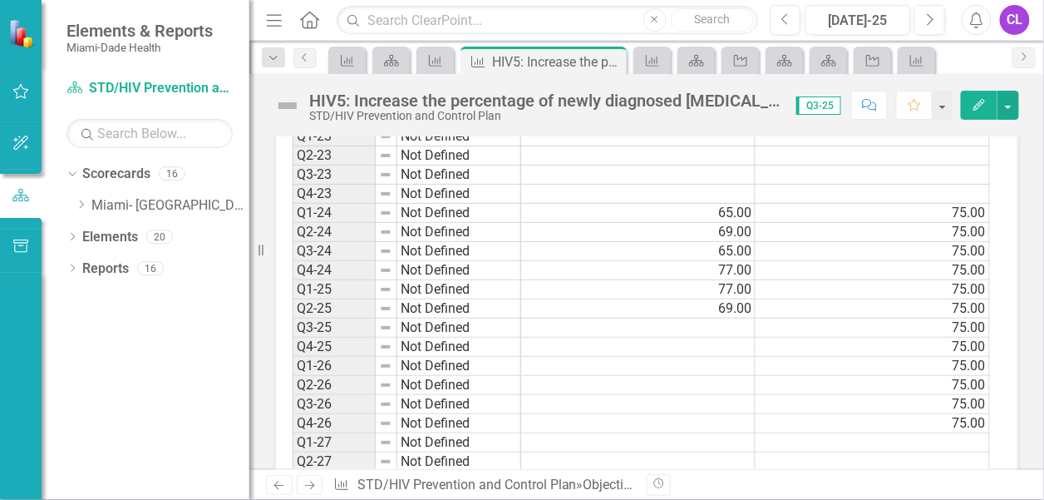
click at [600, 280] on td "77.00" at bounding box center [638, 270] width 234 height 19
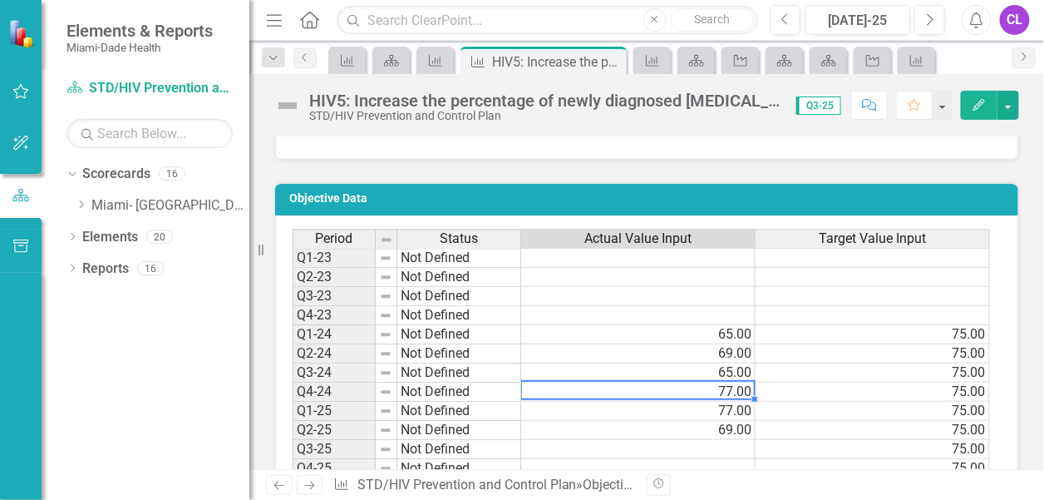
scroll to position [1375, 0]
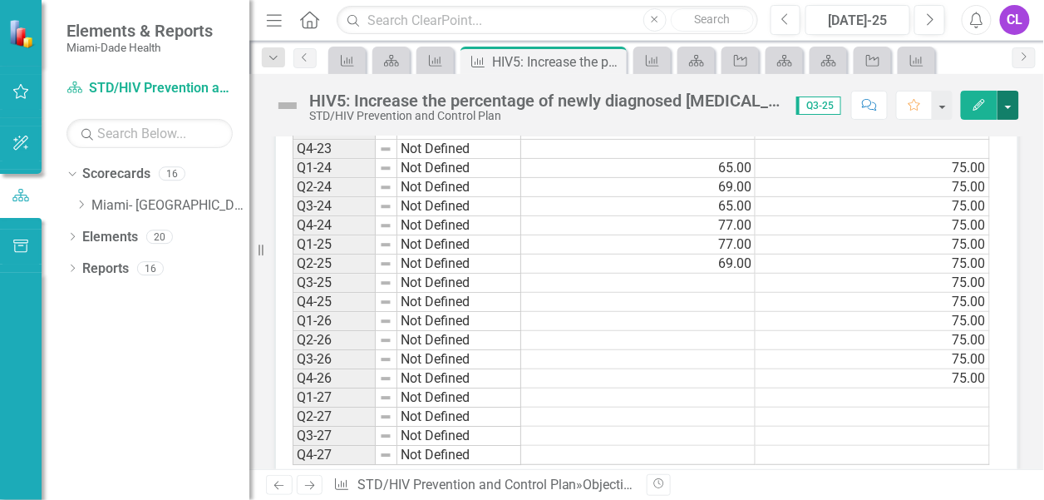
click at [1011, 105] on button "button" at bounding box center [1008, 105] width 22 height 29
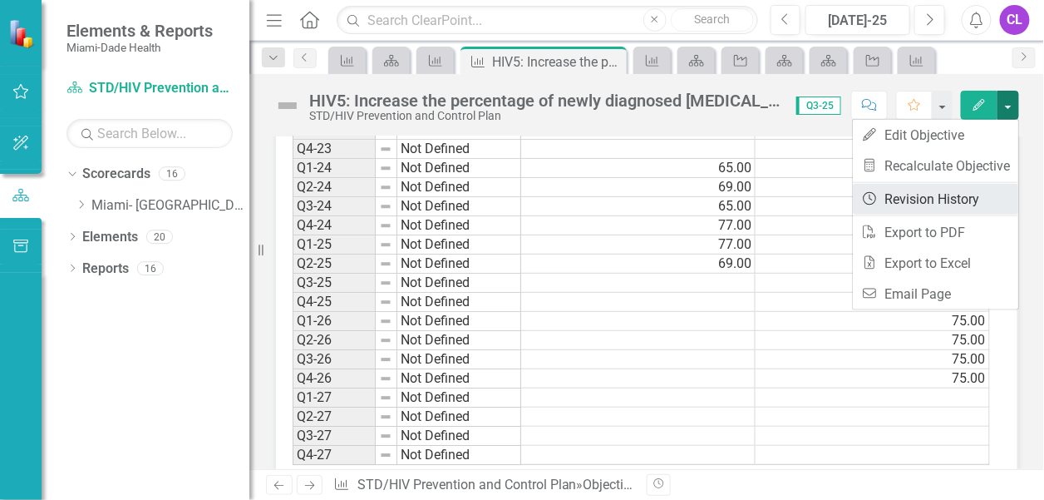
click at [927, 191] on link "Revision History Revision History" at bounding box center [935, 199] width 165 height 31
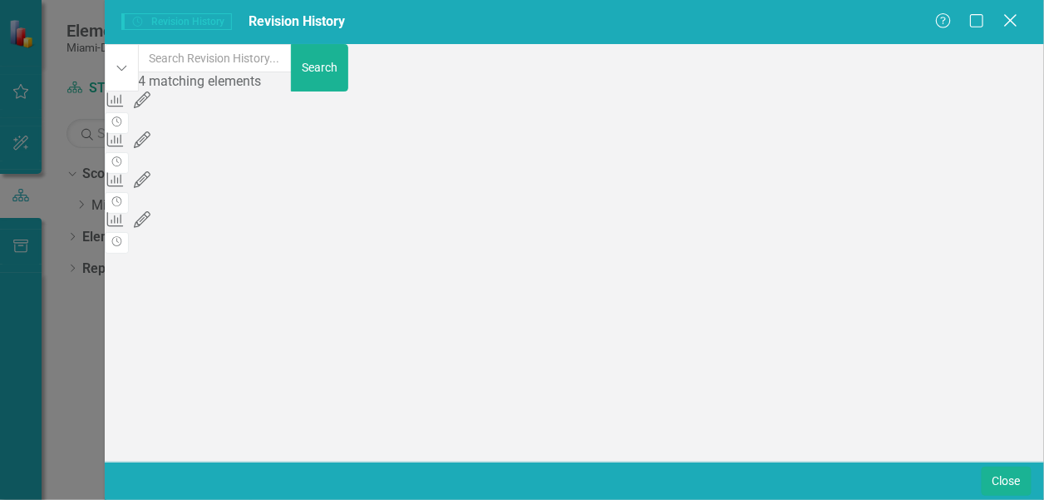
click at [1014, 17] on icon at bounding box center [1010, 20] width 12 height 12
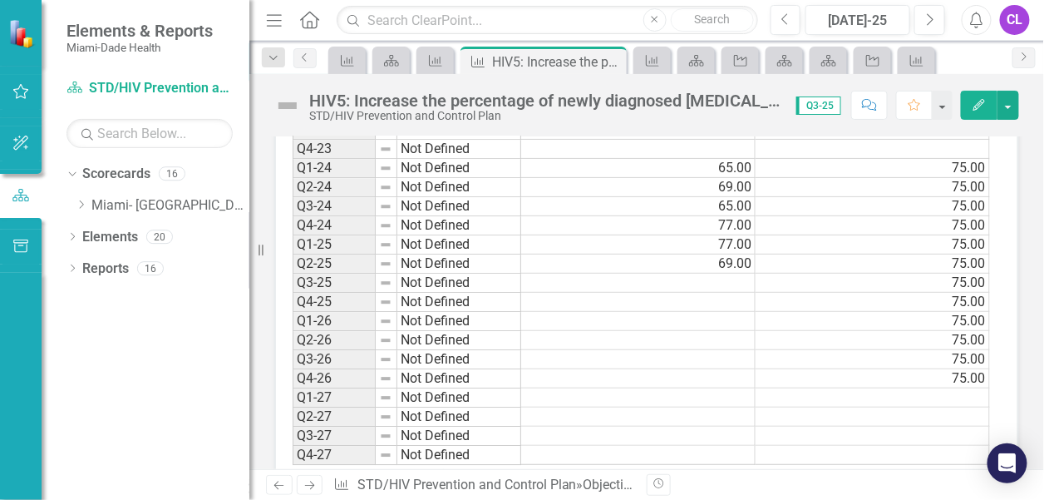
click at [645, 293] on td at bounding box center [638, 282] width 234 height 19
click at [648, 254] on td "77.00" at bounding box center [638, 244] width 234 height 19
click at [716, 235] on td "77.00" at bounding box center [638, 225] width 234 height 19
click at [621, 350] on td at bounding box center [638, 340] width 234 height 19
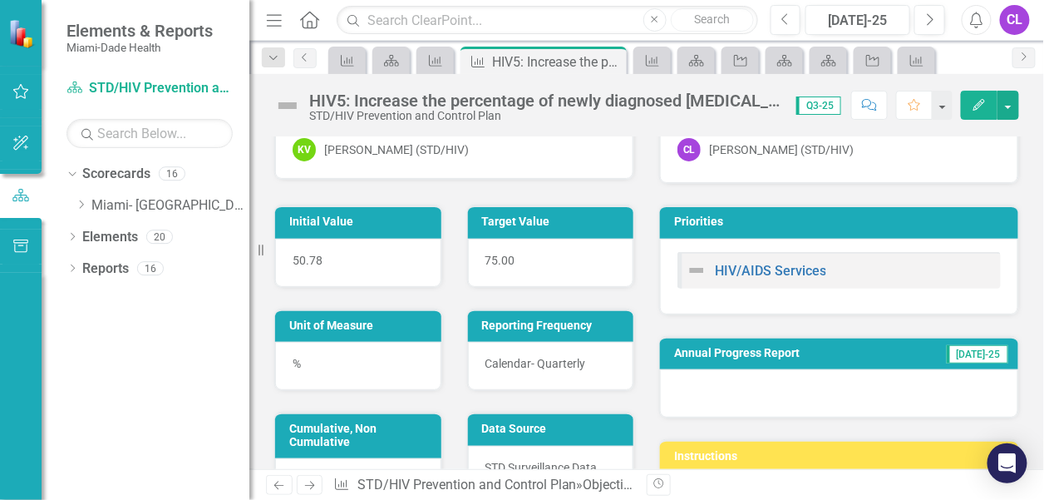
scroll to position [0, 0]
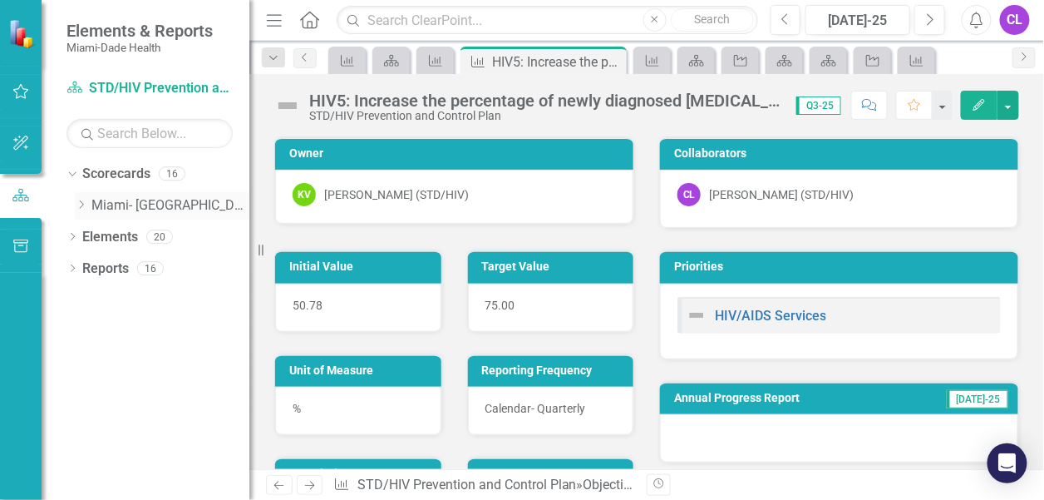
click at [80, 204] on icon "Dropdown" at bounding box center [81, 204] width 12 height 10
click at [100, 234] on icon "Dropdown" at bounding box center [97, 236] width 12 height 10
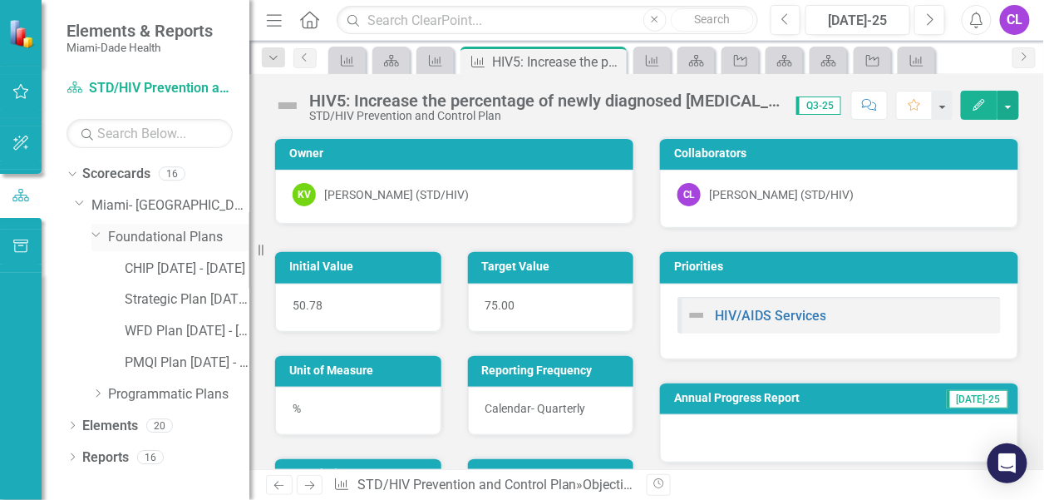
click at [96, 237] on icon "Dropdown" at bounding box center [96, 234] width 10 height 12
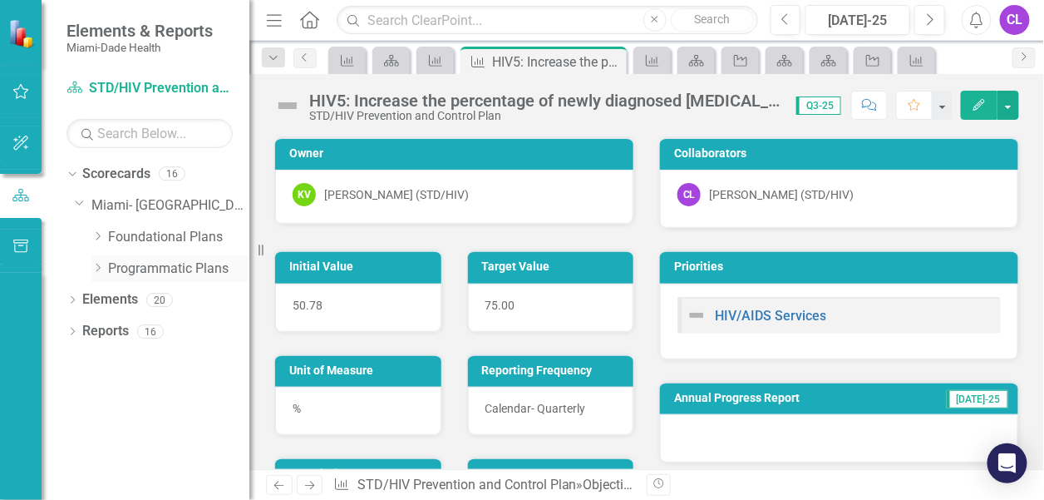
click at [96, 265] on icon "Dropdown" at bounding box center [97, 268] width 12 height 10
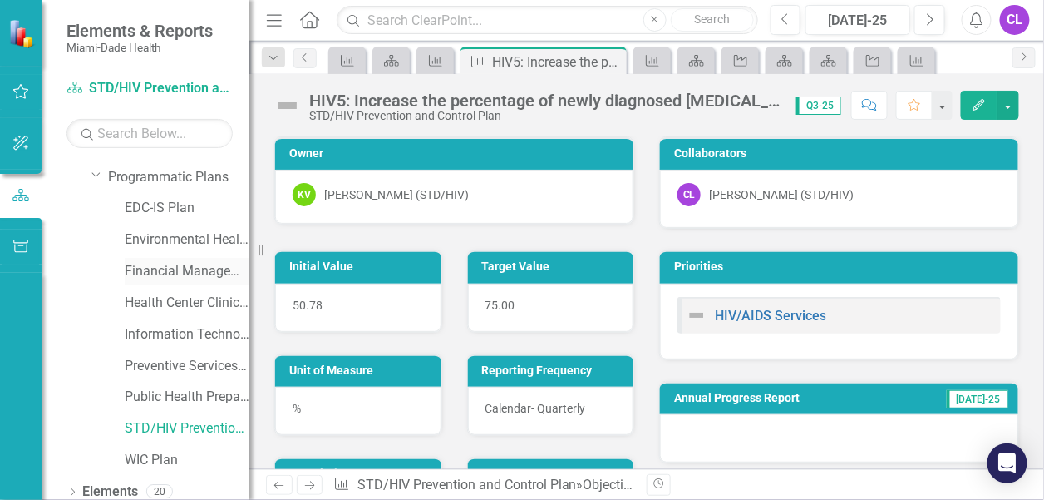
scroll to position [131, 0]
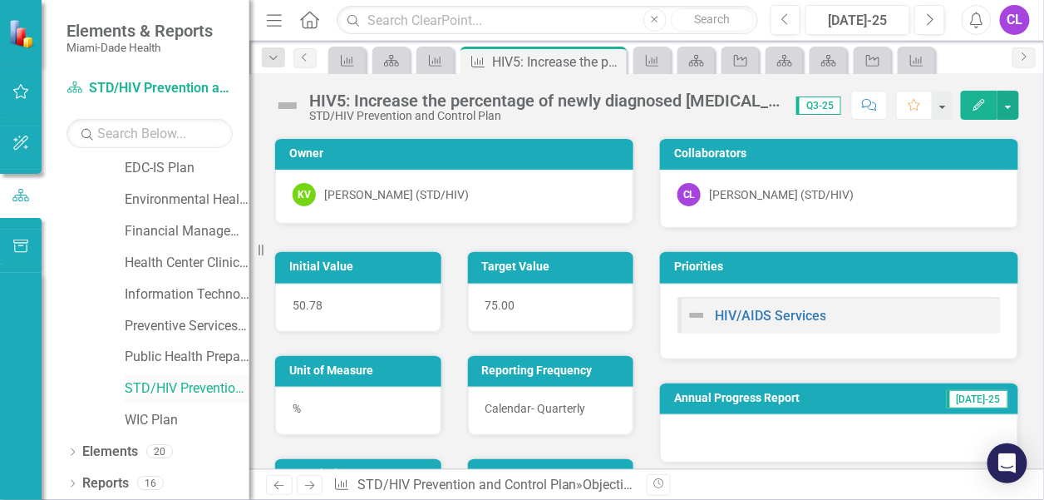
click at [173, 385] on link "STD/HIV Prevention and Control Plan" at bounding box center [187, 388] width 125 height 19
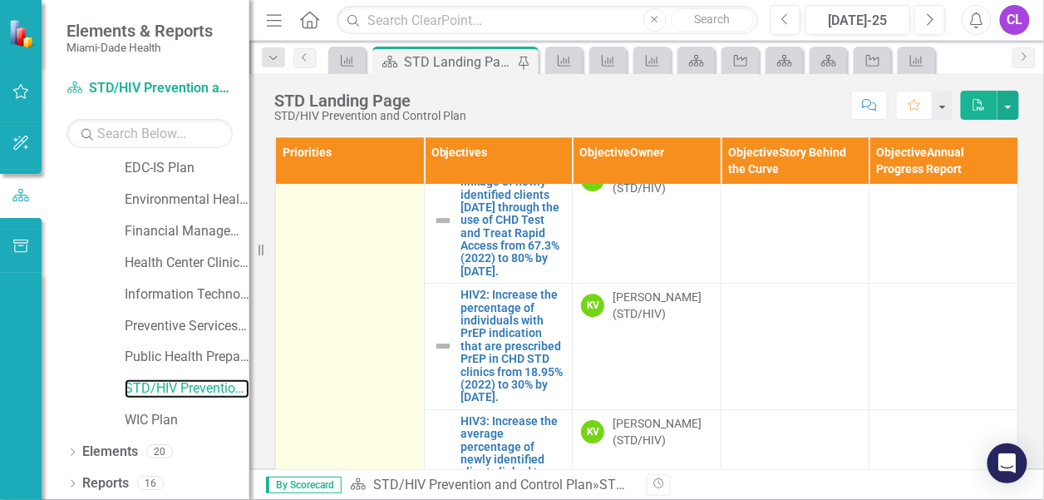
scroll to position [1432, 0]
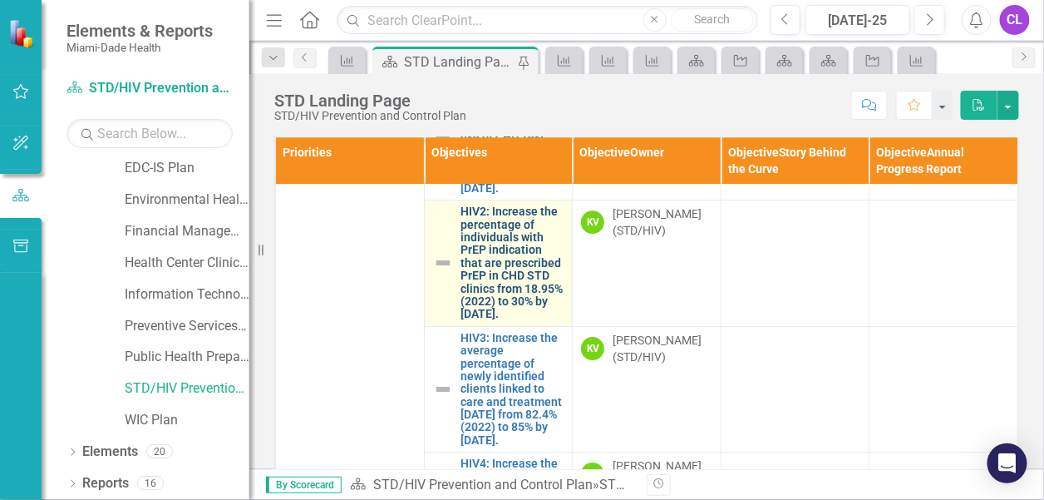
click at [482, 321] on link "HIV2: Increase the percentage of individuals with PrEP indication that are pres…" at bounding box center [512, 263] width 103 height 116
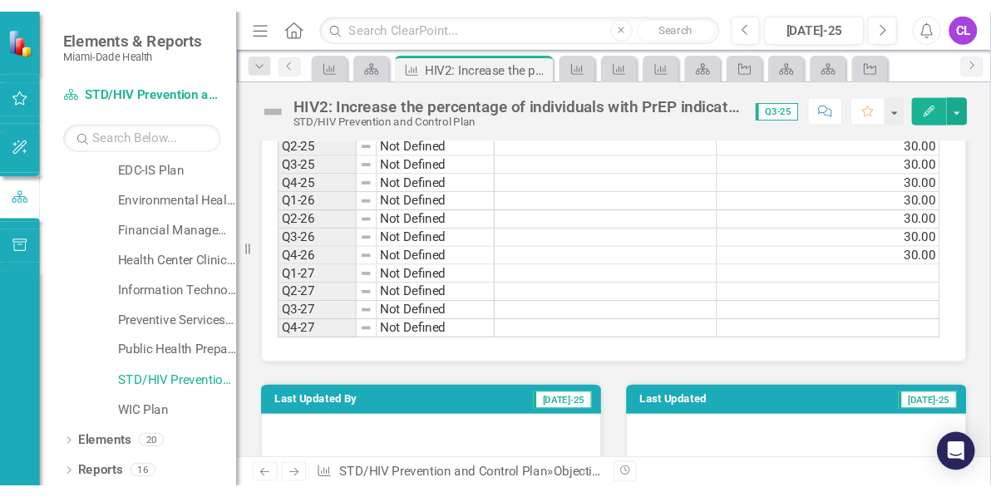
scroll to position [1330, 0]
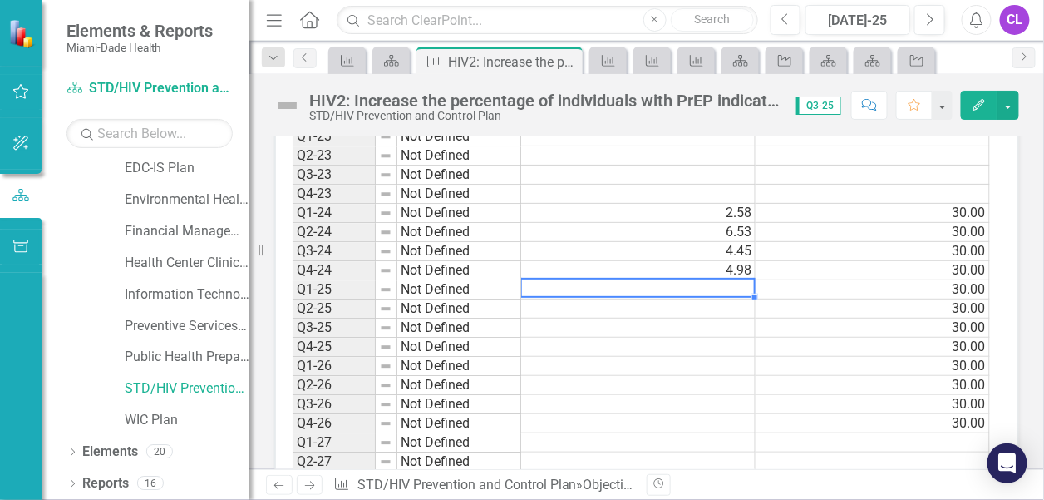
click at [736, 299] on td at bounding box center [638, 289] width 234 height 19
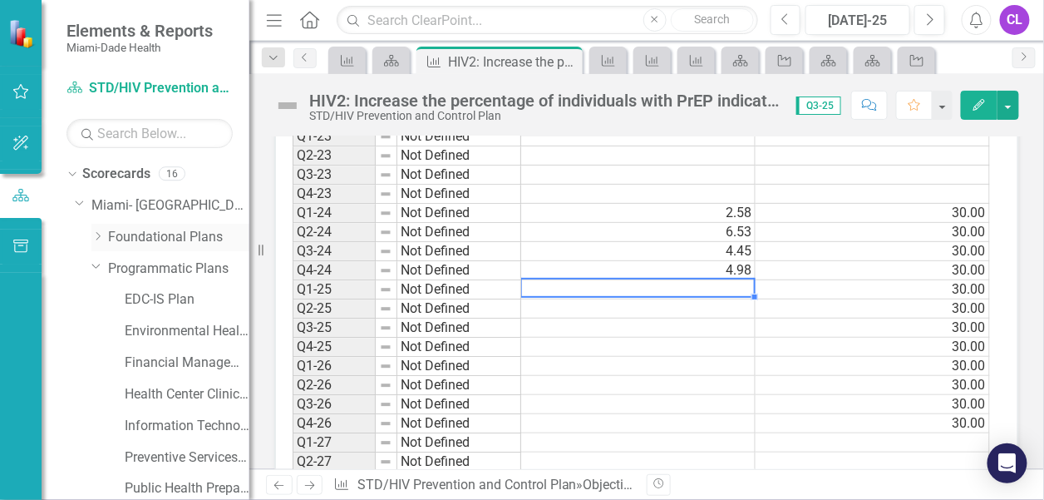
click at [94, 234] on icon "Dropdown" at bounding box center [97, 236] width 12 height 10
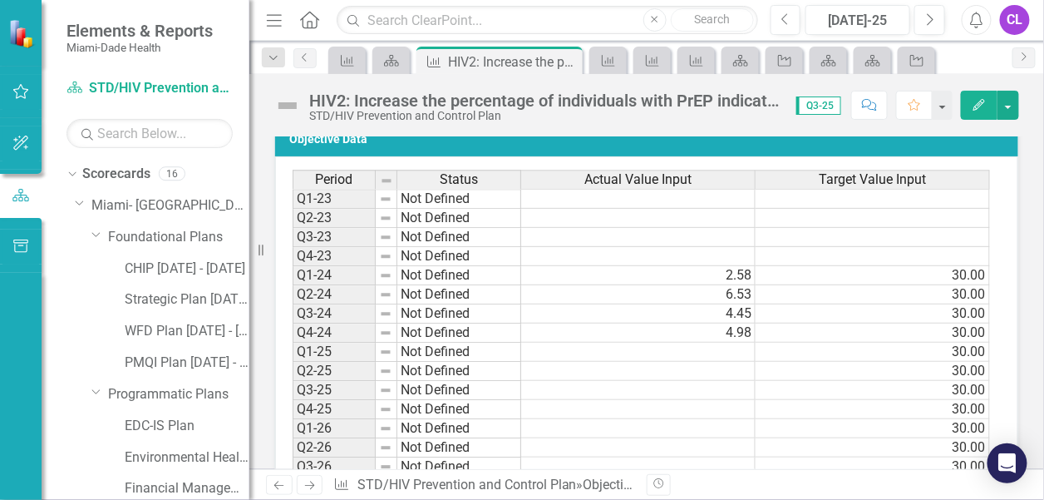
scroll to position [1247, 0]
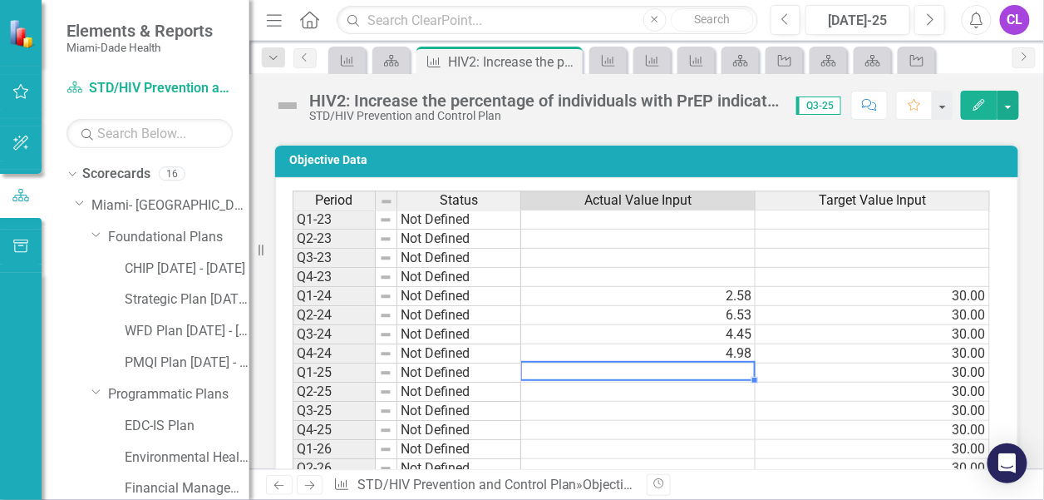
click at [725, 382] on td at bounding box center [638, 372] width 234 height 19
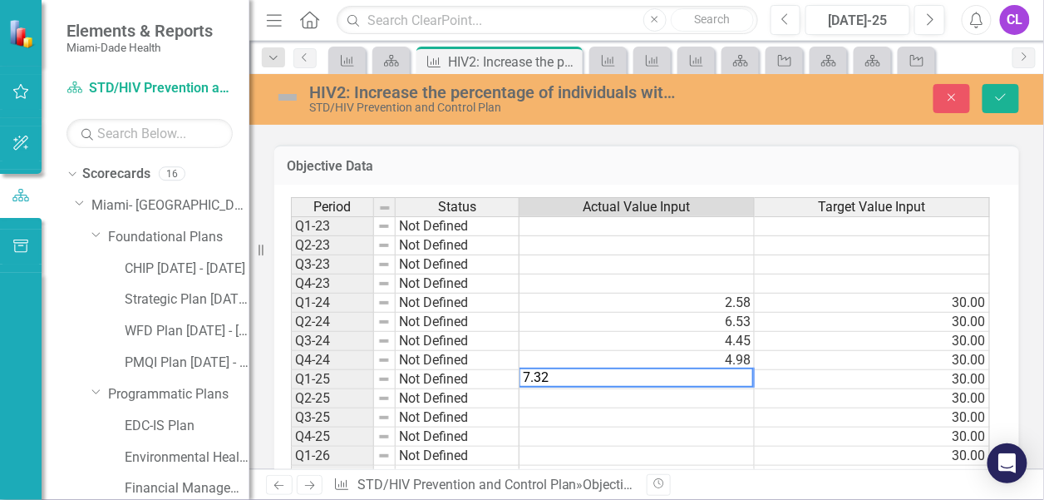
type textarea "7.32"
click at [711, 408] on td at bounding box center [636, 398] width 235 height 19
click at [700, 408] on td at bounding box center [636, 398] width 235 height 19
type textarea "3.28"
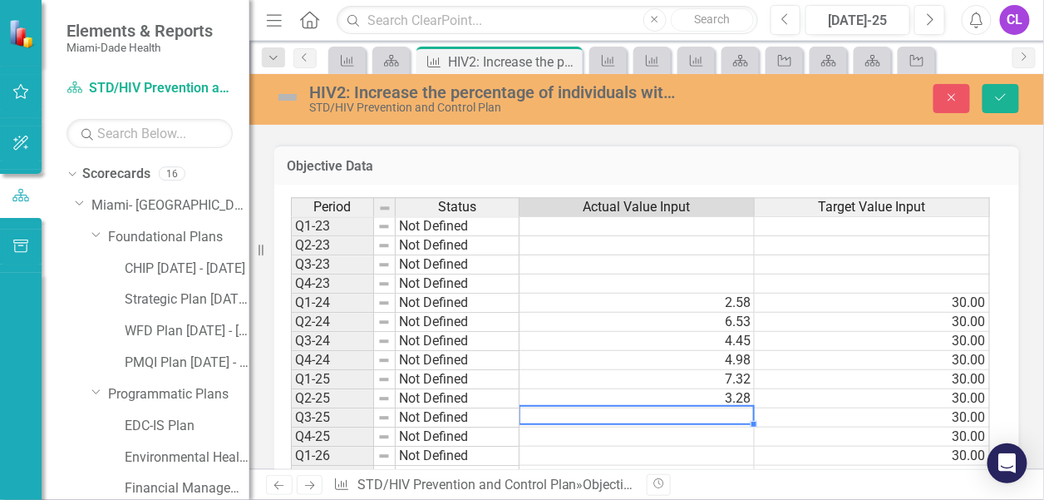
click at [291, 433] on div "Period Status Actual Value Input Target Value Input Q1-23 Not Defined Q2-23 Not…" at bounding box center [291, 398] width 0 height 402
drag, startPoint x: 1006, startPoint y: 95, endPoint x: 979, endPoint y: 165, distance: 74.7
click at [1006, 95] on icon "Save" at bounding box center [1000, 97] width 15 height 12
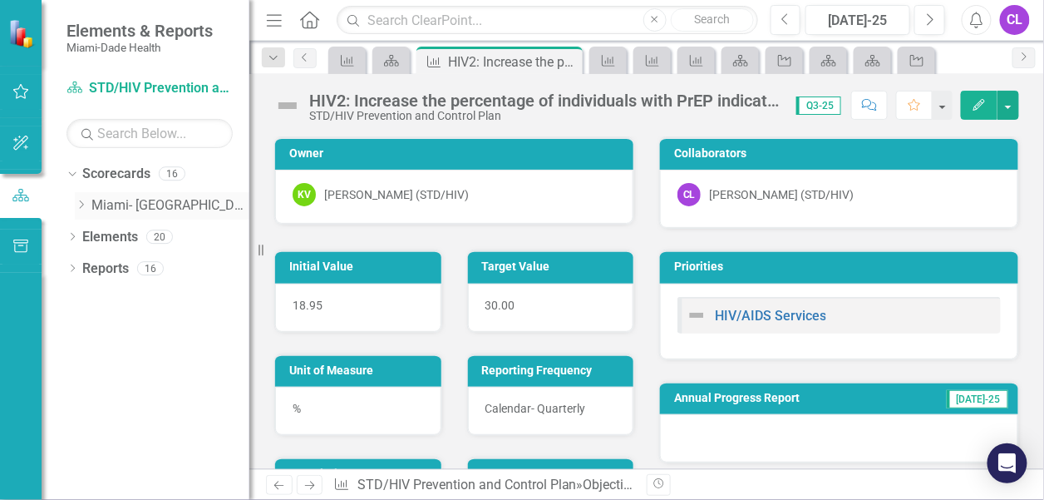
click at [82, 205] on icon at bounding box center [82, 204] width 4 height 8
click at [96, 236] on icon "Dropdown" at bounding box center [97, 236] width 12 height 10
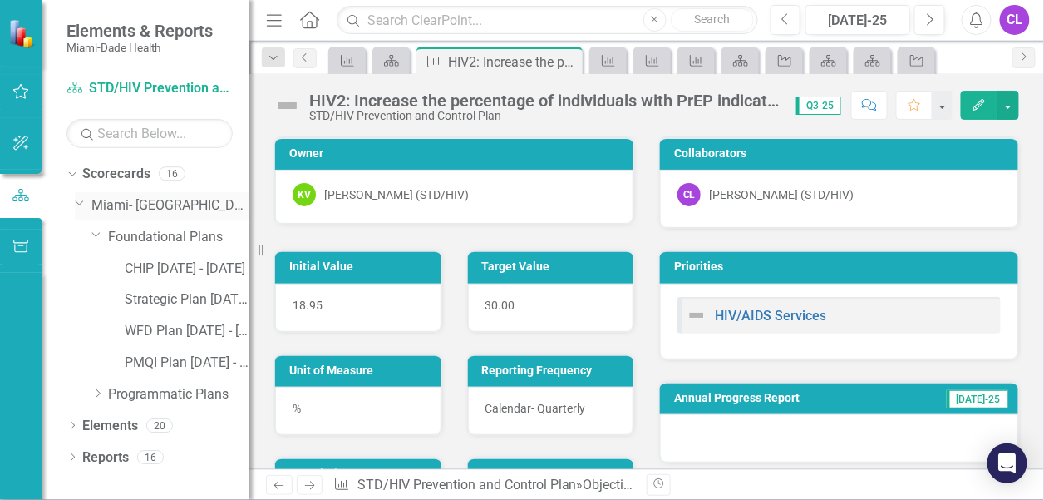
click at [79, 206] on icon "Dropdown" at bounding box center [80, 202] width 10 height 12
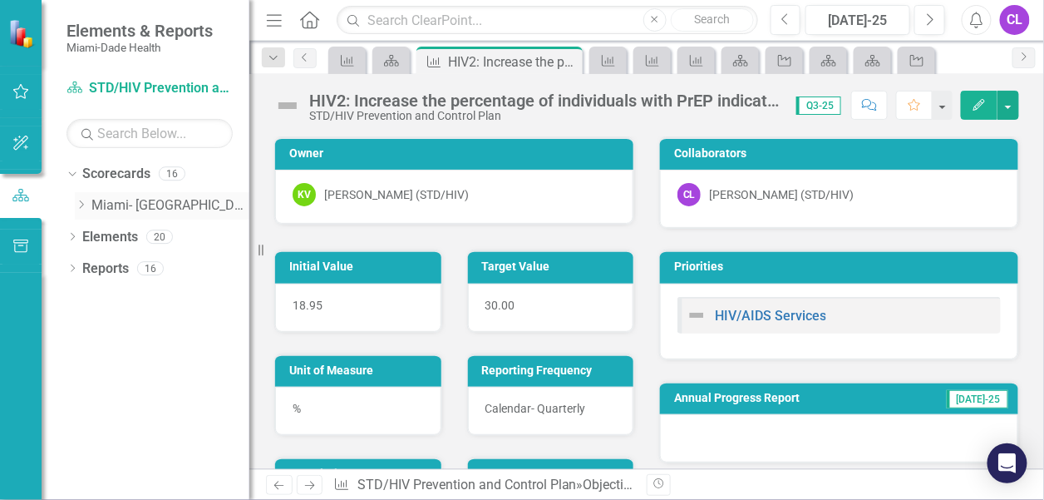
click at [79, 206] on icon "Dropdown" at bounding box center [81, 204] width 12 height 10
click at [97, 231] on icon "Dropdown" at bounding box center [97, 236] width 12 height 10
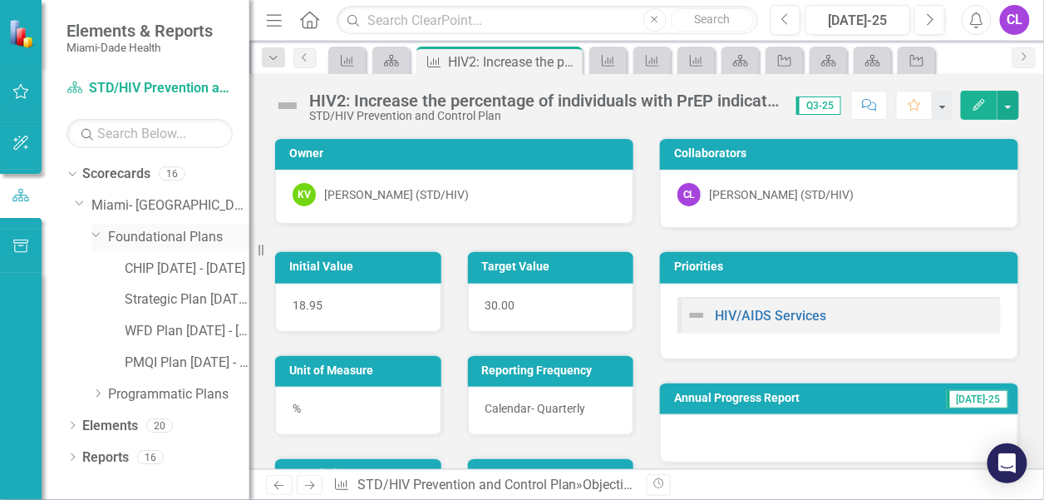
click at [94, 232] on icon "Dropdown" at bounding box center [96, 234] width 10 height 12
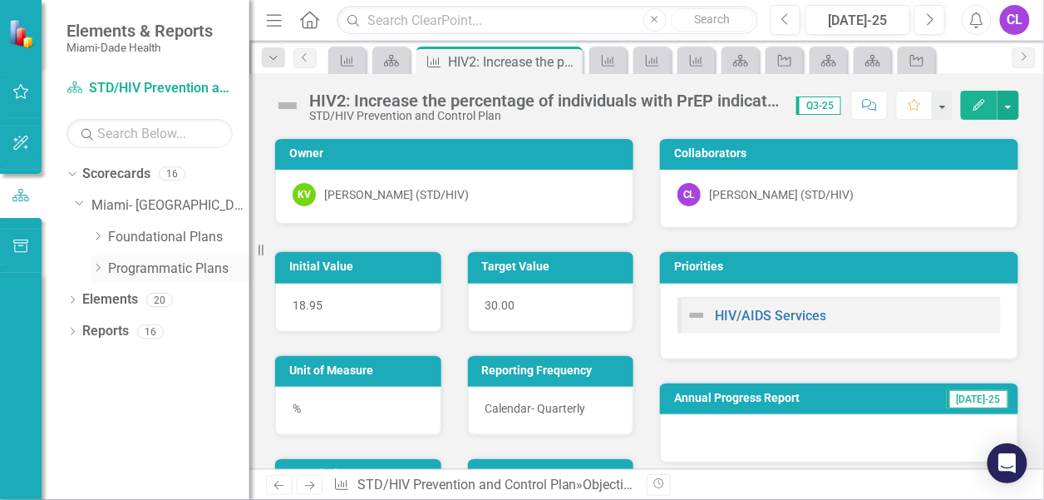
click at [96, 268] on icon "Dropdown" at bounding box center [97, 268] width 12 height 10
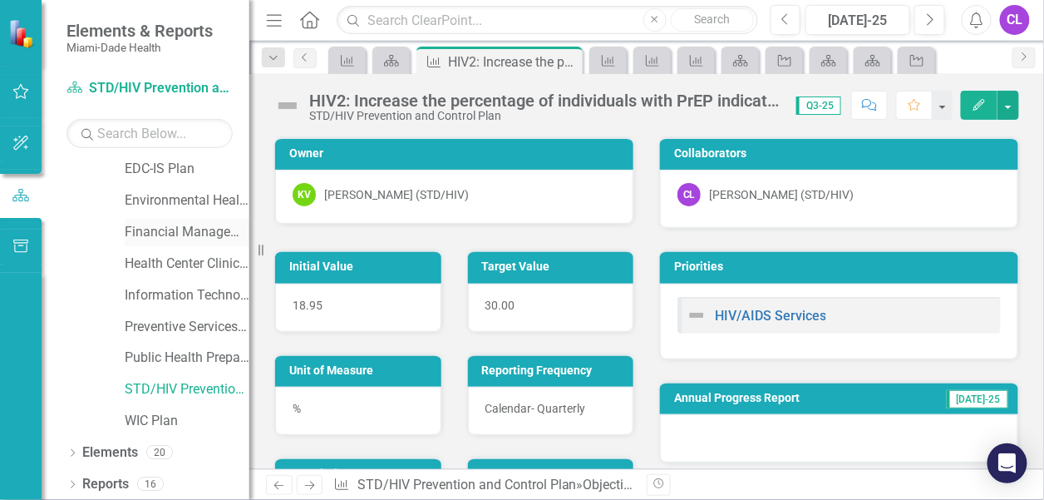
scroll to position [131, 0]
click at [160, 386] on link "STD/HIV Prevention and Control Plan" at bounding box center [187, 388] width 125 height 19
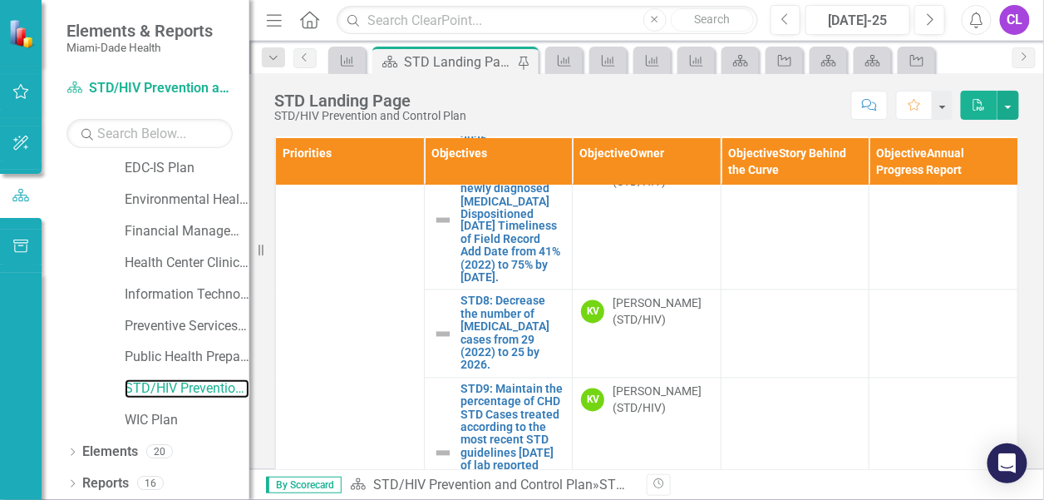
scroll to position [684, 0]
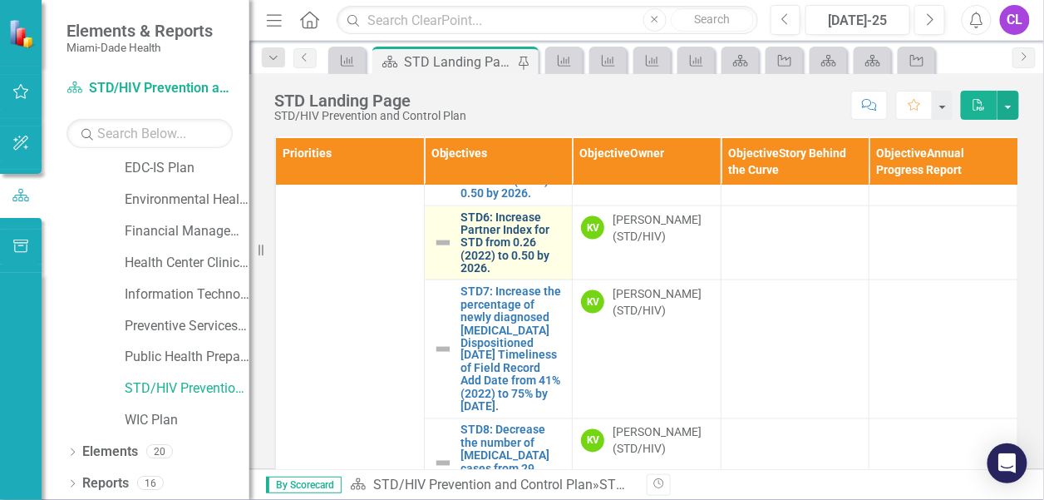
click at [492, 275] on link "STD6: Increase Partner Index for STD from 0.26 (2022) to 0.50 by 2026." at bounding box center [512, 243] width 103 height 64
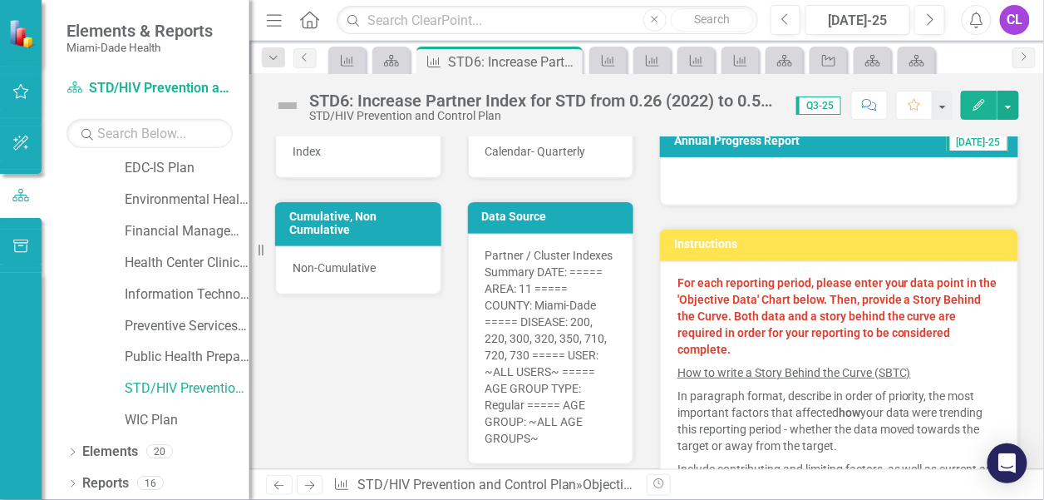
scroll to position [499, 0]
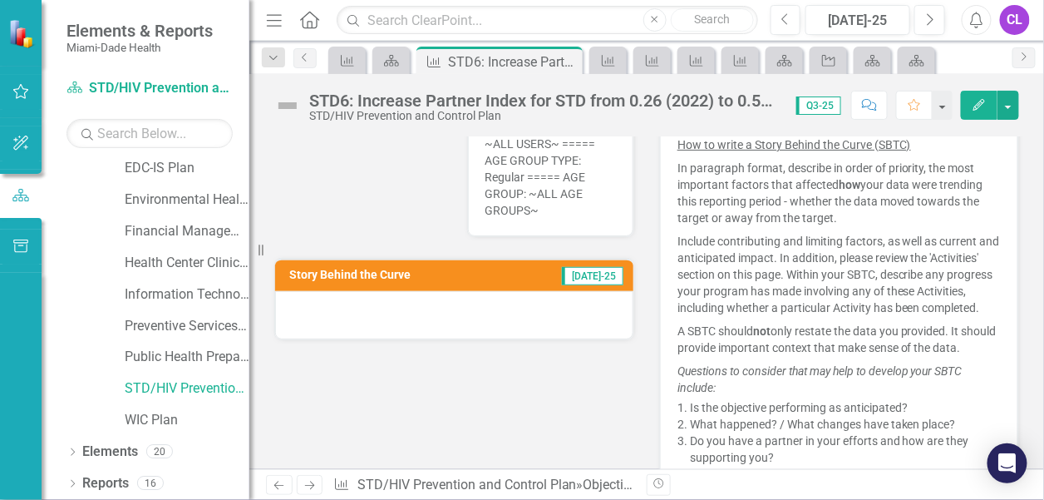
click at [451, 274] on td "Story Behind the Curve" at bounding box center [399, 276] width 221 height 25
click at [409, 313] on div at bounding box center [454, 315] width 358 height 48
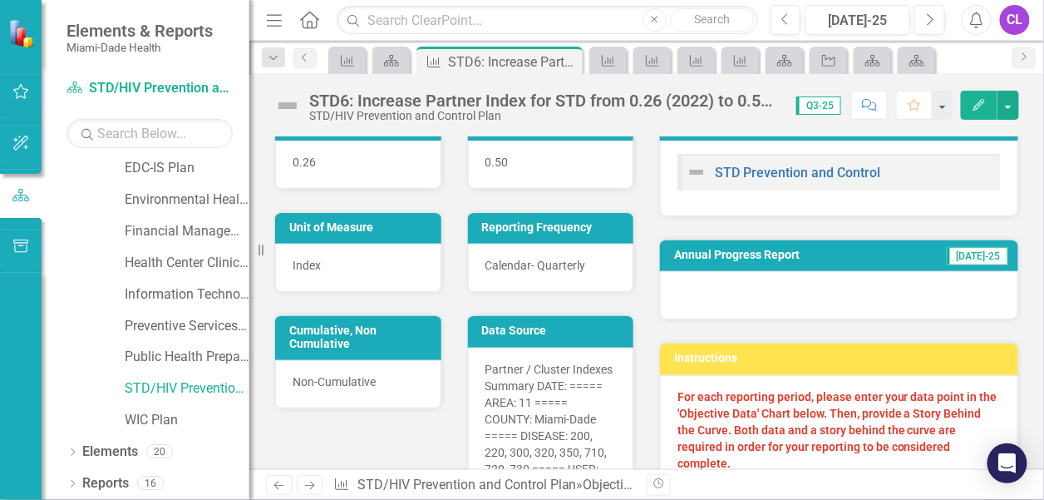
scroll to position [0, 0]
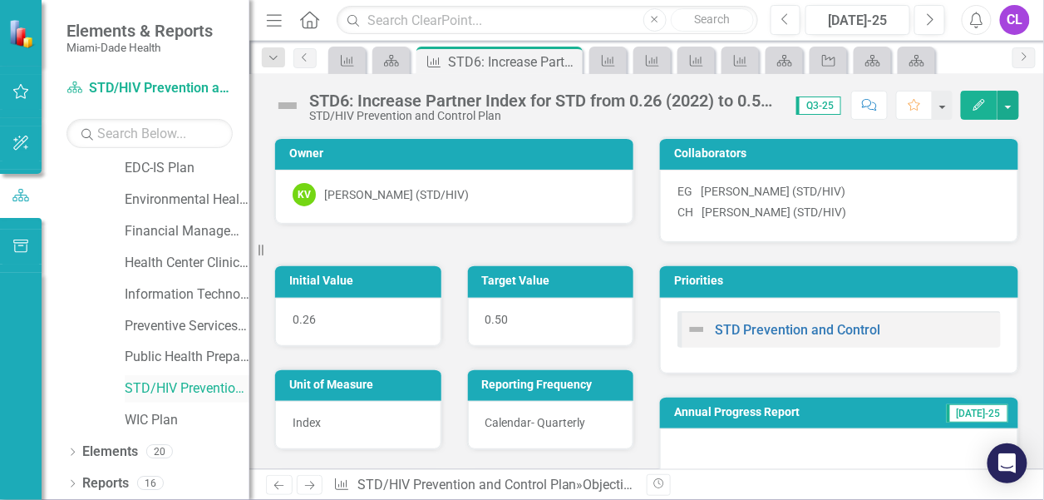
click at [143, 386] on link "STD/HIV Prevention and Control Plan" at bounding box center [187, 388] width 125 height 19
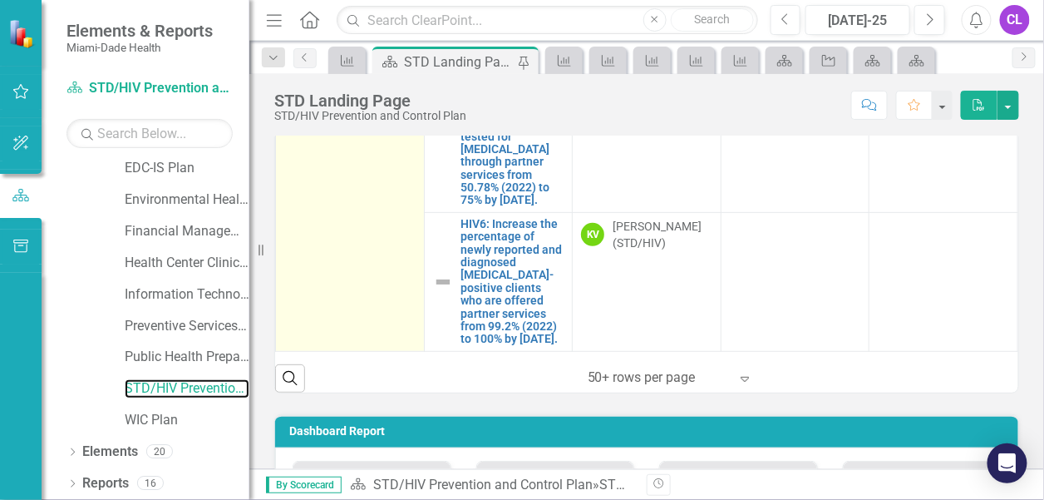
scroll to position [249, 0]
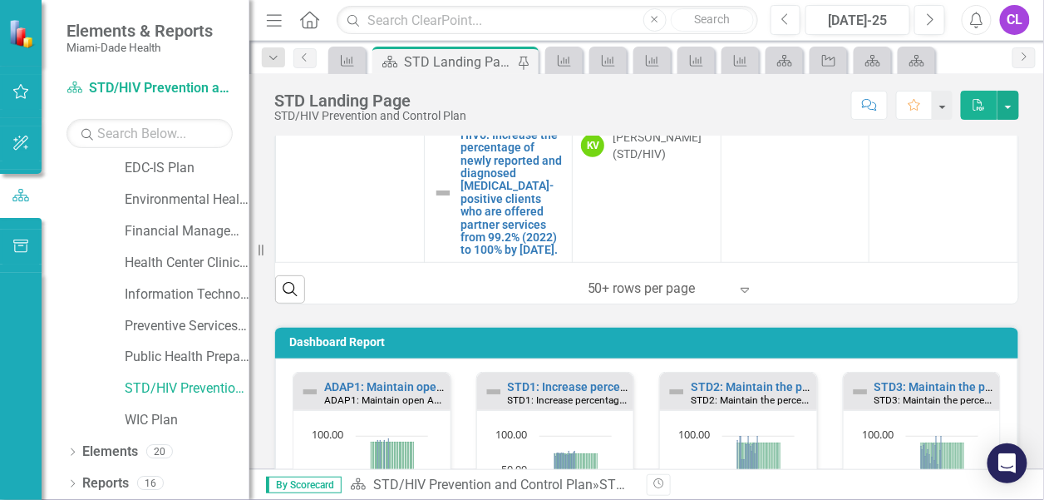
click at [743, 288] on icon "Expand" at bounding box center [744, 289] width 17 height 13
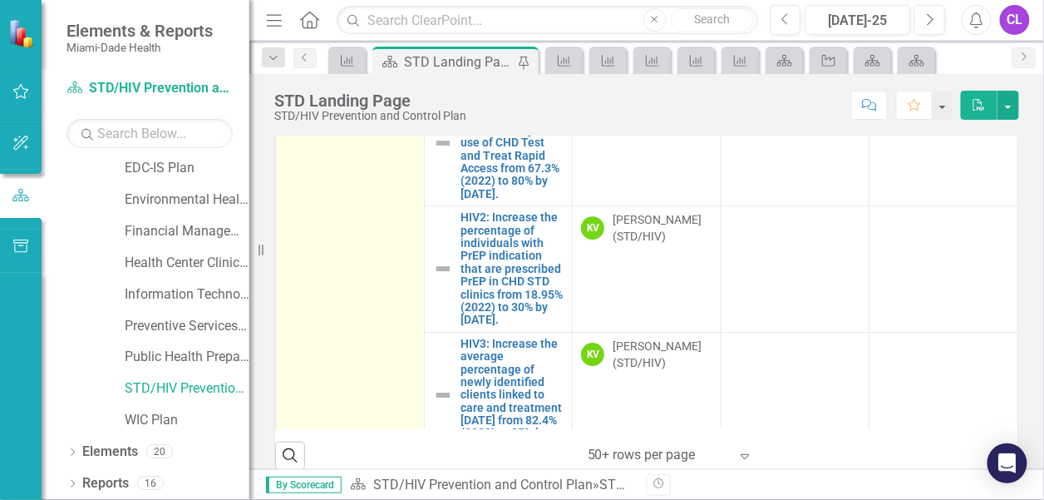
scroll to position [1266, 0]
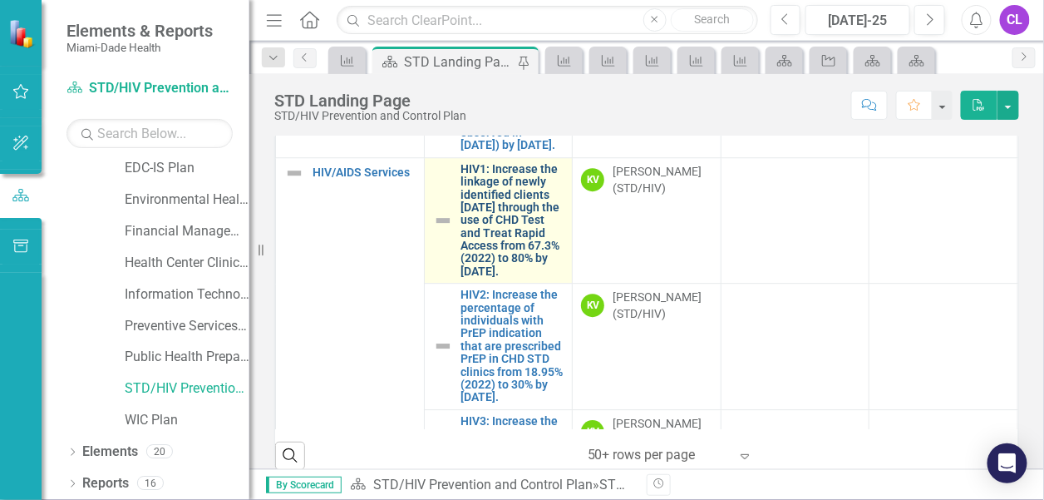
click at [491, 278] on link "HIV1: Increase the linkage of newly identified clients [DATE] through the use o…" at bounding box center [512, 221] width 103 height 116
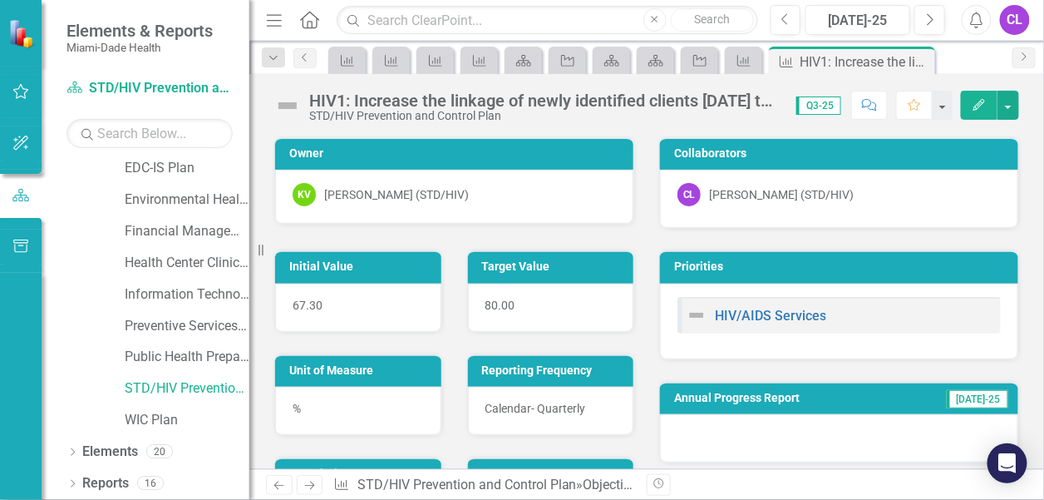
click at [447, 106] on div "HIV1: Increase the linkage of newly identified clients [DATE] through the use o…" at bounding box center [544, 100] width 470 height 18
click at [303, 60] on icon "Previous" at bounding box center [304, 57] width 13 height 10
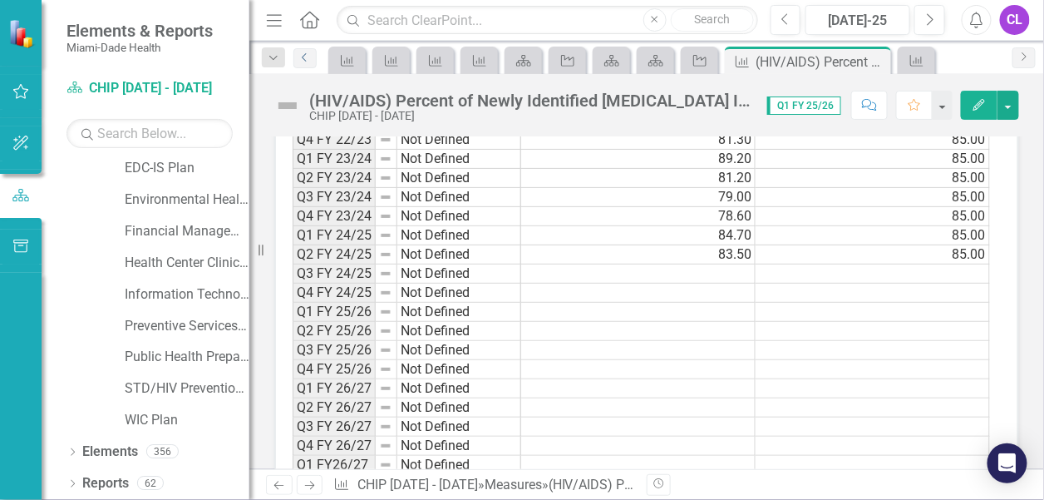
scroll to position [1077, 0]
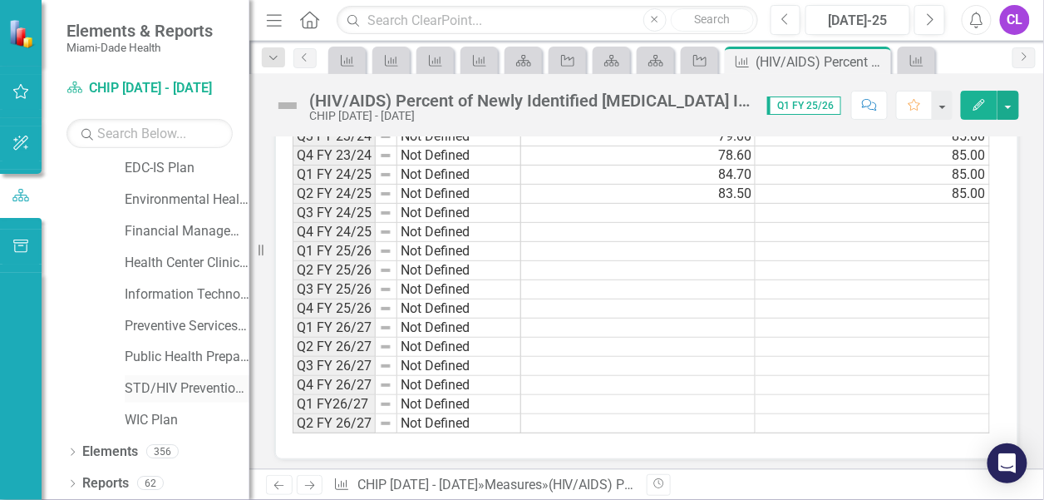
click at [146, 386] on link "STD/HIV Prevention and Control Plan" at bounding box center [187, 388] width 125 height 19
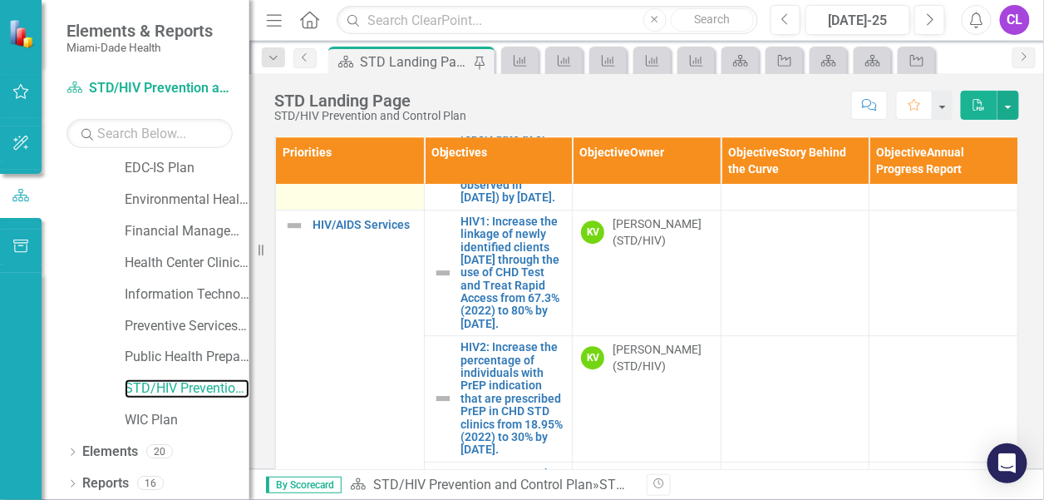
scroll to position [1330, 0]
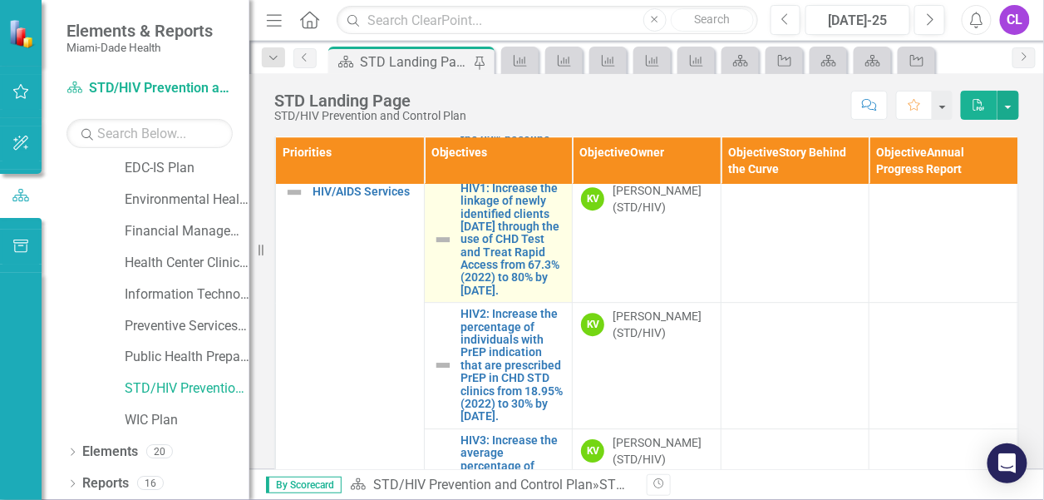
click at [0, 0] on link "Link Open Element" at bounding box center [0, 0] width 0 height 0
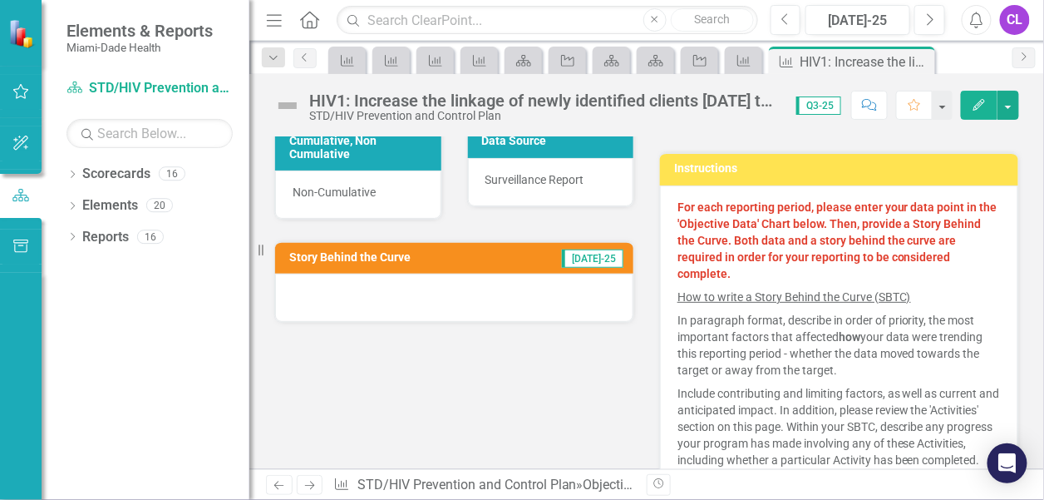
scroll to position [748, 0]
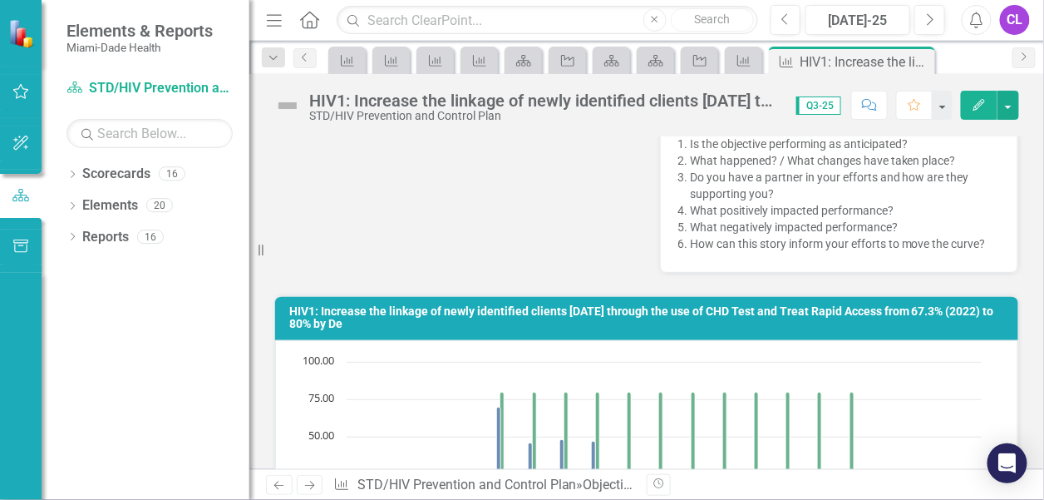
click at [366, 331] on h3 "HIV1: Increase the linkage of newly identified clients [DATE] through the use o…" at bounding box center [649, 318] width 721 height 26
click at [967, 104] on button "Edit" at bounding box center [979, 105] width 37 height 29
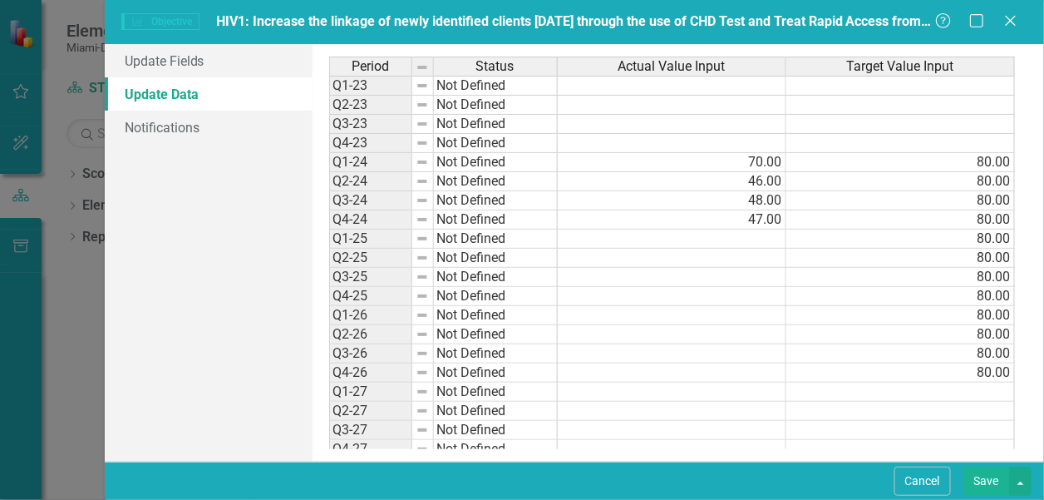
scroll to position [0, 0]
click at [162, 63] on link "Update Fields" at bounding box center [209, 60] width 208 height 33
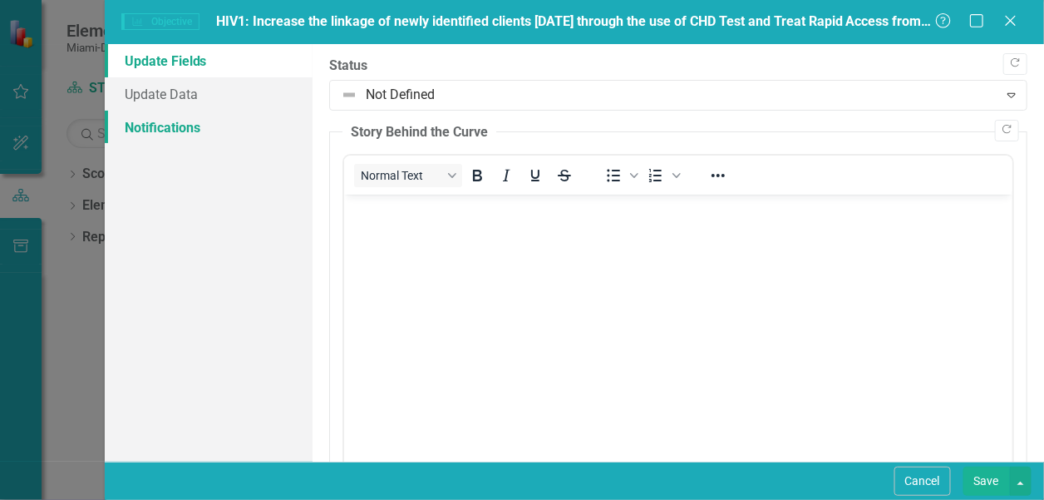
click at [167, 126] on link "Notifications" at bounding box center [209, 127] width 208 height 33
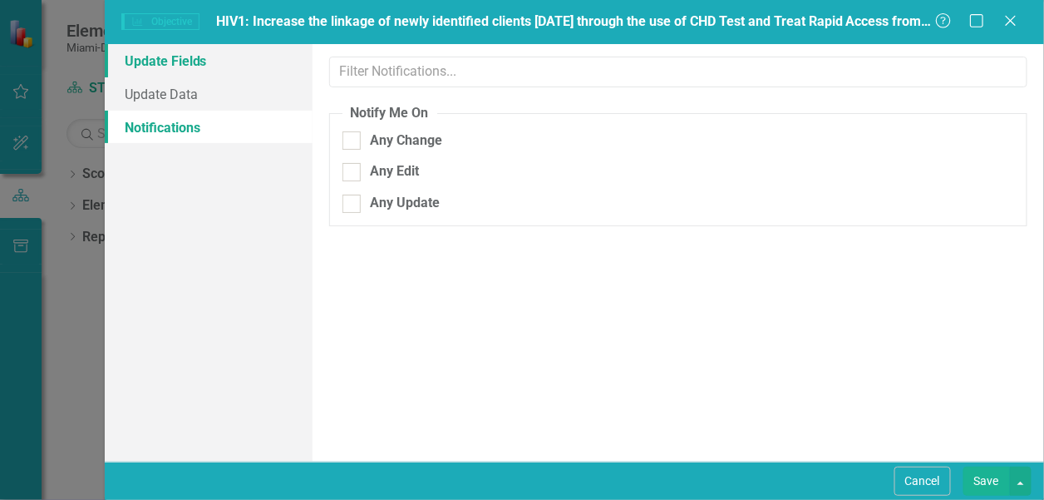
click at [161, 66] on link "Update Fields" at bounding box center [209, 60] width 208 height 33
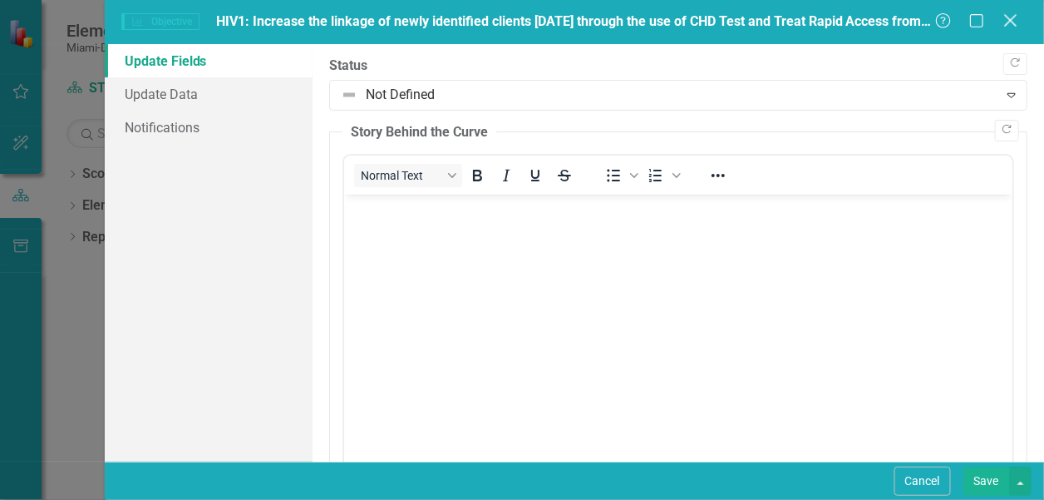
click at [1011, 21] on icon at bounding box center [1010, 20] width 12 height 12
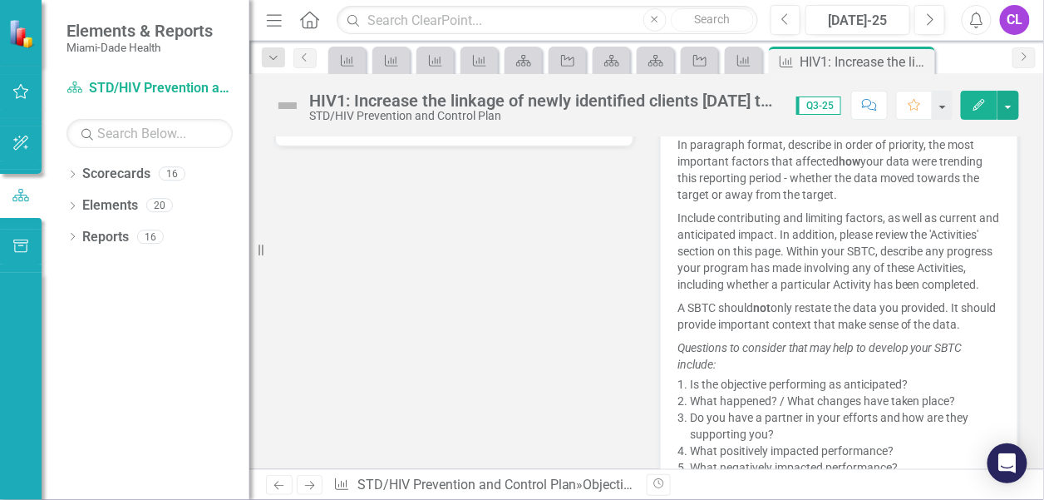
scroll to position [499, 0]
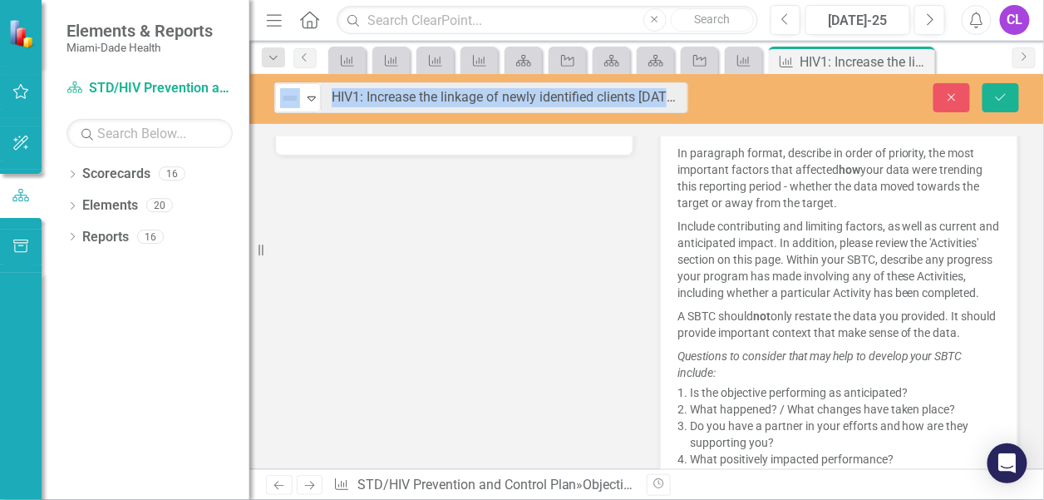
drag, startPoint x: 356, startPoint y: 97, endPoint x: 730, endPoint y: 115, distance: 374.4
copy div "Not Defined Expand Close Save Owner KV Kira Villamizar (STD/HIV) Collaborators …"
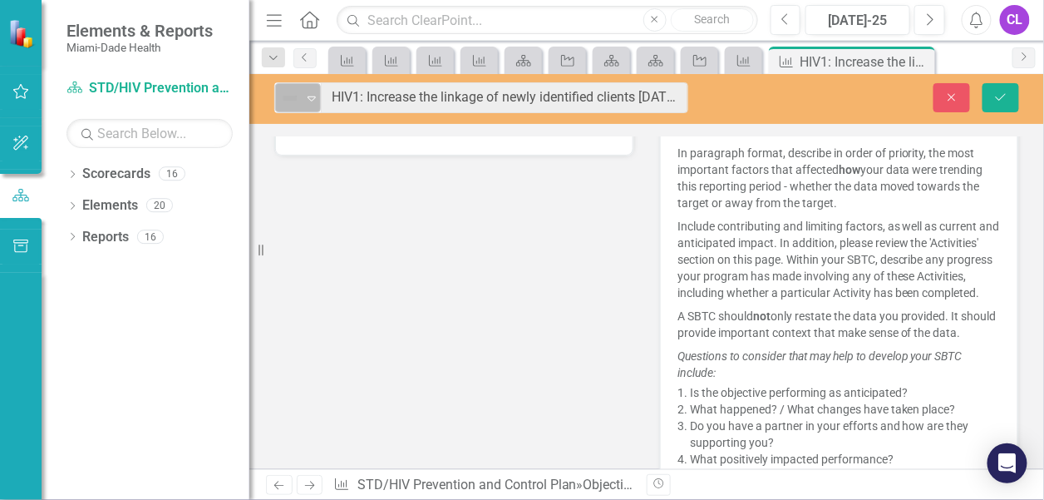
click at [308, 98] on icon "Expand" at bounding box center [311, 97] width 17 height 13
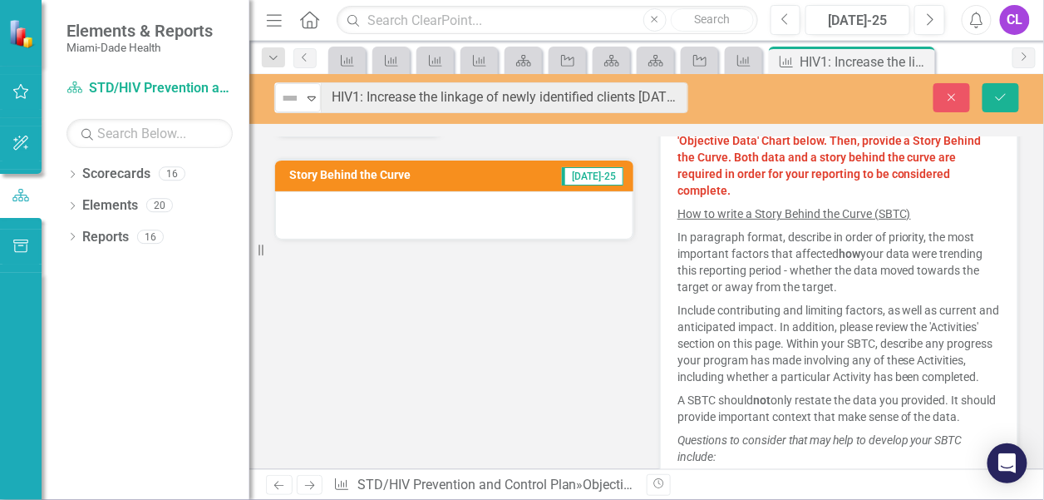
scroll to position [210, 0]
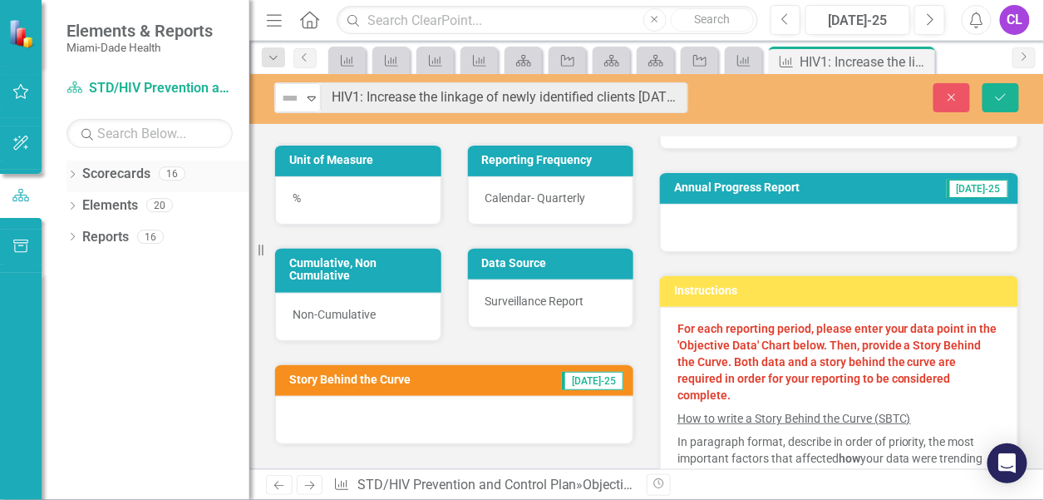
click at [71, 175] on icon "Dropdown" at bounding box center [72, 175] width 12 height 9
click at [82, 201] on icon "Dropdown" at bounding box center [81, 204] width 12 height 10
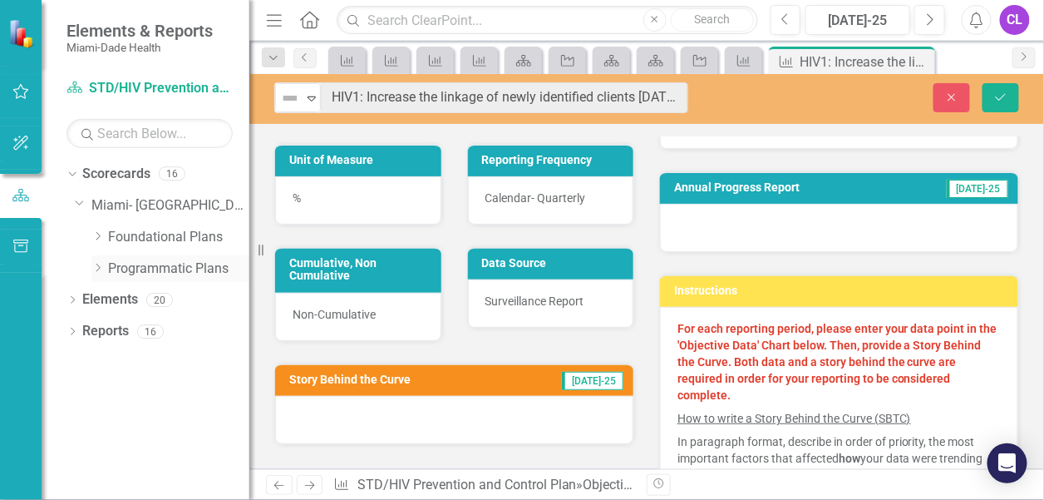
click at [99, 268] on icon "Dropdown" at bounding box center [97, 268] width 12 height 10
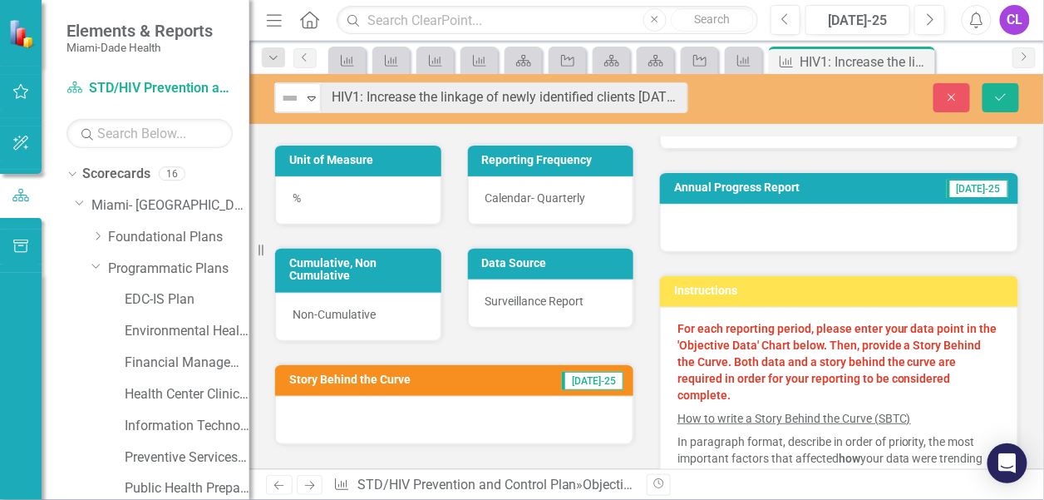
scroll to position [131, 0]
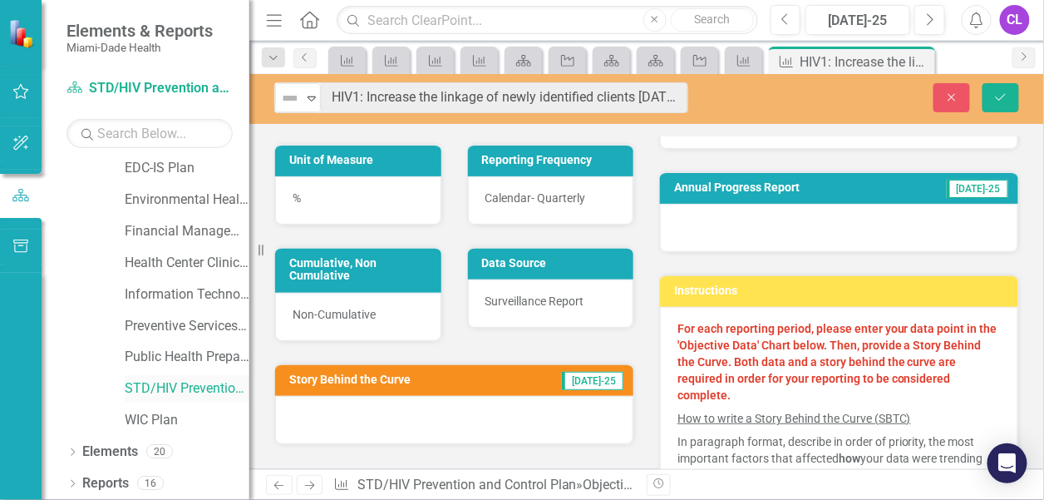
click at [143, 388] on link "STD/HIV Prevention and Control Plan" at bounding box center [187, 388] width 125 height 19
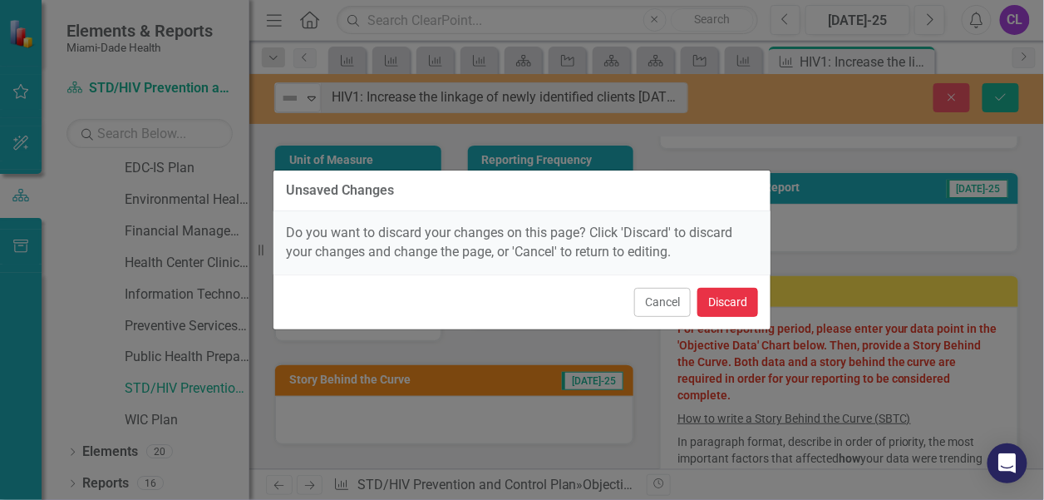
click at [741, 303] on button "Discard" at bounding box center [727, 302] width 61 height 29
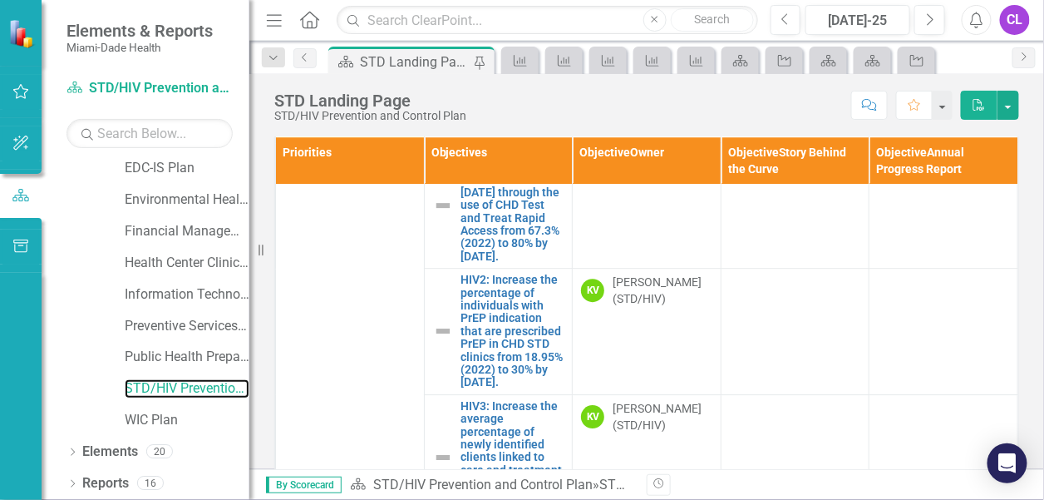
scroll to position [1330, 0]
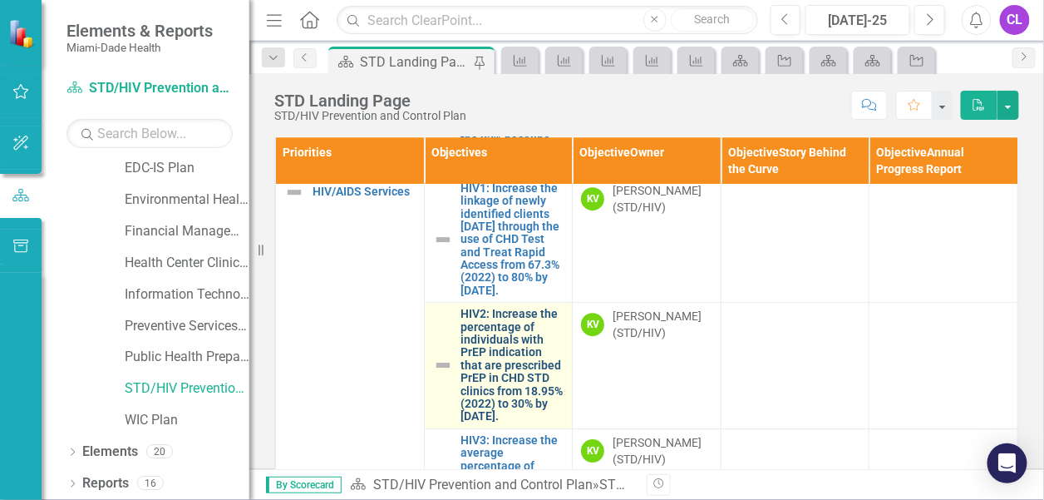
drag, startPoint x: 454, startPoint y: 270, endPoint x: 539, endPoint y: 424, distance: 176.0
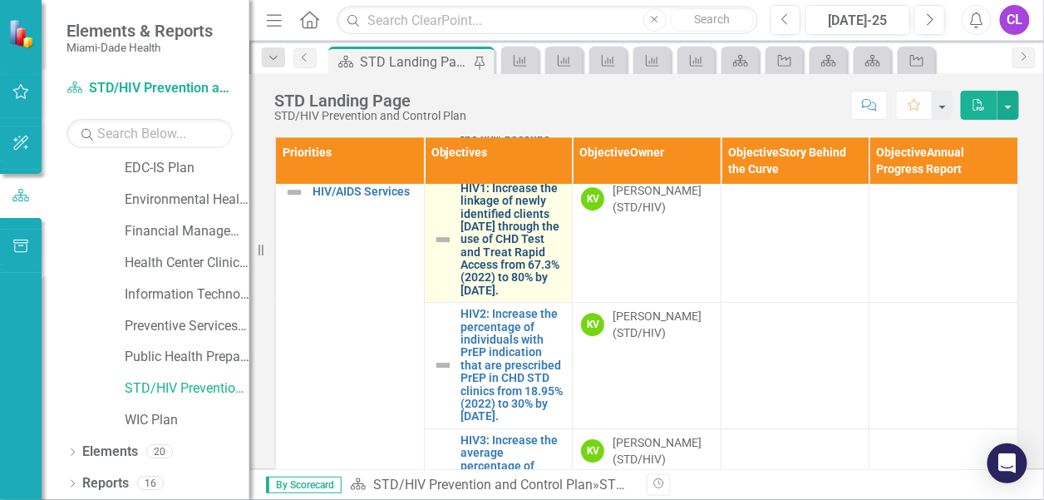
click at [468, 298] on link "HIV1: Increase the linkage of newly identified clients [DATE] through the use o…" at bounding box center [512, 240] width 103 height 116
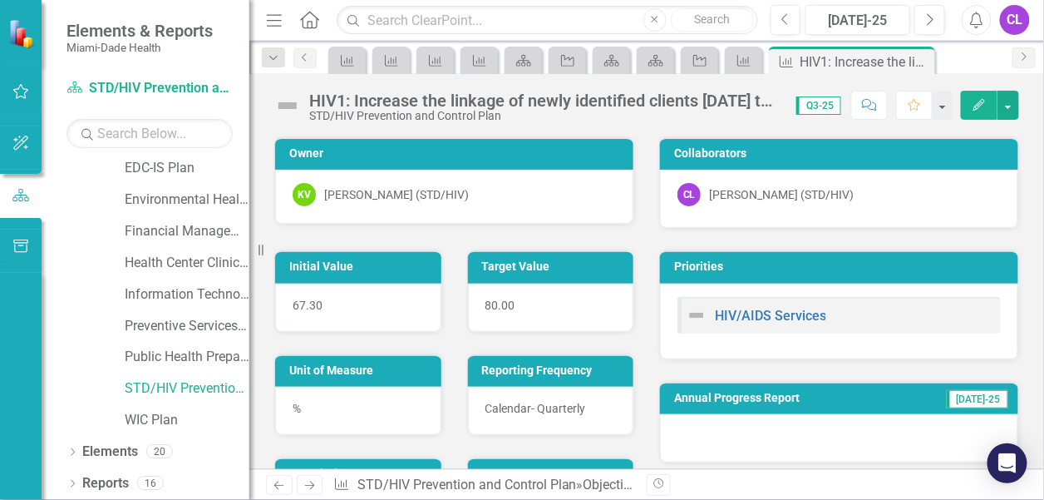
click at [459, 101] on div "HIV1: Increase the linkage of newly identified clients [DATE] through the use o…" at bounding box center [544, 100] width 470 height 18
click at [160, 386] on link "STD/HIV Prevention and Control Plan" at bounding box center [187, 388] width 125 height 19
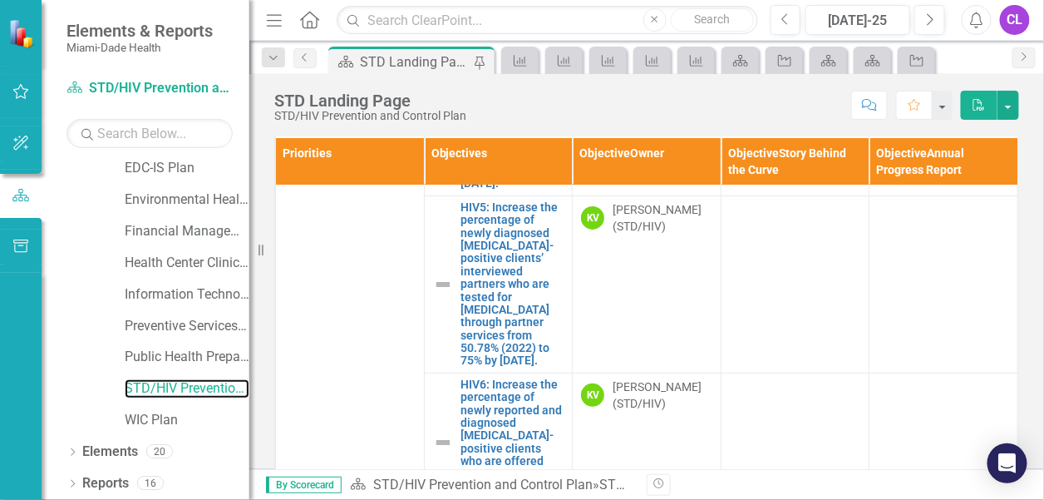
scroll to position [2014, 0]
click at [125, 382] on link "STD/HIV Prevention and Control Plan" at bounding box center [187, 388] width 125 height 19
click at [170, 391] on link "STD/HIV Prevention and Control Plan" at bounding box center [187, 388] width 125 height 19
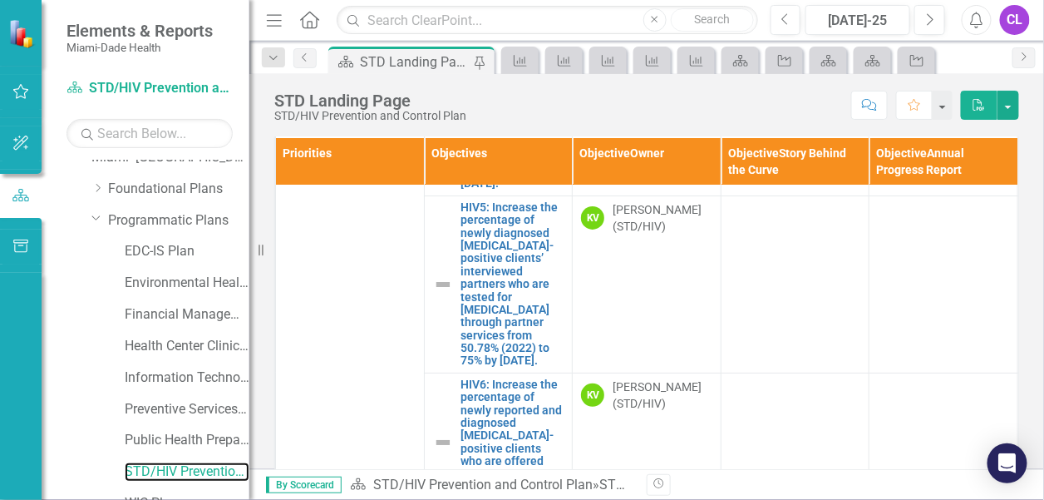
scroll to position [0, 0]
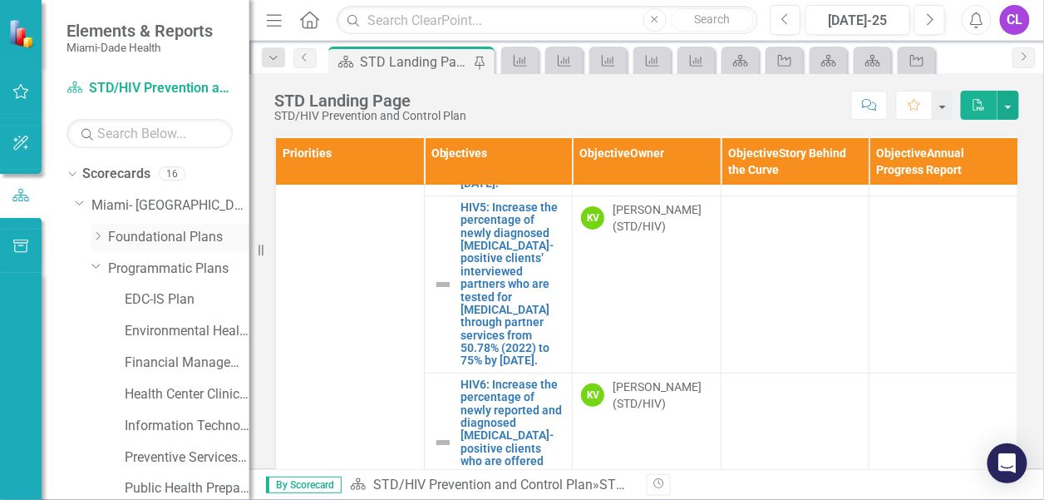
click at [93, 233] on icon "Dropdown" at bounding box center [97, 236] width 12 height 10
click at [132, 298] on link "Strategic Plan [DATE] - [DATE]" at bounding box center [187, 299] width 125 height 19
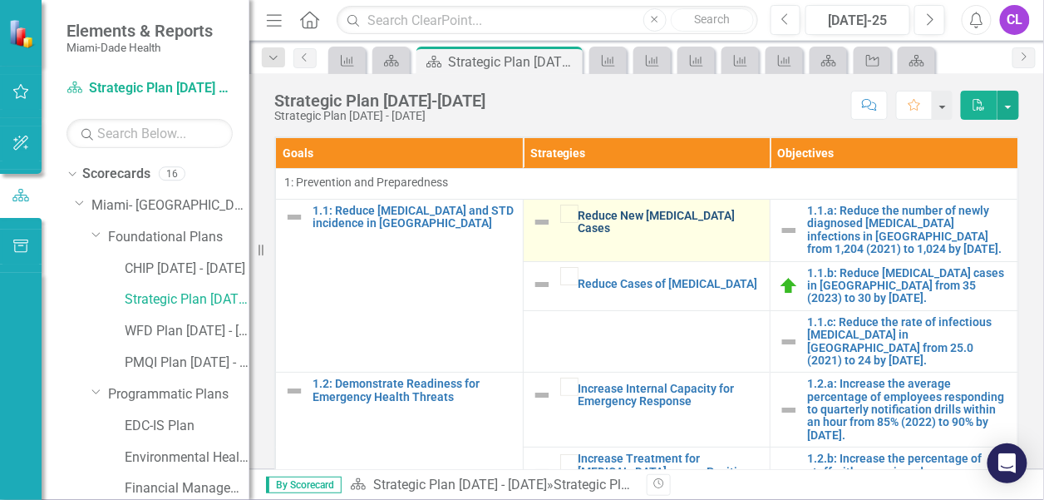
click at [725, 212] on link "Reduce New HIV Cases" at bounding box center [670, 222] width 184 height 26
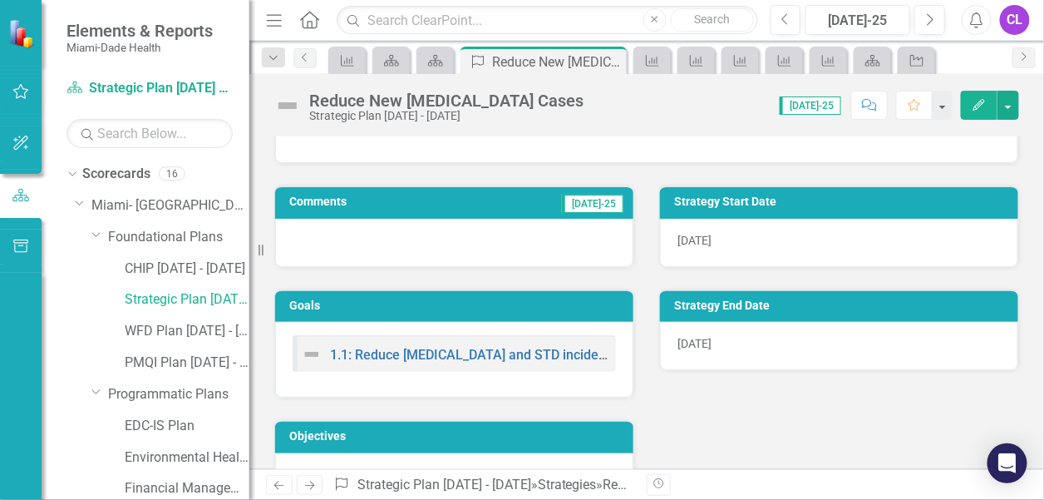
scroll to position [101, 0]
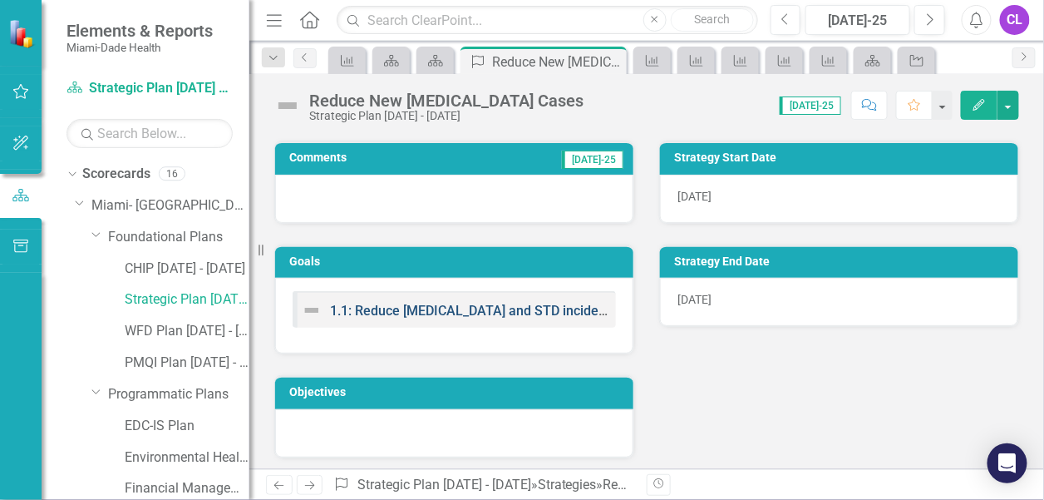
click at [416, 308] on link "1.1: Reduce HIV and STD incidence in Miami-Dade County" at bounding box center [548, 311] width 436 height 16
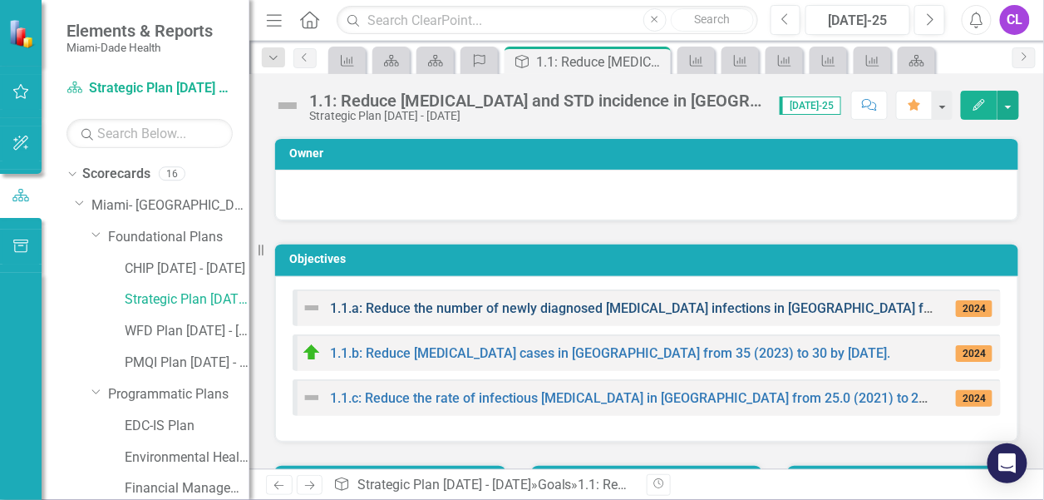
click at [406, 306] on link "1.1.a: Reduce the number of newly diagnosed [MEDICAL_DATA] infections in [GEOGR…" at bounding box center [736, 308] width 813 height 16
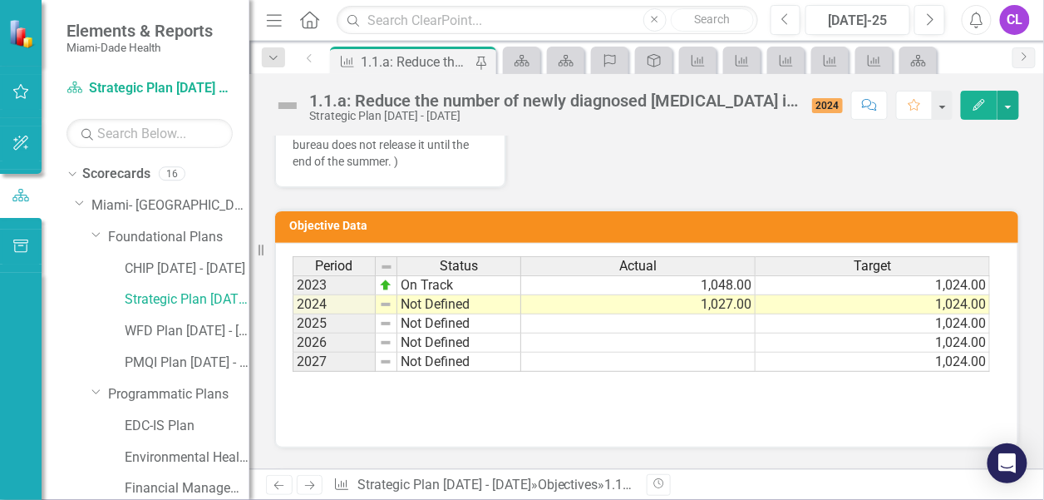
scroll to position [1995, 0]
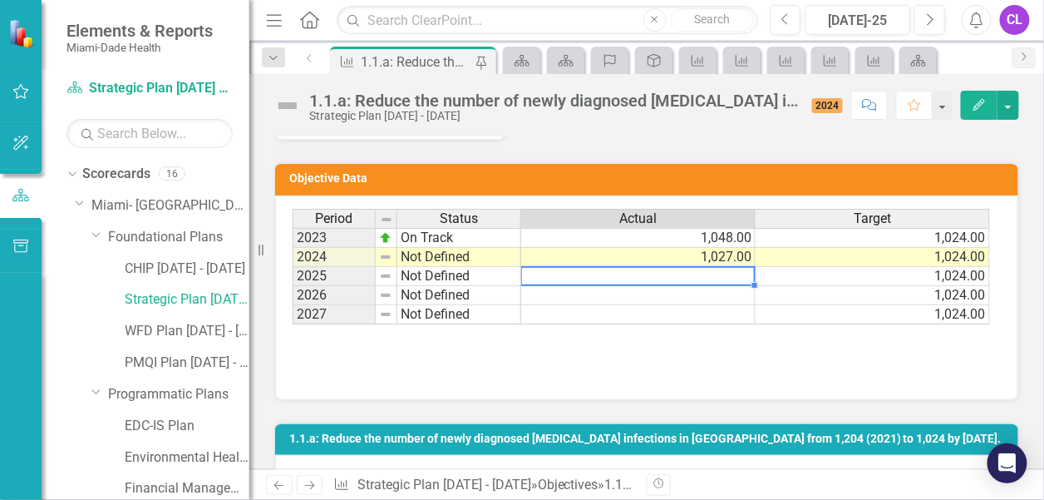
click at [713, 267] on td at bounding box center [638, 276] width 234 height 19
click at [711, 254] on td "1,027.00" at bounding box center [638, 257] width 234 height 19
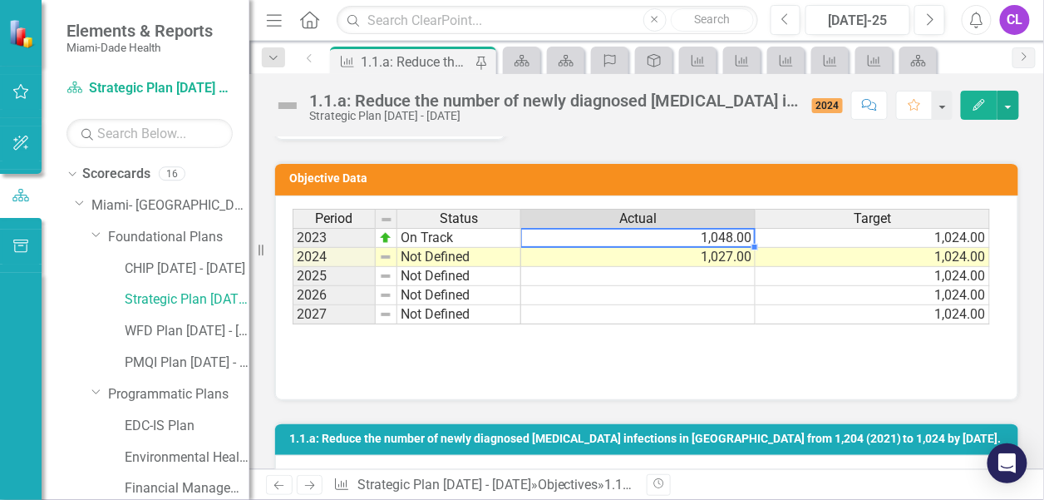
click at [685, 228] on td "1,048.00" at bounding box center [638, 238] width 234 height 20
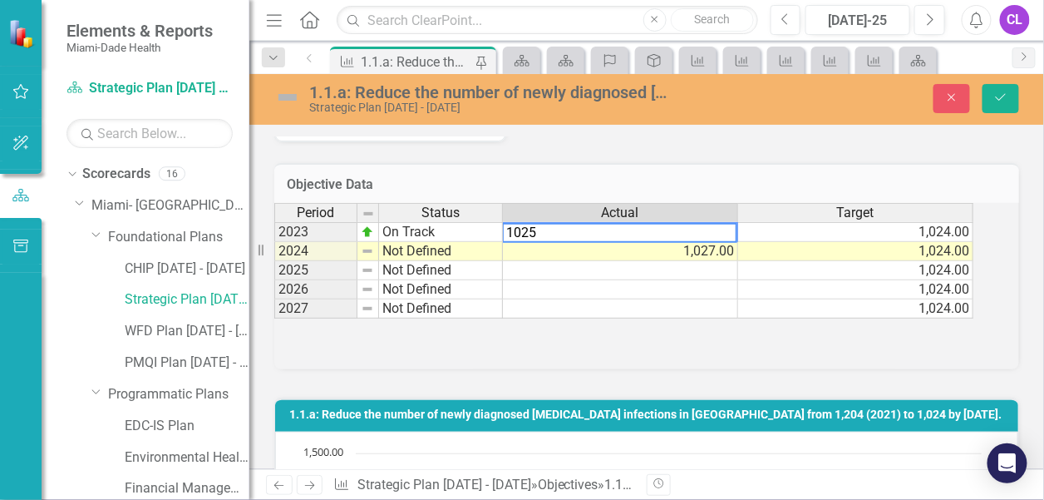
type textarea "1025"
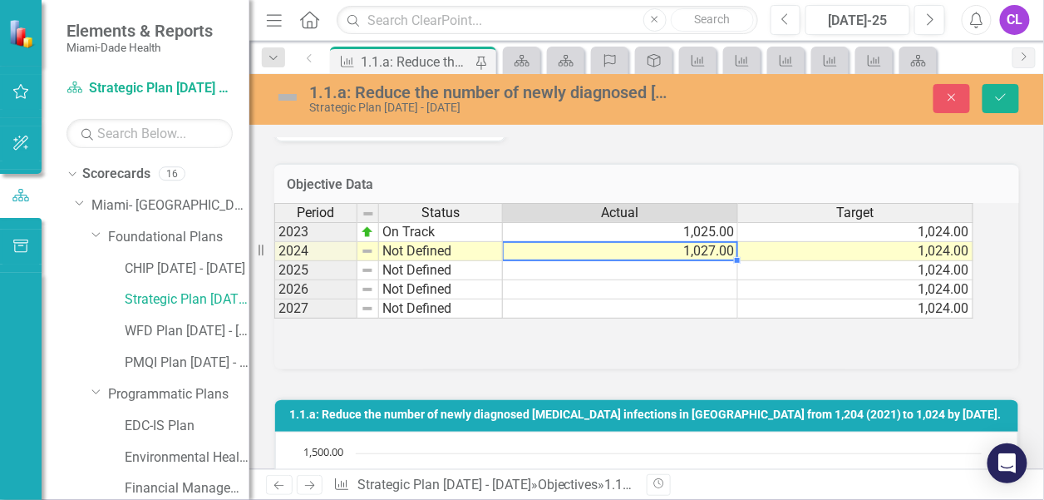
click at [713, 255] on td "1,027.00" at bounding box center [620, 251] width 235 height 19
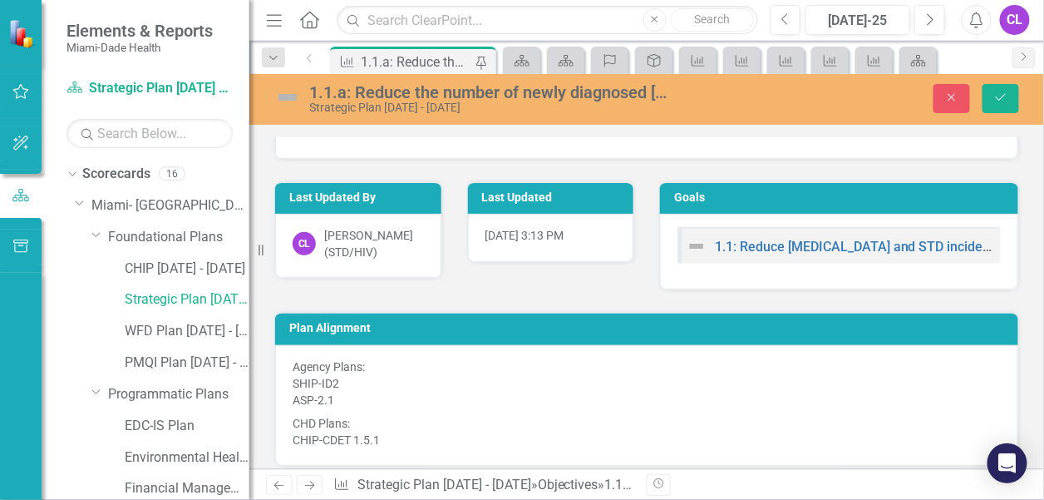
scroll to position [2590, 0]
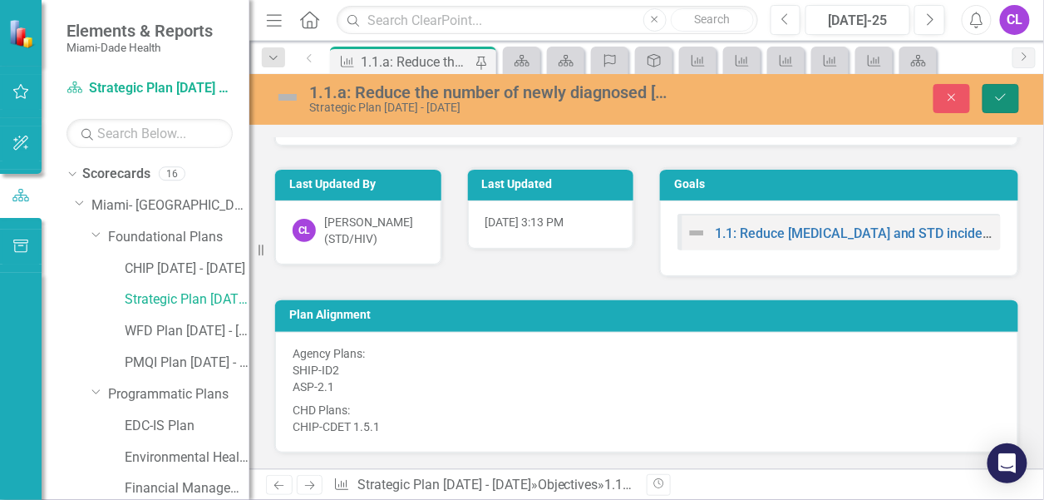
click at [1014, 96] on button "Save" at bounding box center [1000, 98] width 37 height 29
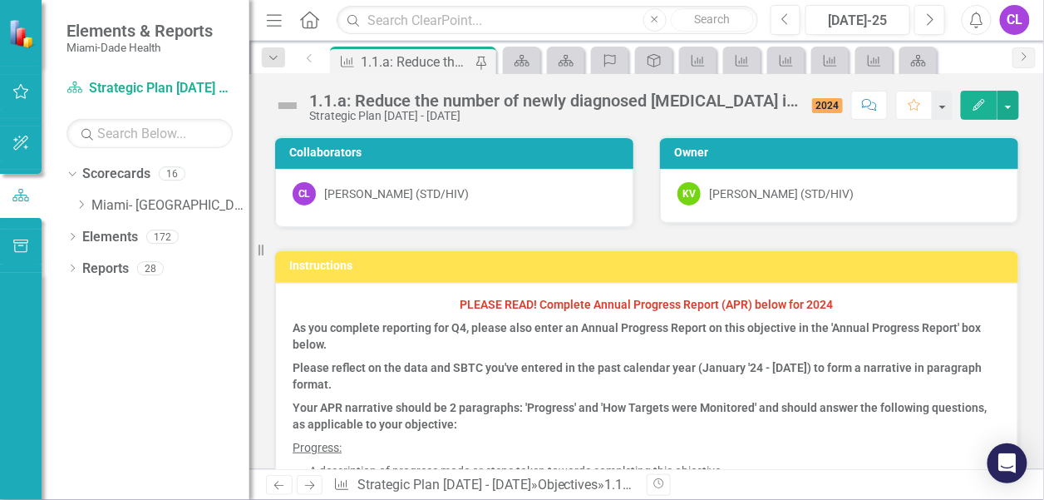
scroll to position [0, 0]
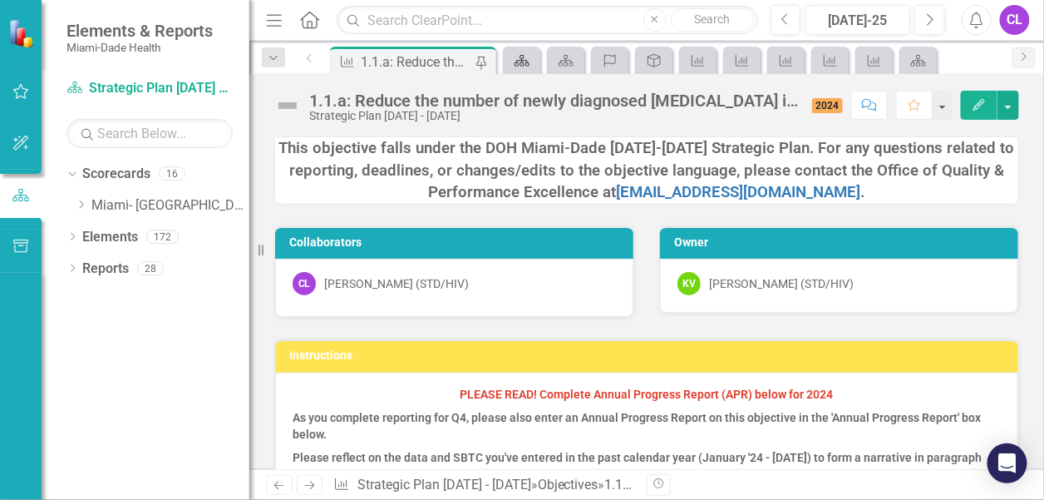
click at [519, 60] on icon at bounding box center [521, 61] width 15 height 12
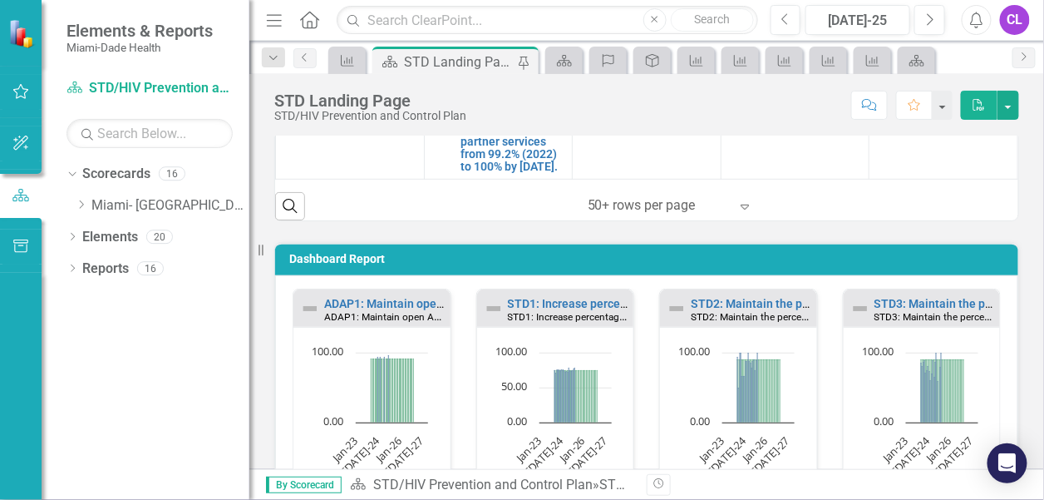
scroll to position [748, 0]
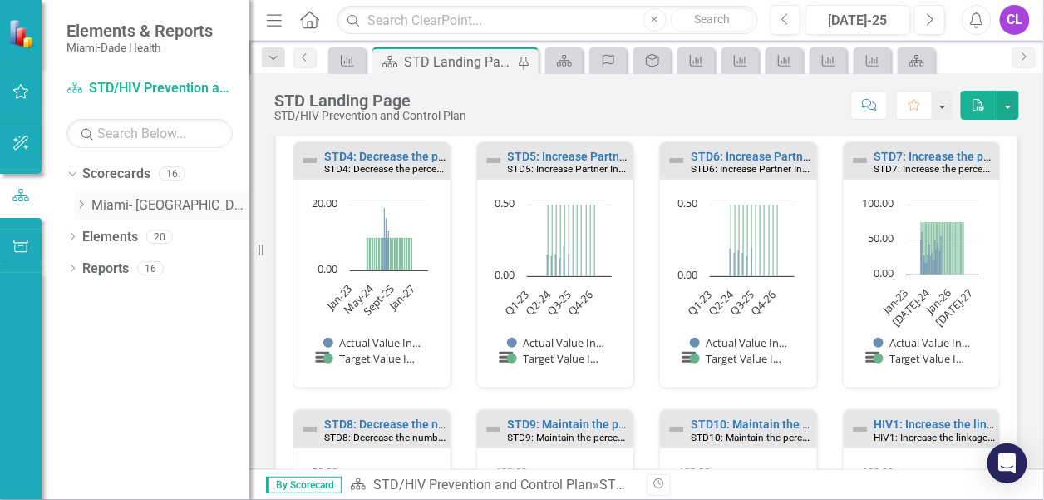
click at [78, 204] on icon "Dropdown" at bounding box center [81, 204] width 12 height 10
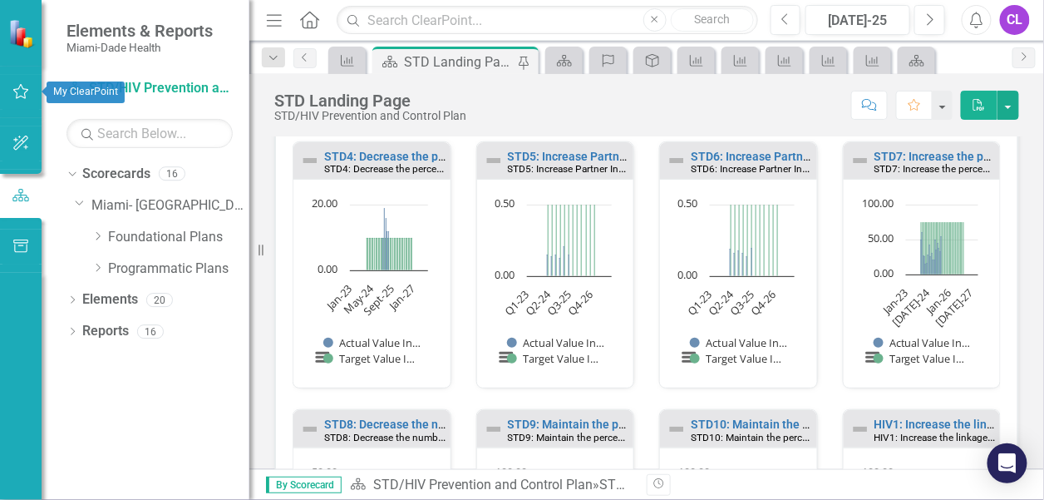
click at [20, 86] on icon "button" at bounding box center [20, 91] width 17 height 13
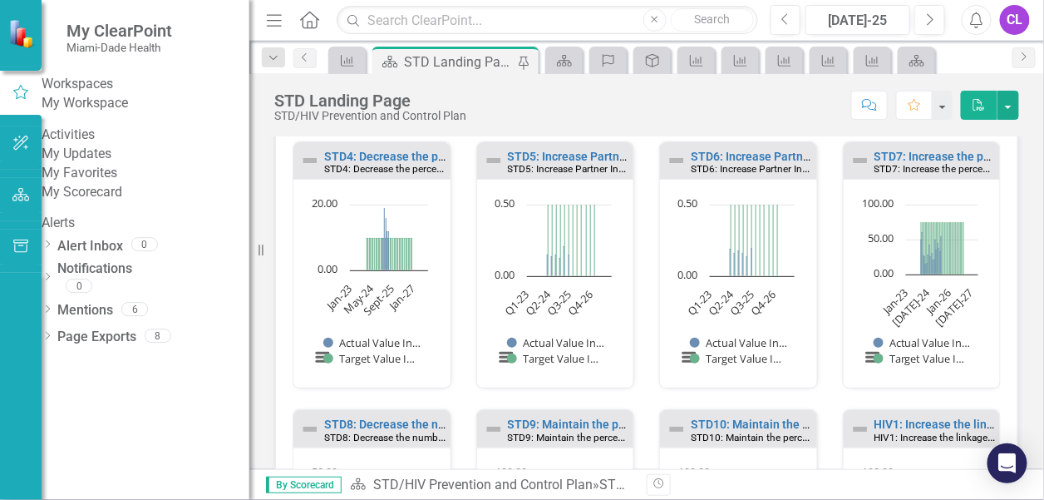
click at [122, 202] on link "My Scorecard" at bounding box center [146, 192] width 208 height 19
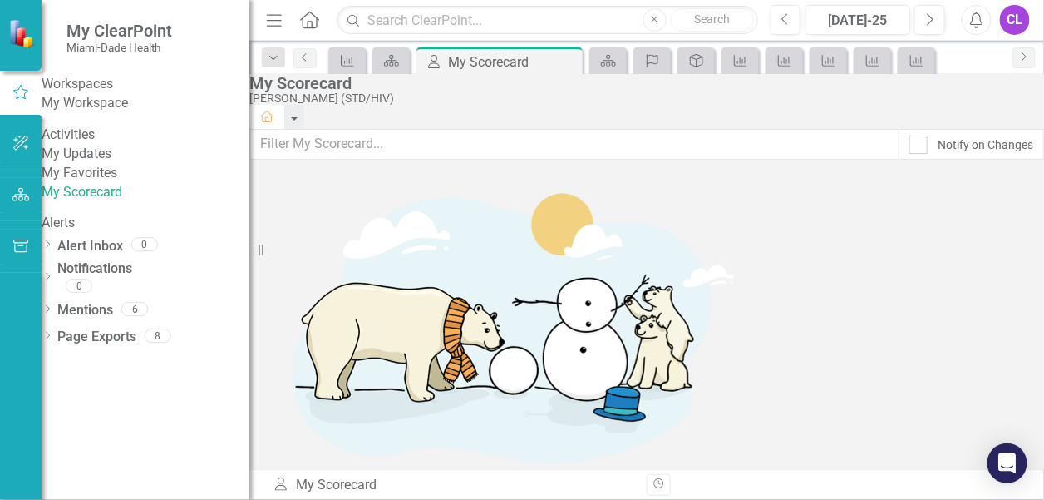
drag, startPoint x: 342, startPoint y: 305, endPoint x: 339, endPoint y: 348, distance: 43.3
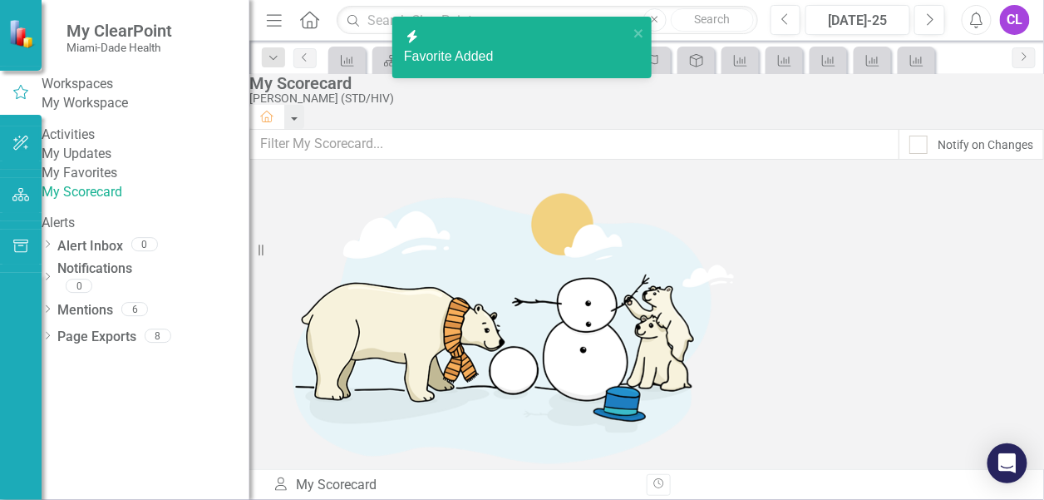
scroll to position [0, 0]
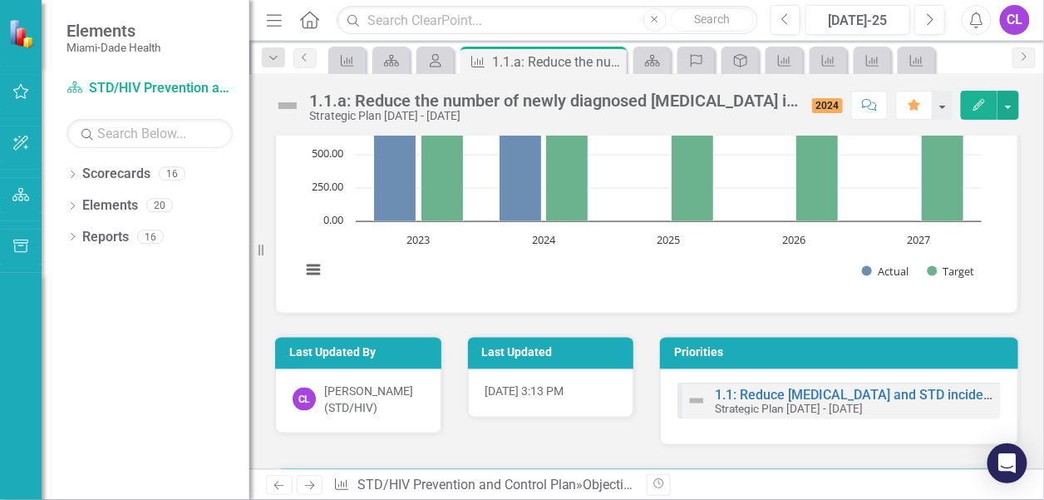
scroll to position [2583, 0]
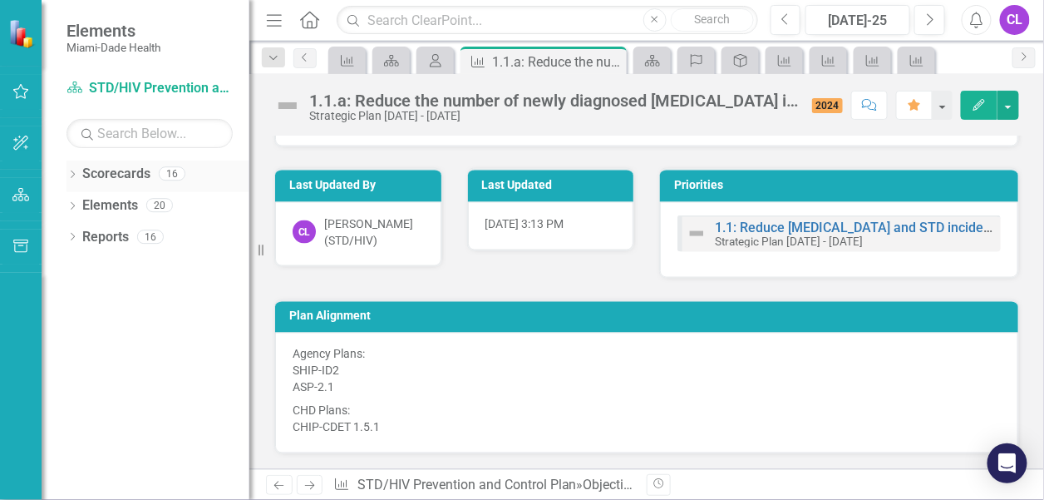
click at [72, 172] on icon "Dropdown" at bounding box center [72, 175] width 12 height 9
click at [81, 203] on icon "Dropdown" at bounding box center [81, 204] width 12 height 10
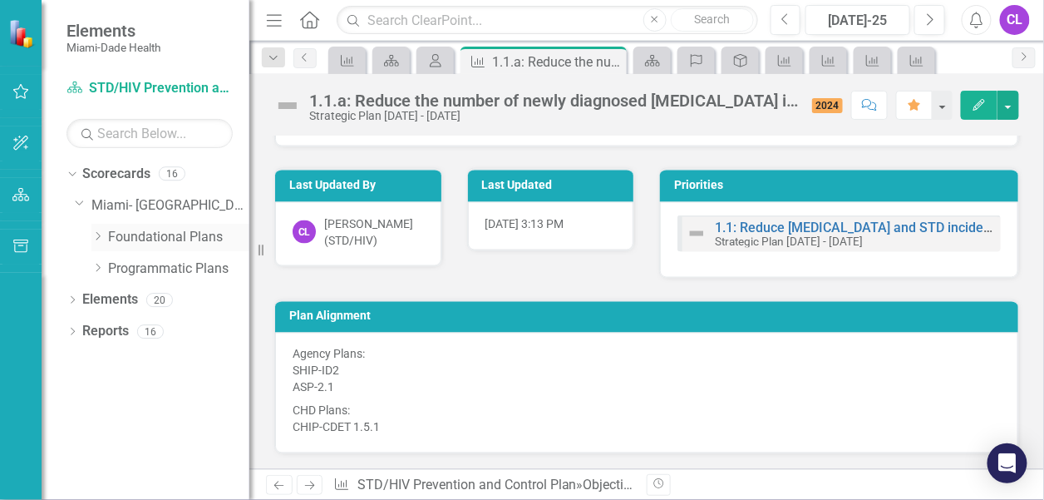
click at [96, 234] on icon "Dropdown" at bounding box center [97, 236] width 12 height 10
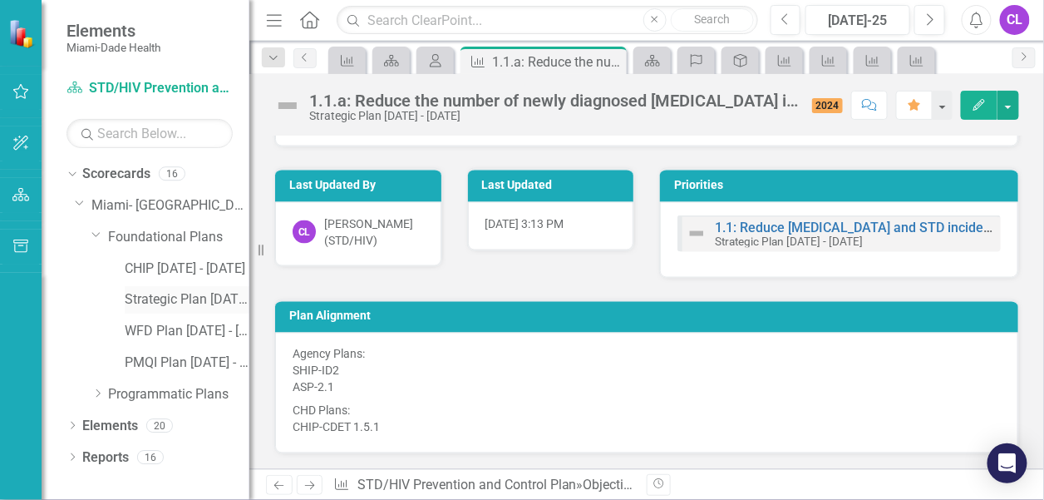
click at [170, 296] on link "Strategic Plan [DATE] - [DATE]" at bounding box center [187, 299] width 125 height 19
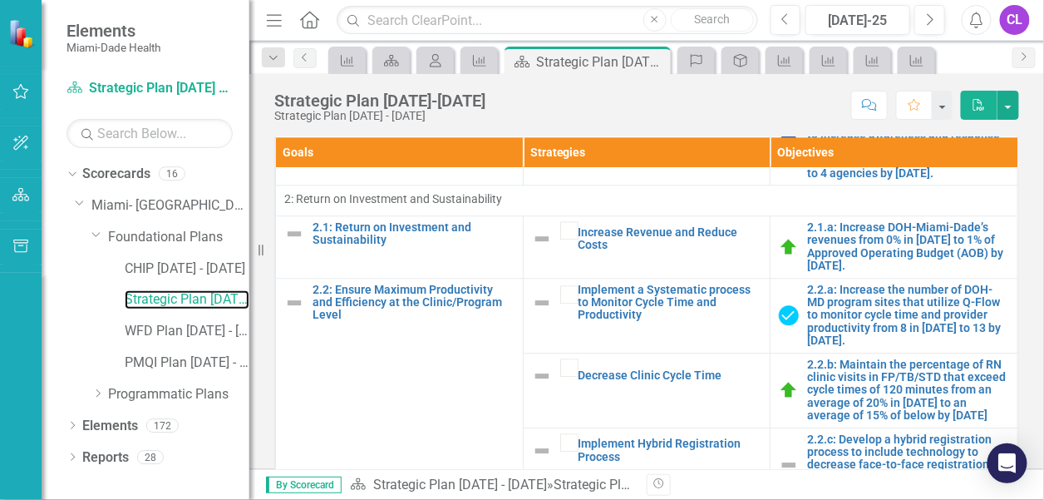
scroll to position [1413, 0]
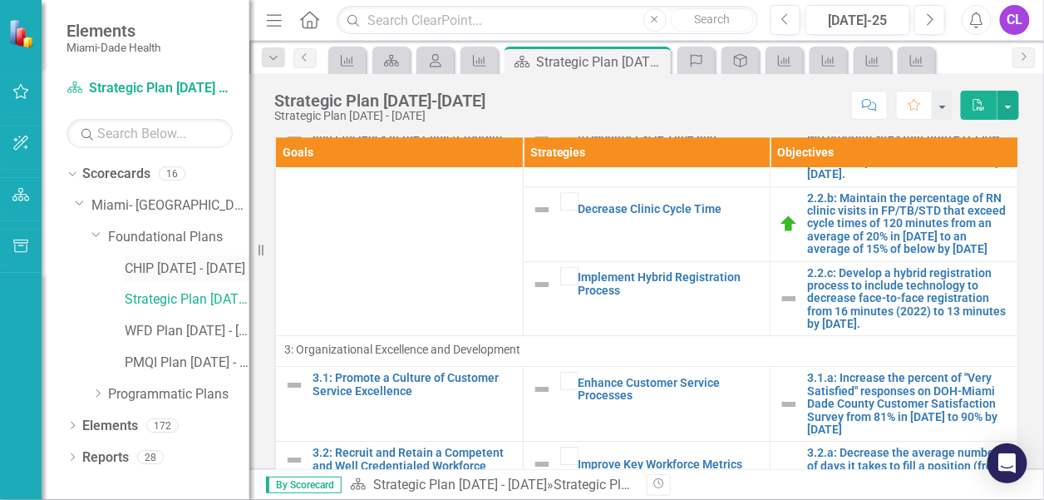
click at [155, 263] on link "CHIP [DATE] - [DATE]" at bounding box center [187, 268] width 125 height 19
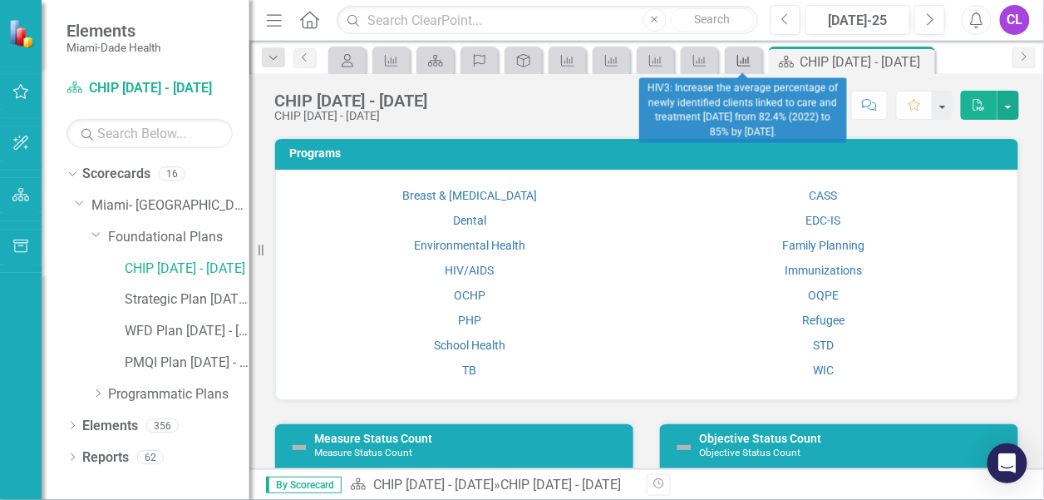
click at [740, 65] on icon at bounding box center [743, 61] width 13 height 12
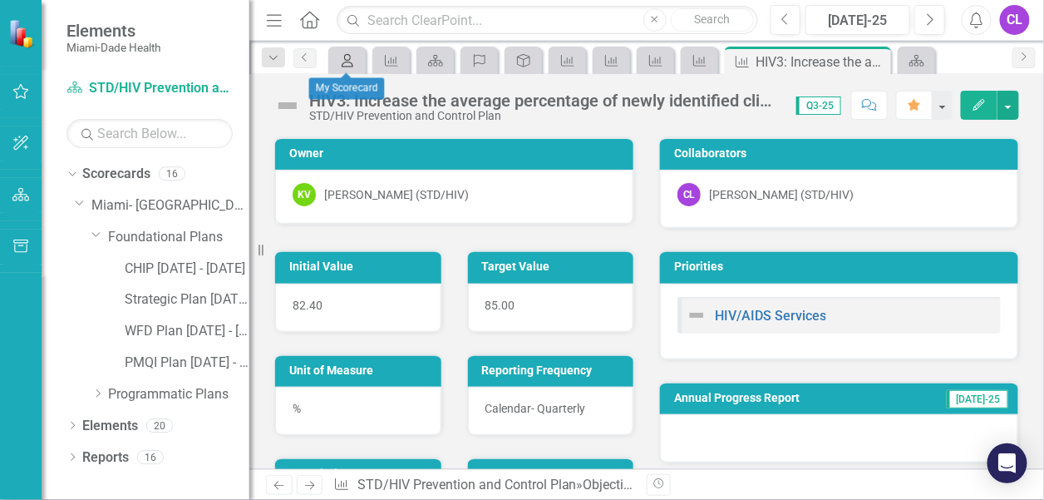
click at [350, 58] on icon at bounding box center [348, 60] width 12 height 13
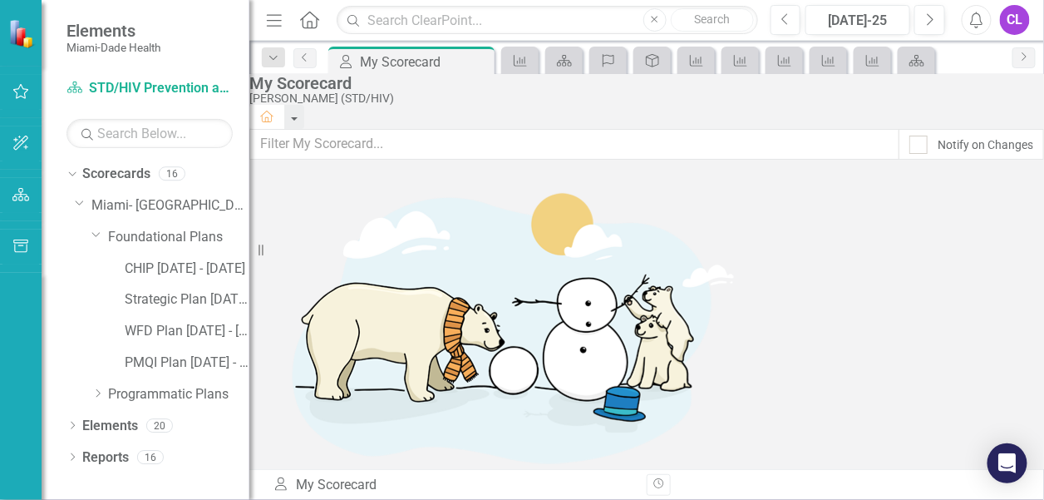
scroll to position [249, 0]
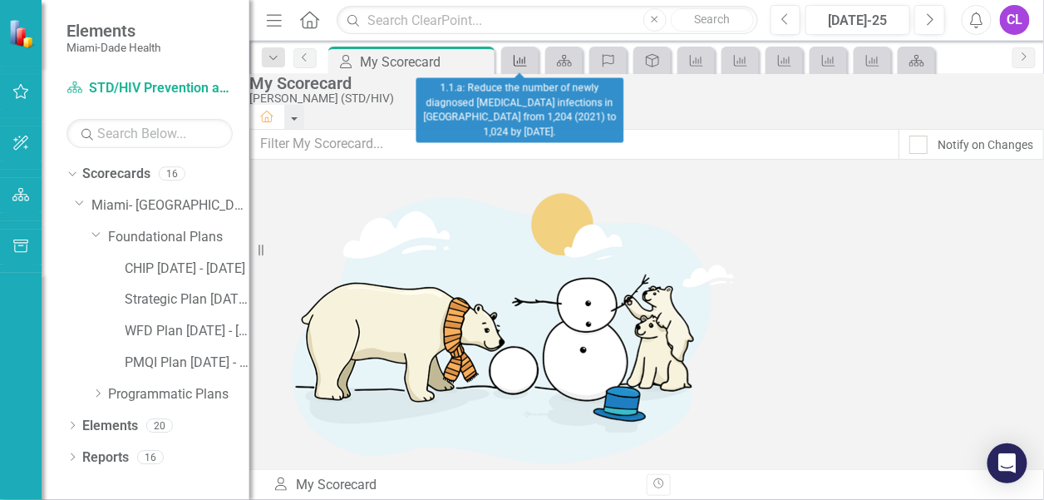
click at [517, 58] on icon "Objective" at bounding box center [520, 60] width 17 height 13
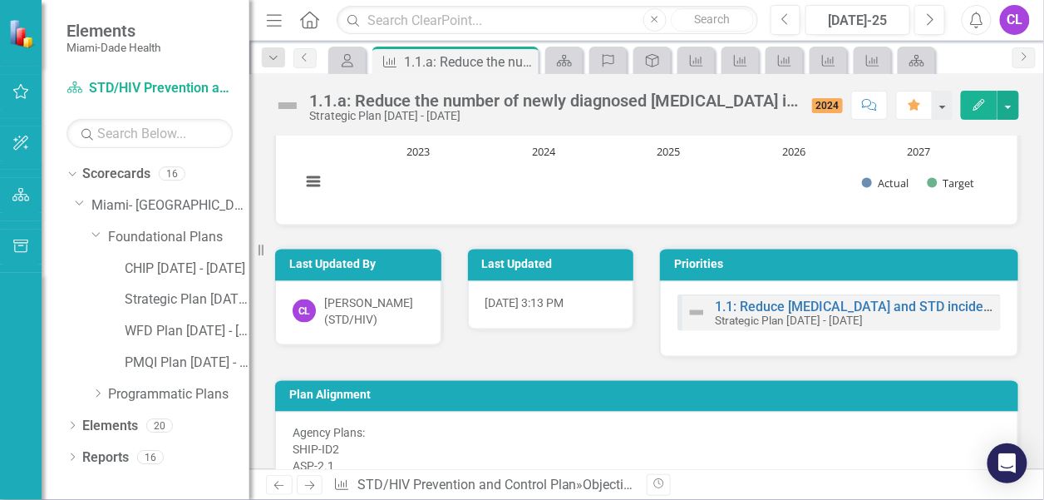
scroll to position [2583, 0]
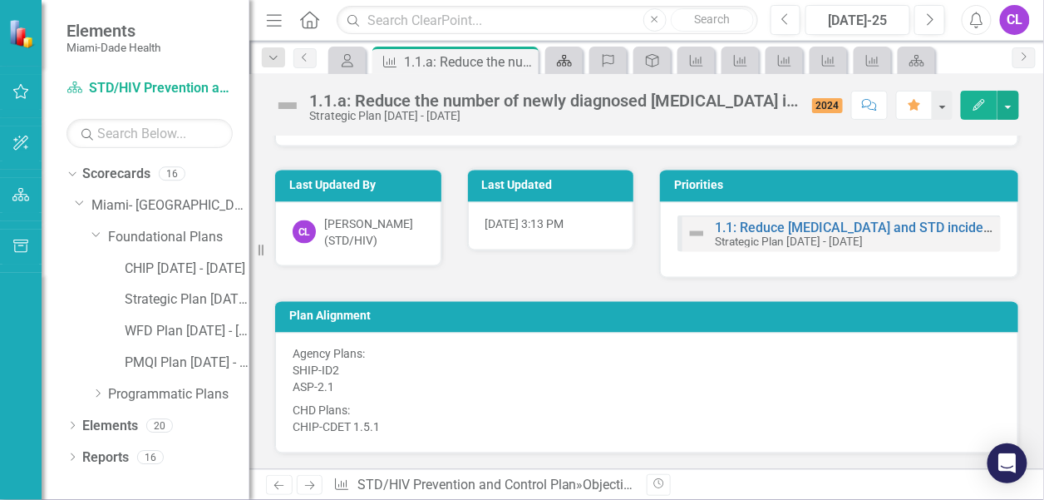
click at [571, 57] on icon "Scorecard" at bounding box center [564, 60] width 17 height 13
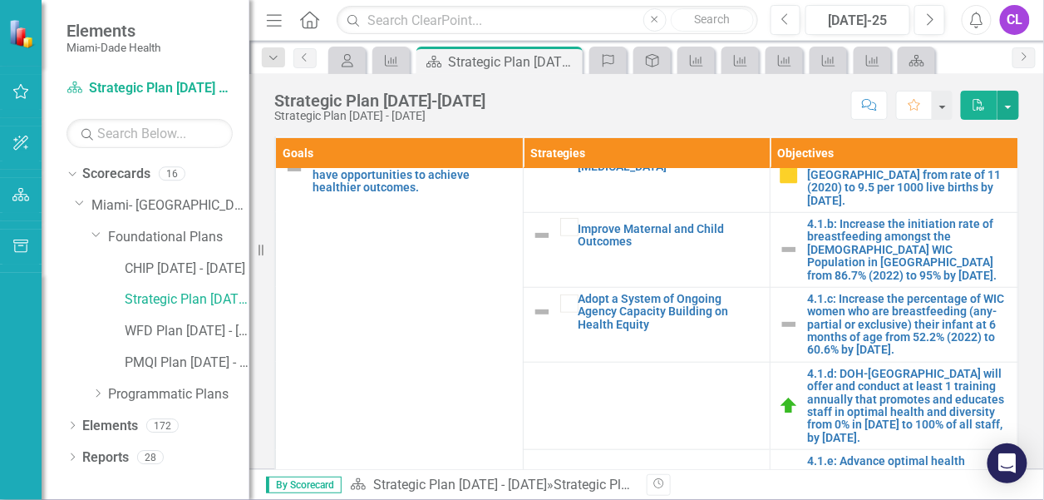
scroll to position [99, 0]
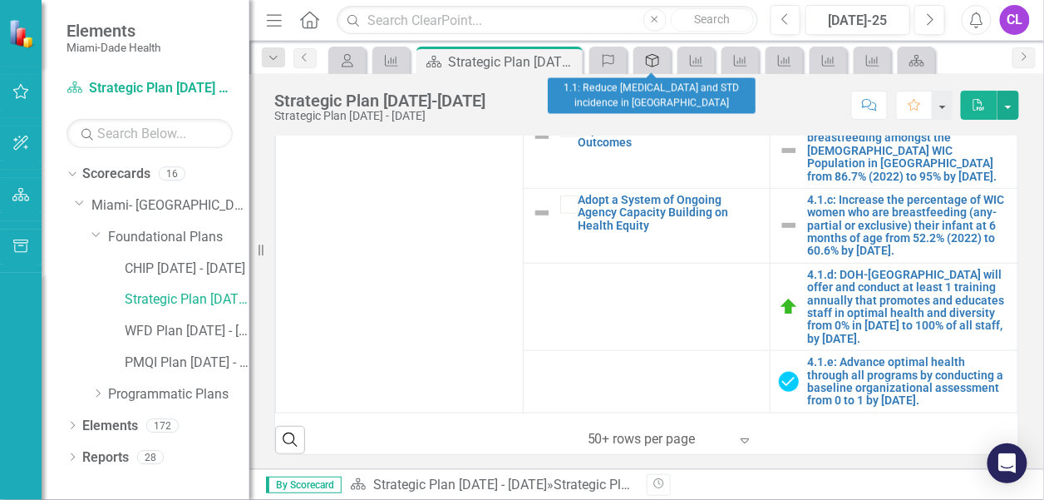
click at [650, 62] on icon "Goal" at bounding box center [652, 60] width 17 height 13
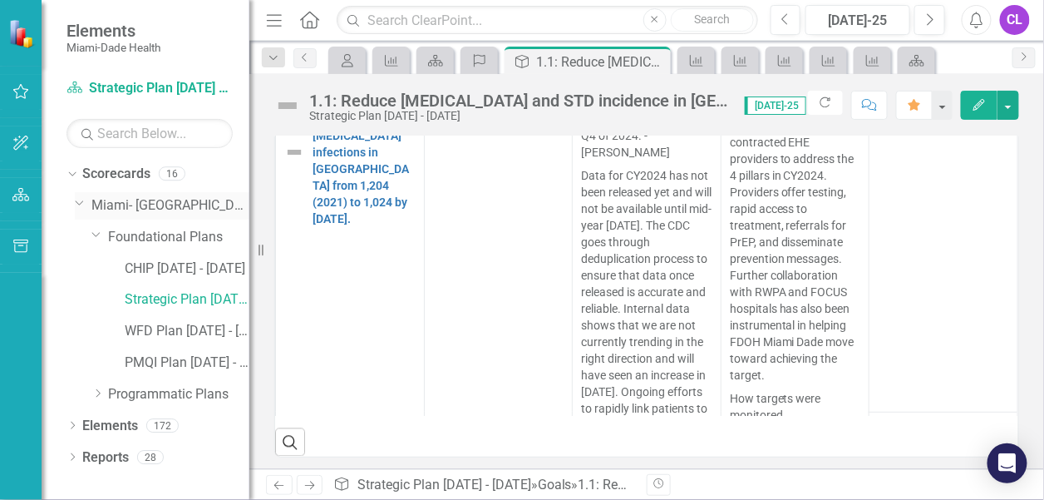
click at [80, 200] on icon "Dropdown" at bounding box center [80, 202] width 10 height 12
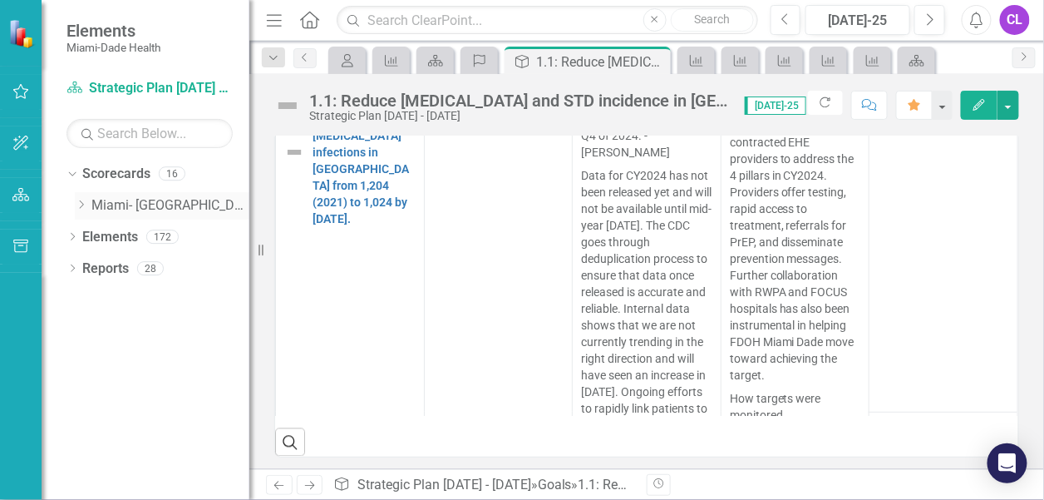
click at [76, 203] on icon "Dropdown" at bounding box center [81, 204] width 12 height 10
click at [95, 237] on icon "Dropdown" at bounding box center [97, 236] width 12 height 10
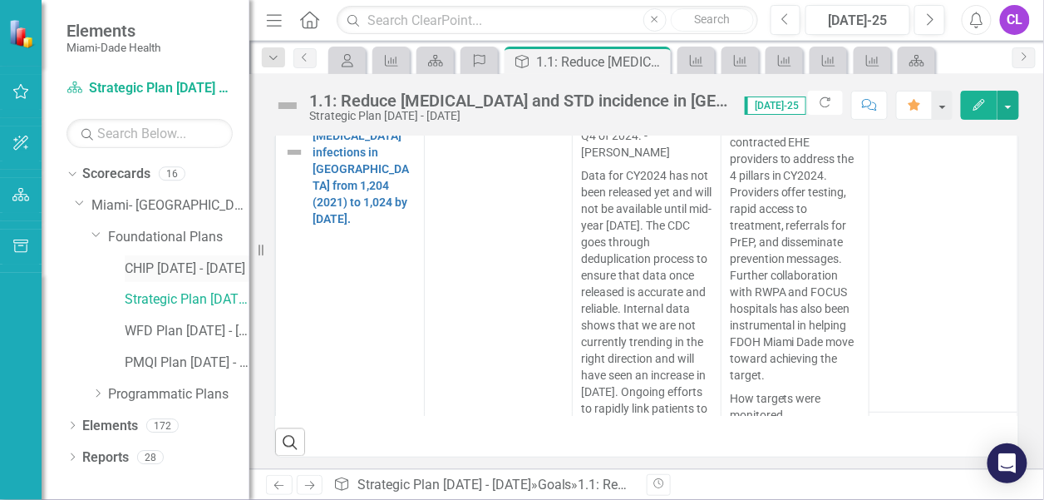
click at [152, 266] on link "CHIP [DATE] - [DATE]" at bounding box center [187, 268] width 125 height 19
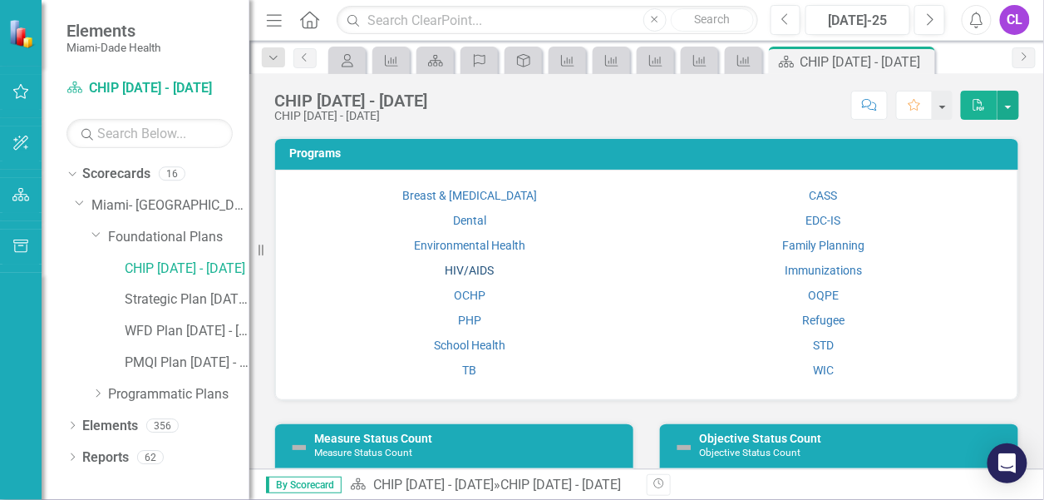
click at [450, 268] on link "HIV/AIDS" at bounding box center [469, 269] width 49 height 13
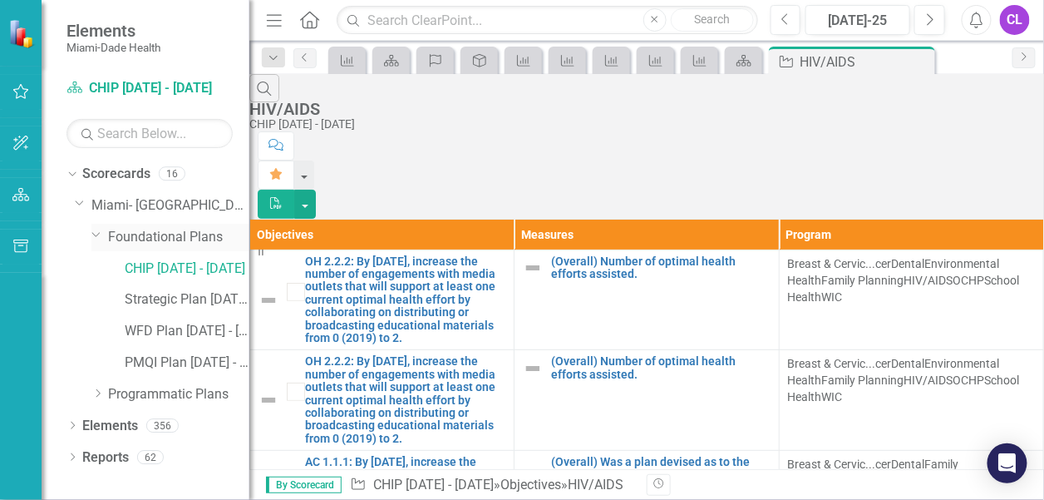
click at [92, 231] on icon "Dropdown" at bounding box center [96, 234] width 10 height 12
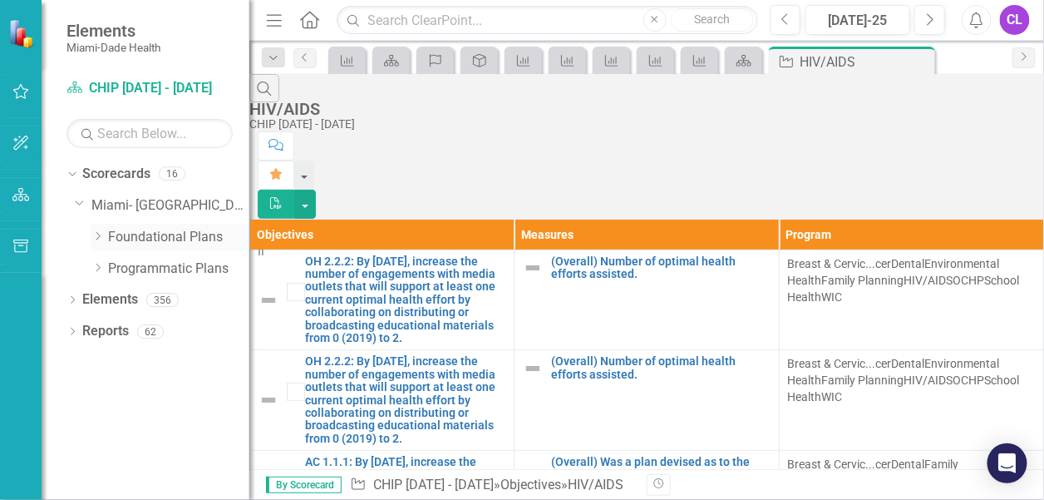
click at [92, 231] on icon "Dropdown" at bounding box center [97, 236] width 12 height 10
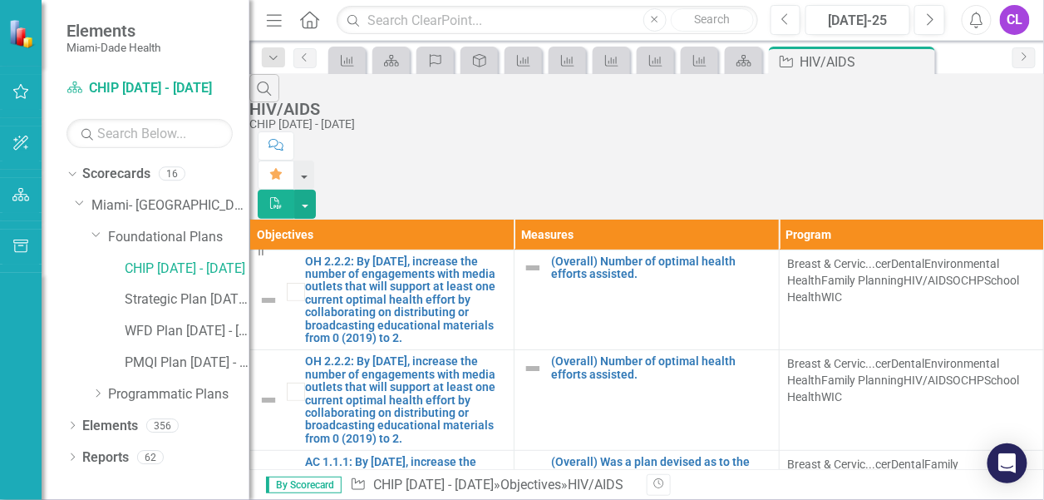
click at [68, 202] on div "Dropdown Scorecards 16 Dropdown [GEOGRAPHIC_DATA]- Dade County Dropdown Foundat…" at bounding box center [157, 286] width 183 height 252
click at [71, 202] on div "Dropdown Scorecards 16 Dropdown [GEOGRAPHIC_DATA]- Dade County Dropdown Foundat…" at bounding box center [157, 286] width 183 height 252
